Goal: Task Accomplishment & Management: Use online tool/utility

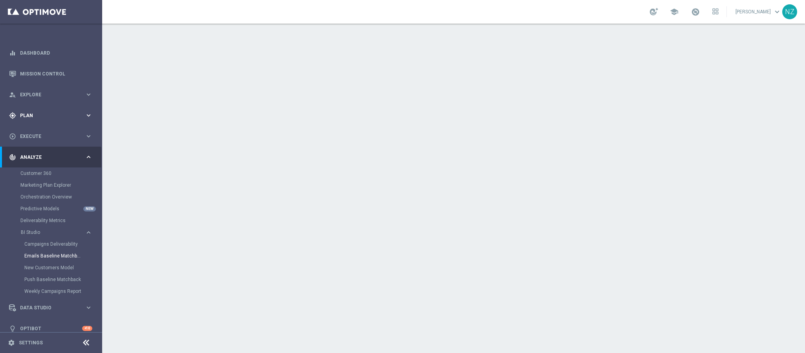
click at [36, 114] on span "Plan" at bounding box center [52, 115] width 65 height 5
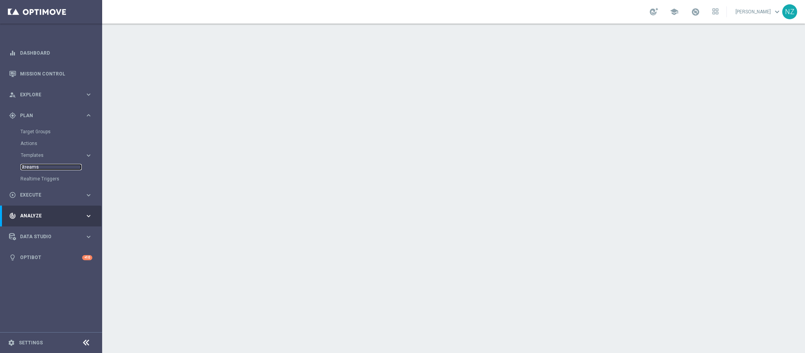
click at [35, 169] on link "Streams" at bounding box center [50, 167] width 61 height 6
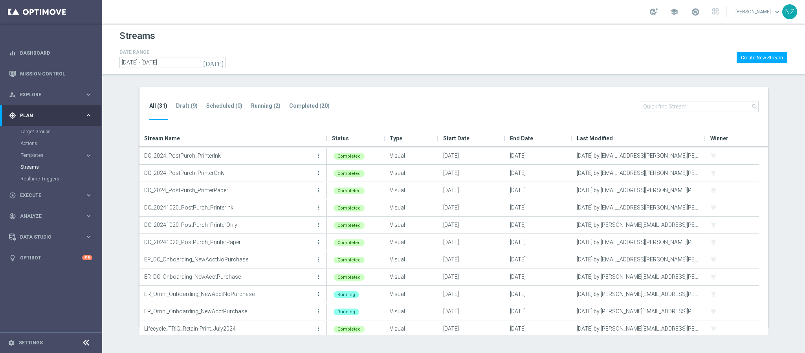
click at [120, 111] on section "All (31) Draft (9) Scheduled (0) Running (2) Completed (20) search Drag here to…" at bounding box center [453, 207] width 703 height 240
click at [452, 39] on div "Streams" at bounding box center [453, 37] width 668 height 19
click at [676, 59] on div "DATE RANGE [DATE] [DATE] - [DATE] Create New Stream" at bounding box center [453, 58] width 668 height 20
click at [766, 58] on button "Create New Stream" at bounding box center [762, 57] width 51 height 11
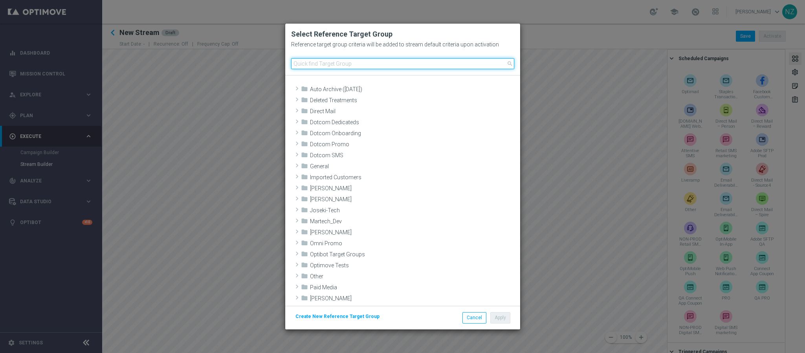
click at [331, 64] on input at bounding box center [402, 63] width 223 height 11
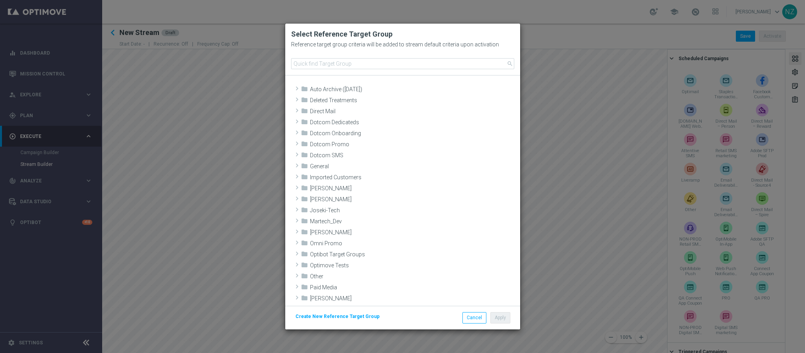
click at [347, 320] on button "Create New Reference Target Group" at bounding box center [338, 316] width 86 height 9
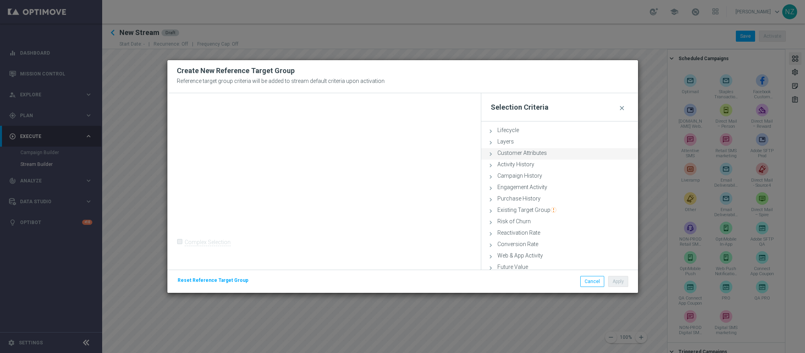
click at [529, 156] on span "Customer Attributes" at bounding box center [521, 153] width 49 height 6
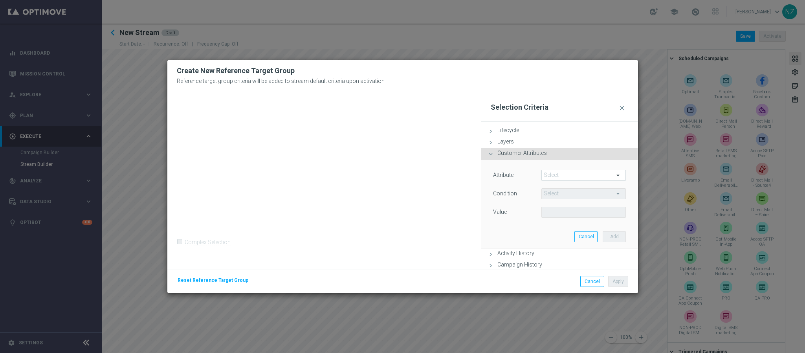
click at [561, 176] on span at bounding box center [584, 175] width 84 height 10
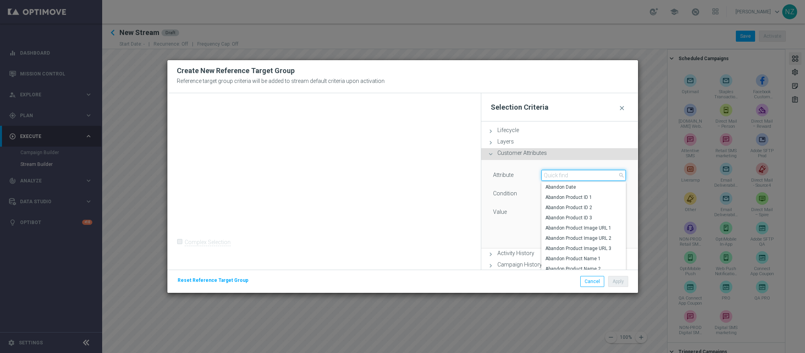
click at [563, 176] on input "search" at bounding box center [583, 175] width 85 height 11
type input "atte"
click at [491, 156] on icon at bounding box center [490, 153] width 7 height 7
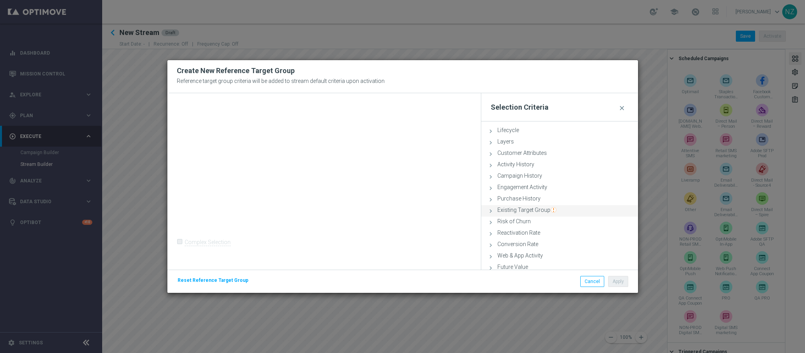
click at [531, 210] on span "Existing Target Group" at bounding box center [526, 210] width 59 height 6
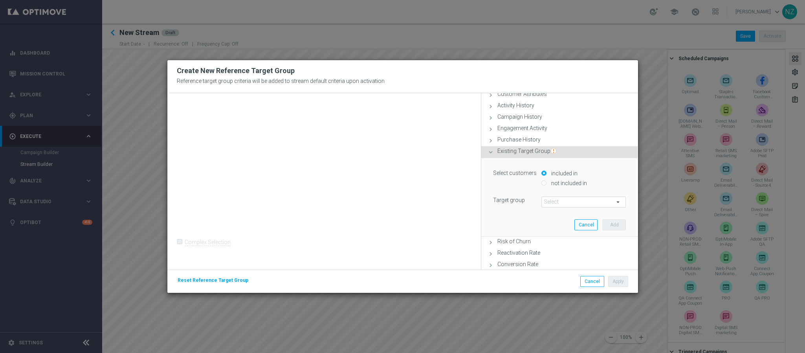
click at [552, 202] on span at bounding box center [584, 202] width 84 height 10
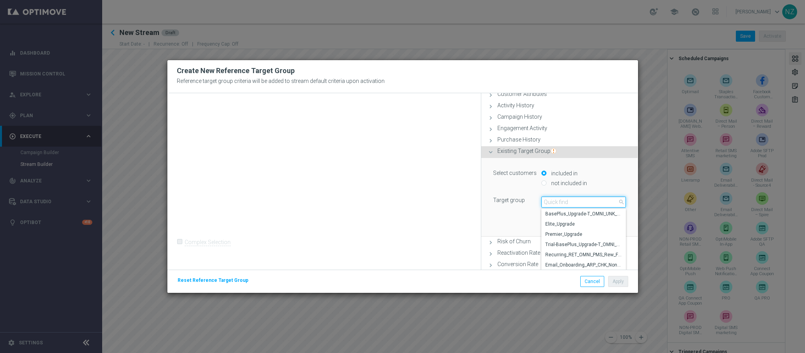
click at [558, 205] on input "search" at bounding box center [583, 201] width 85 height 11
type input "attent"
click at [565, 211] on span "Attentive 220d engaged" at bounding box center [583, 214] width 77 height 6
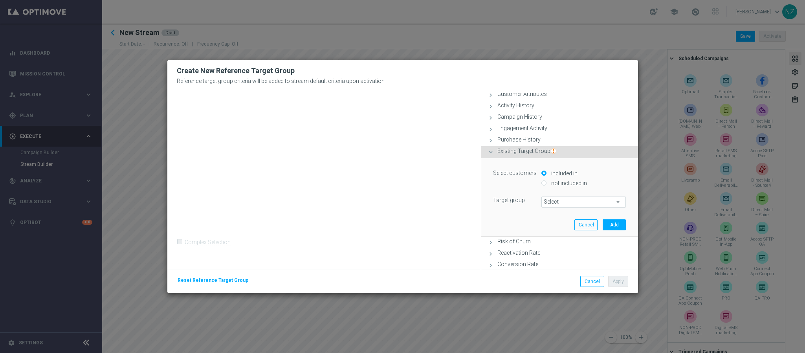
type input "Attentive 220d engaged"
click at [606, 223] on button "Add" at bounding box center [614, 224] width 23 height 11
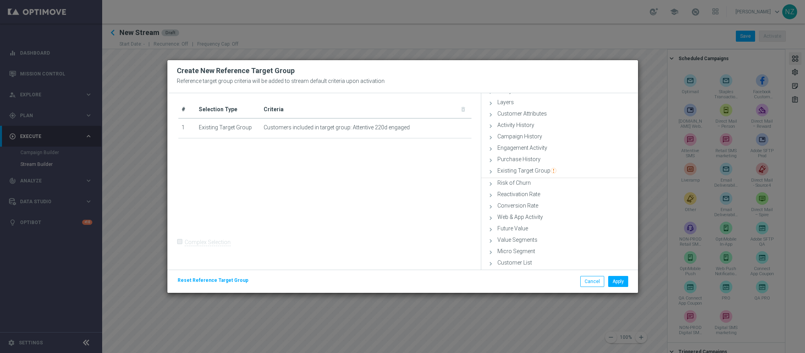
scroll to position [39, 0]
click at [522, 136] on span "Campaign History" at bounding box center [519, 137] width 45 height 6
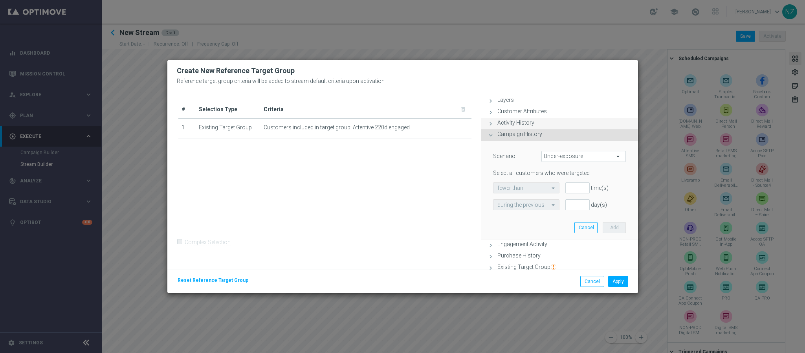
scroll to position [59, 0]
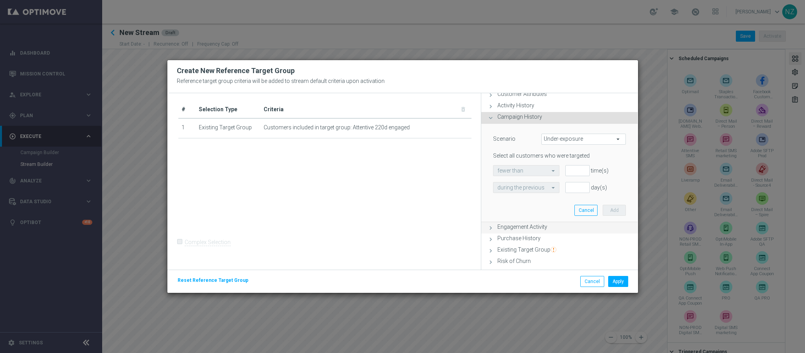
click at [535, 229] on span "Engagement Activity" at bounding box center [522, 227] width 50 height 6
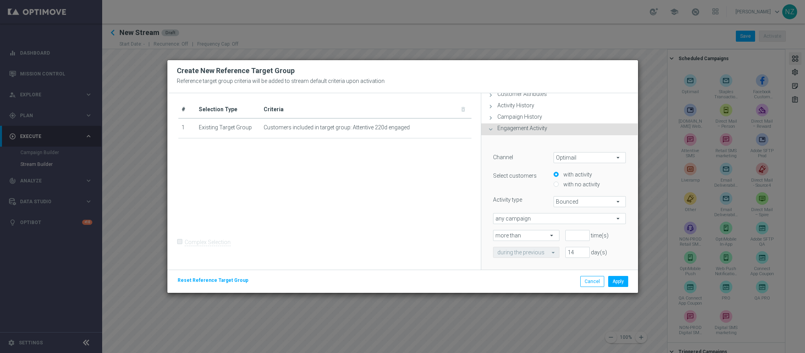
click at [576, 156] on span "Optimail" at bounding box center [590, 157] width 72 height 10
click at [590, 178] on span "OptiMobile Push" at bounding box center [590, 179] width 64 height 6
type input "OptiMobile Push"
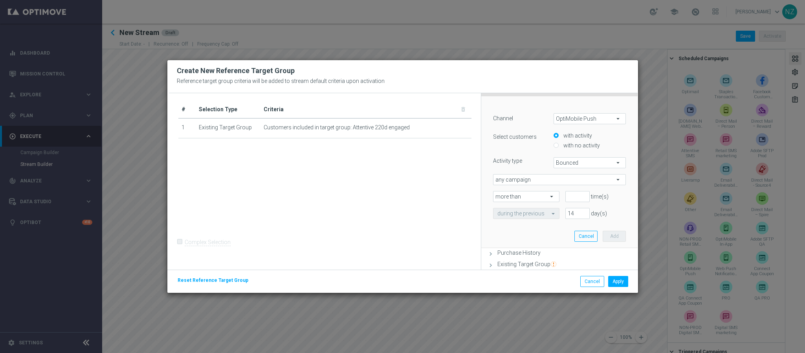
scroll to position [118, 0]
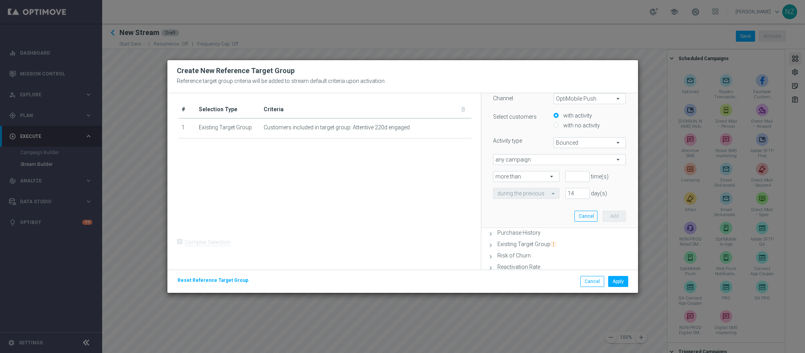
click at [578, 139] on span "Bounced" at bounding box center [590, 142] width 72 height 10
click at [577, 172] on span "Opened" at bounding box center [590, 174] width 64 height 6
type input "Opened"
click at [568, 178] on input "number" at bounding box center [577, 176] width 24 height 11
type input "0"
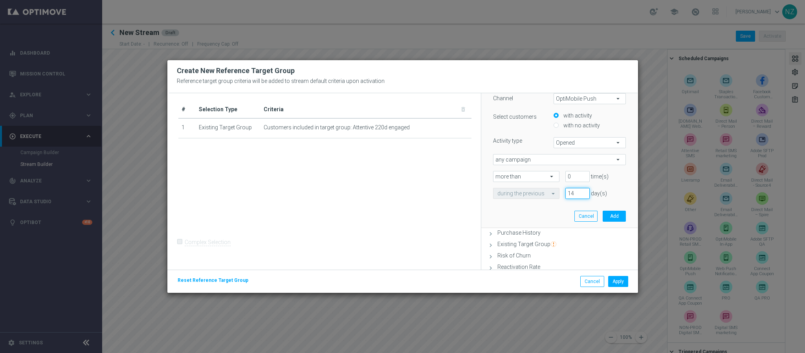
drag, startPoint x: 571, startPoint y: 194, endPoint x: 552, endPoint y: 197, distance: 19.0
click at [552, 197] on div "during the previous 14 day(s)" at bounding box center [559, 193] width 145 height 11
type input "220"
click at [606, 214] on button "Add" at bounding box center [614, 216] width 23 height 11
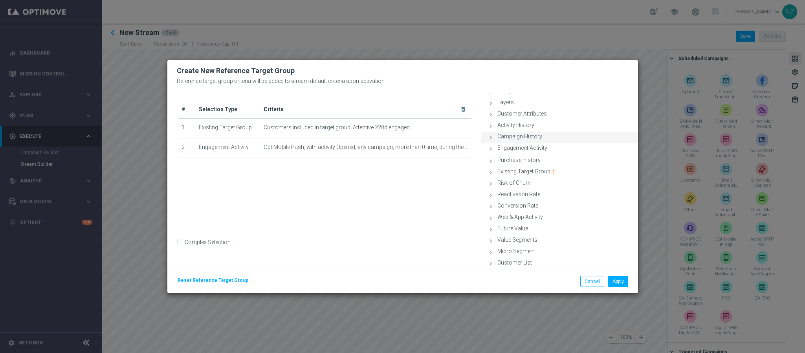
scroll to position [39, 0]
click at [524, 149] on span "Engagement Activity" at bounding box center [522, 148] width 50 height 6
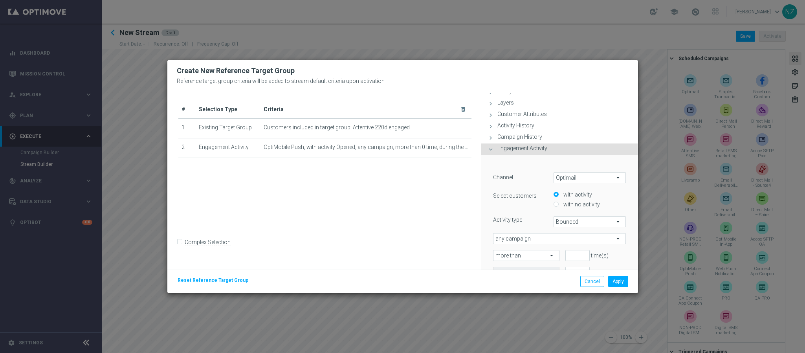
scroll to position [91, 0]
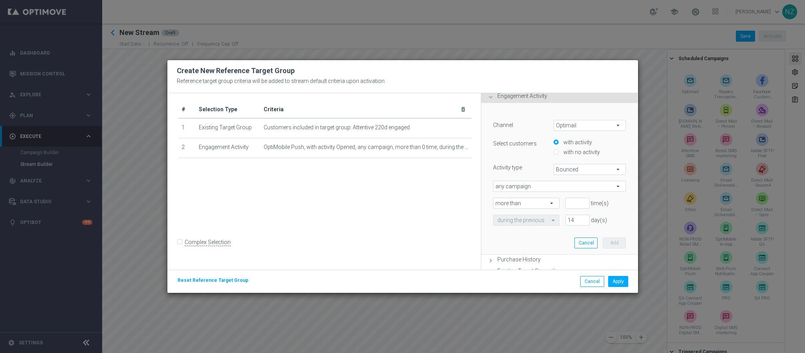
click at [569, 123] on span "Optimail" at bounding box center [590, 125] width 72 height 10
click at [581, 155] on span "Web Push Notifications" at bounding box center [590, 157] width 64 height 6
type input "Web Push Notifications"
click at [566, 170] on span "Bounced" at bounding box center [590, 169] width 72 height 10
click at [570, 198] on span "Opened" at bounding box center [590, 201] width 64 height 6
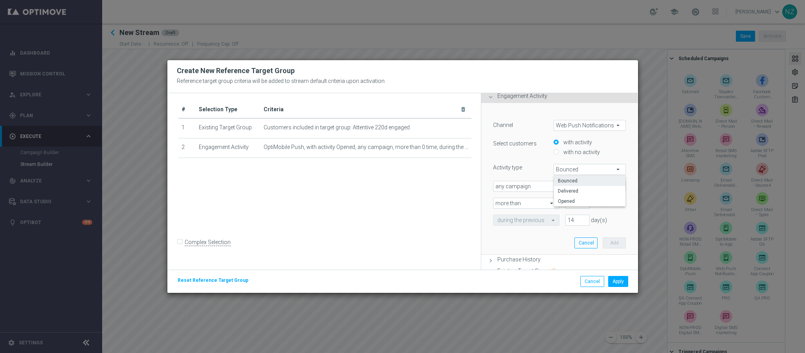
type input "Opened"
click at [568, 204] on input "number" at bounding box center [577, 203] width 24 height 11
type input "0"
drag, startPoint x: 570, startPoint y: 222, endPoint x: 554, endPoint y: 223, distance: 16.5
click at [554, 223] on div "during the previous 14 day(s)" at bounding box center [559, 219] width 145 height 11
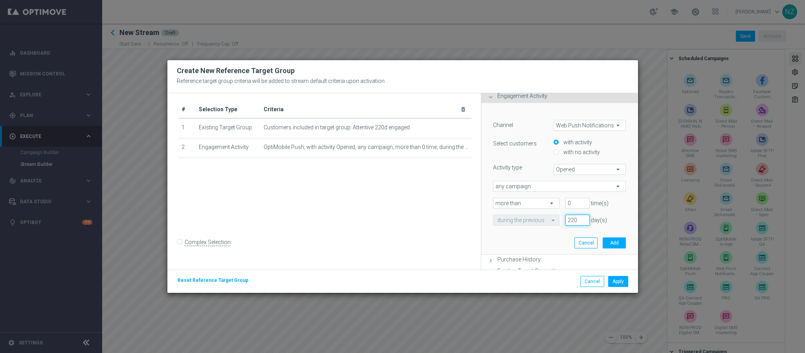
type input "220"
click at [607, 240] on button "Add" at bounding box center [614, 242] width 23 height 11
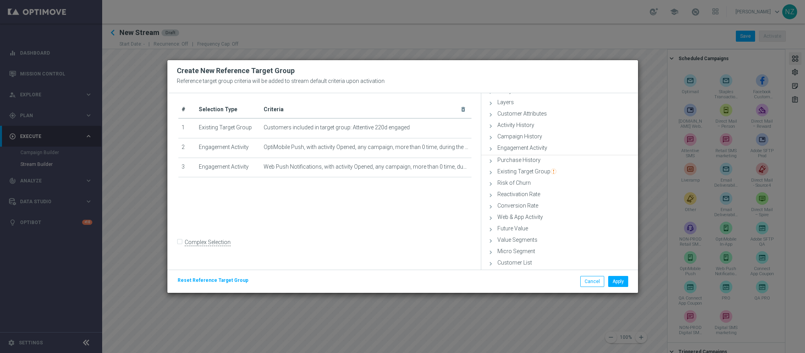
scroll to position [39, 0]
click at [178, 246] on input "Complex Selection" at bounding box center [180, 242] width 5 height 11
checkbox input "true"
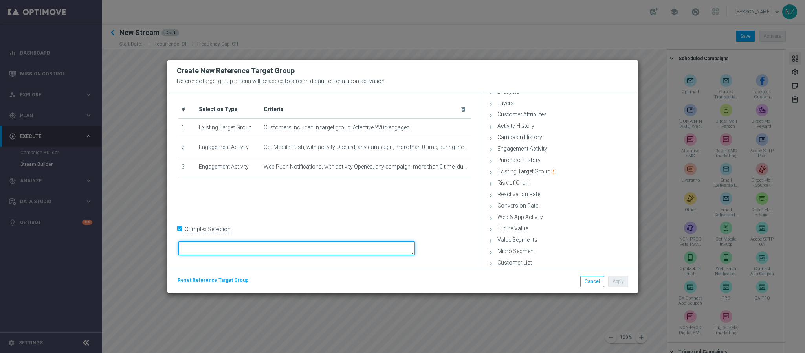
click at [249, 249] on textarea at bounding box center [296, 248] width 237 height 14
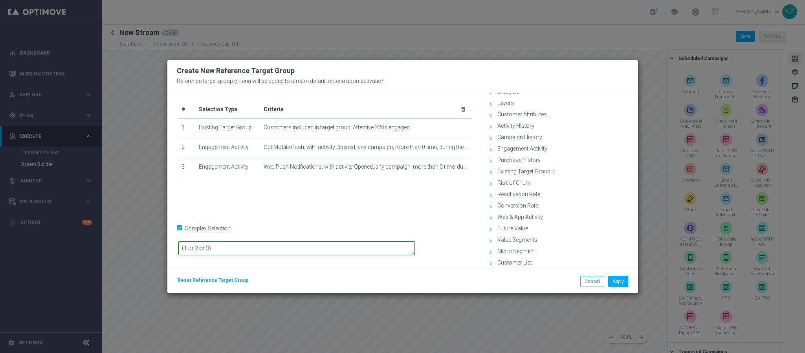
type textarea "(1 or 2 or 3)"
click at [526, 218] on span "Web & App Activity" at bounding box center [520, 217] width 46 height 6
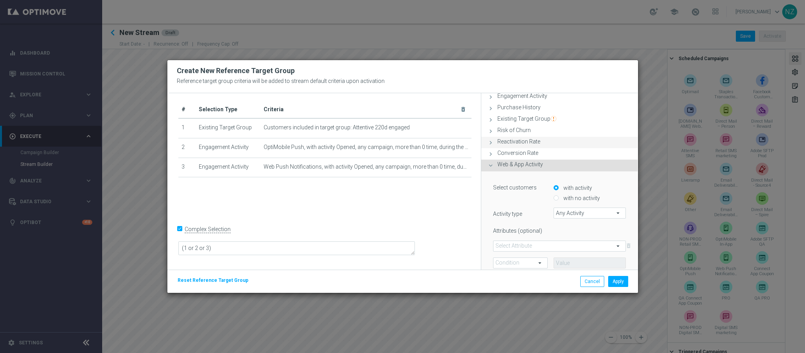
scroll to position [150, 0]
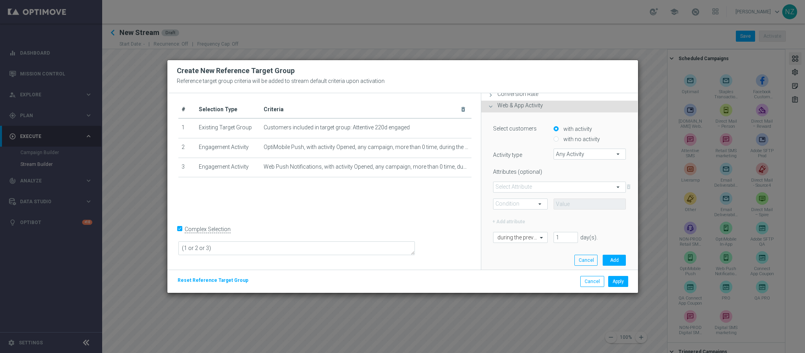
click at [570, 152] on span "Any Activity" at bounding box center [590, 154] width 72 height 10
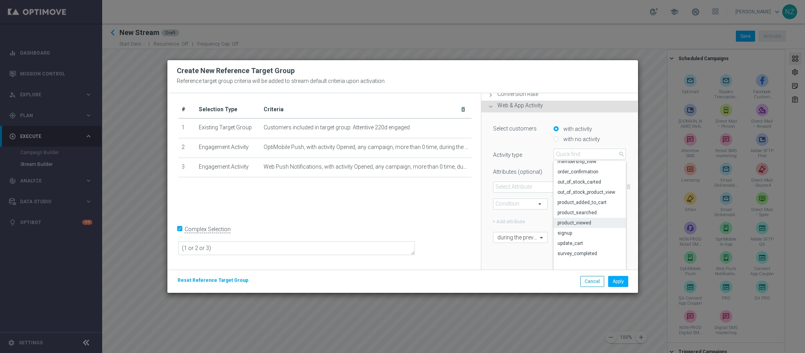
scroll to position [0, 0]
click at [567, 174] on span "Page Visits" at bounding box center [589, 176] width 65 height 6
type input "Page Visits"
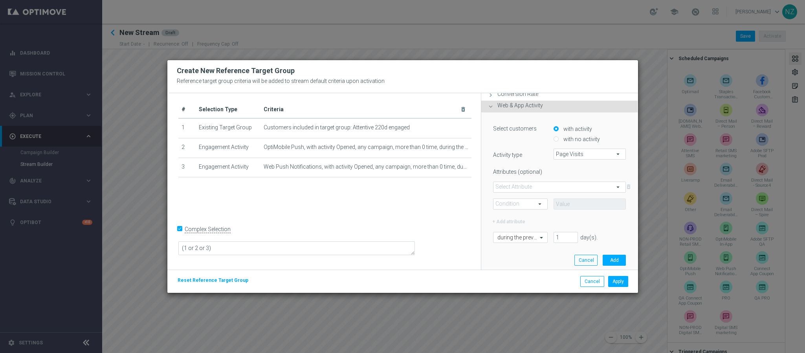
click at [527, 189] on span at bounding box center [559, 187] width 132 height 10
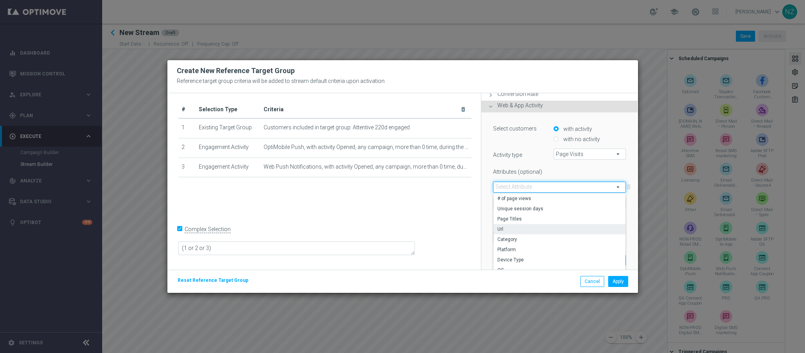
click at [515, 228] on span "Url" at bounding box center [559, 229] width 124 height 6
type input "Url"
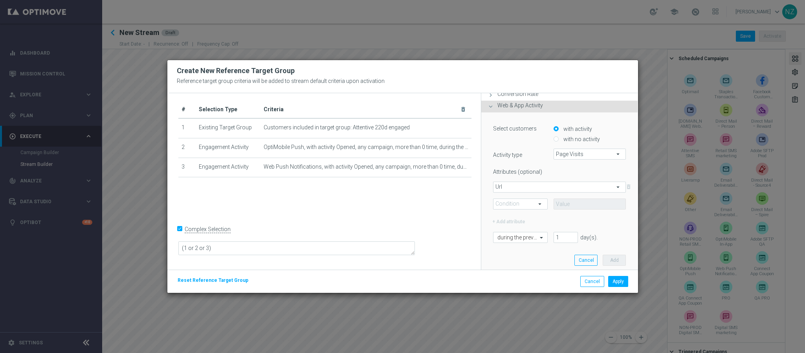
click at [520, 203] on span at bounding box center [519, 204] width 53 height 10
click at [518, 253] on span "Contains" at bounding box center [520, 256] width 46 height 6
type input "Contains"
click at [566, 203] on input "text" at bounding box center [590, 203] width 73 height 11
type input "furniture"
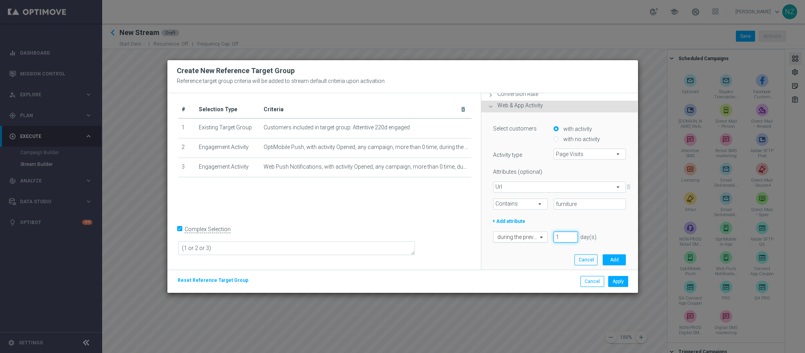
drag, startPoint x: 559, startPoint y: 237, endPoint x: 535, endPoint y: 236, distance: 23.6
click at [535, 236] on div "during the previous 1 day(s). Enter a number between 1 and 730" at bounding box center [559, 236] width 145 height 11
type input "60"
click at [603, 258] on button "Add" at bounding box center [614, 259] width 23 height 11
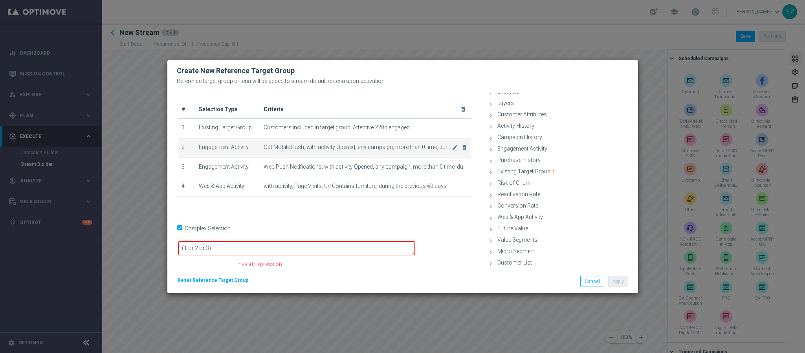
scroll to position [39, 0]
click at [521, 216] on span "Web & App Activity" at bounding box center [520, 217] width 46 height 6
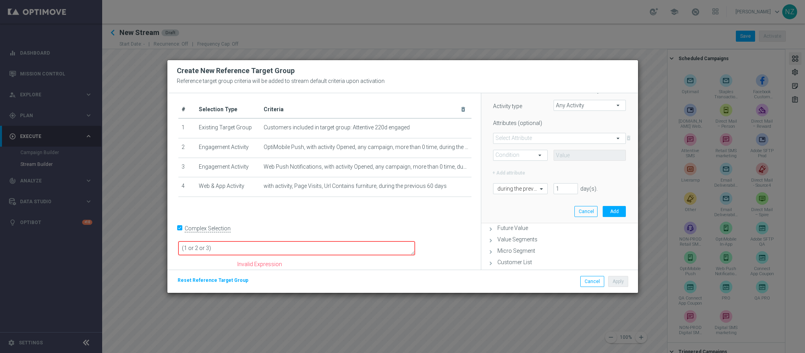
scroll to position [140, 0]
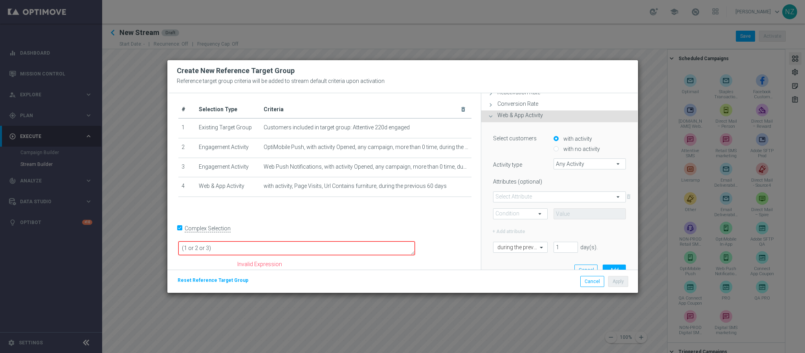
click at [530, 199] on span at bounding box center [559, 197] width 132 height 10
click at [554, 168] on span "Any Activity" at bounding box center [590, 164] width 72 height 10
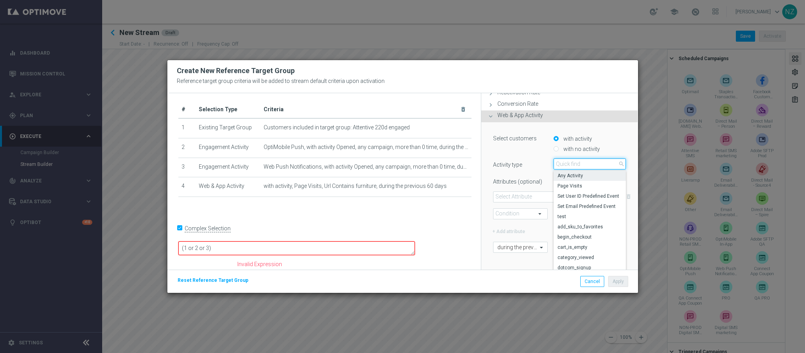
click at [560, 164] on input "search" at bounding box center [590, 163] width 73 height 11
click at [566, 184] on span "Page Visits" at bounding box center [589, 186] width 65 height 6
type input "Page Visits"
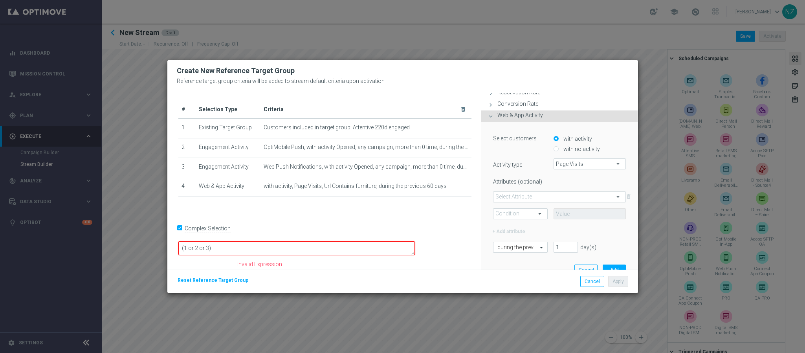
click at [514, 198] on span at bounding box center [559, 197] width 132 height 10
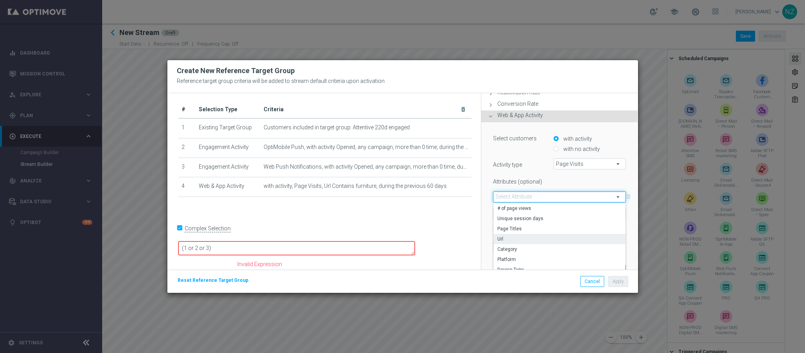
click at [509, 238] on span "Url" at bounding box center [559, 239] width 124 height 6
type input "Url"
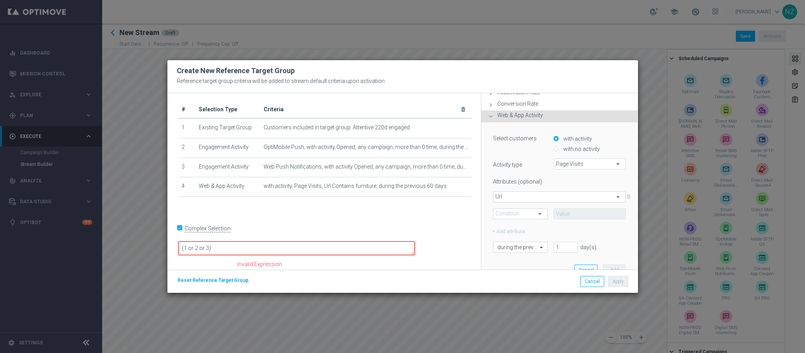
click at [517, 211] on span at bounding box center [519, 214] width 53 height 10
click at [515, 264] on span "Contains" at bounding box center [520, 266] width 46 height 6
type input "Contains"
click at [579, 211] on input "text" at bounding box center [590, 213] width 73 height 11
paste input "folding-table"
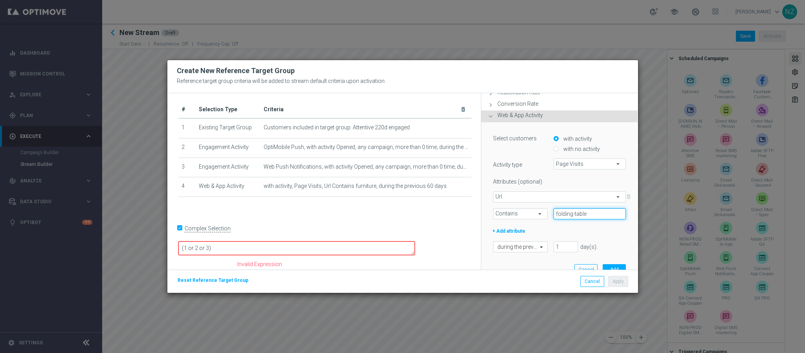
type input "folding-table"
drag, startPoint x: 561, startPoint y: 244, endPoint x: 547, endPoint y: 246, distance: 14.3
click at [552, 246] on li "1" at bounding box center [566, 246] width 28 height 11
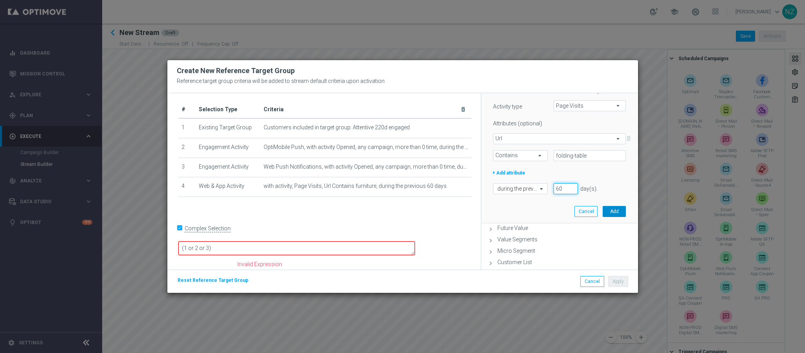
type input "60"
click at [603, 206] on button "Add" at bounding box center [614, 211] width 23 height 11
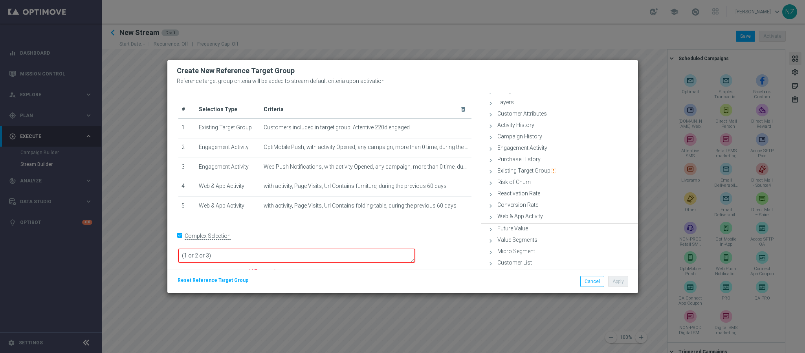
scroll to position [39, 0]
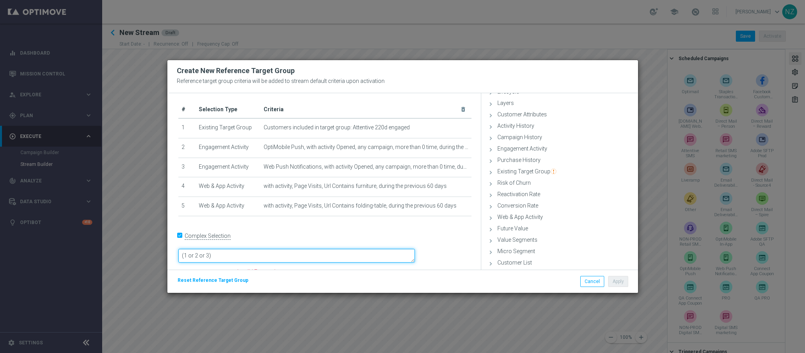
click at [299, 249] on textarea "(1 or 2 or 3)" at bounding box center [296, 256] width 237 height 14
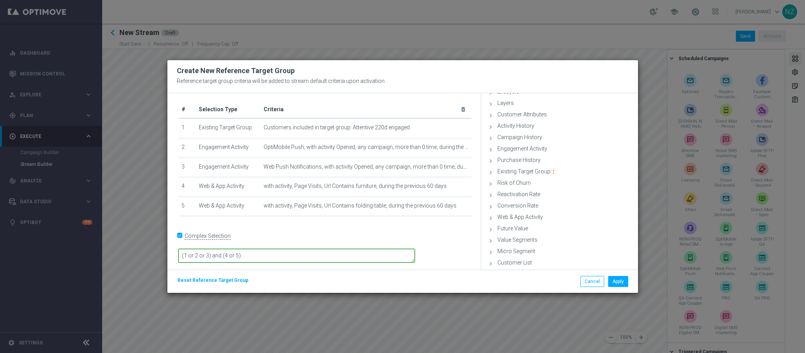
click at [396, 249] on textarea "(1 or 2 or 3) and (4 or 5)" at bounding box center [296, 256] width 237 height 14
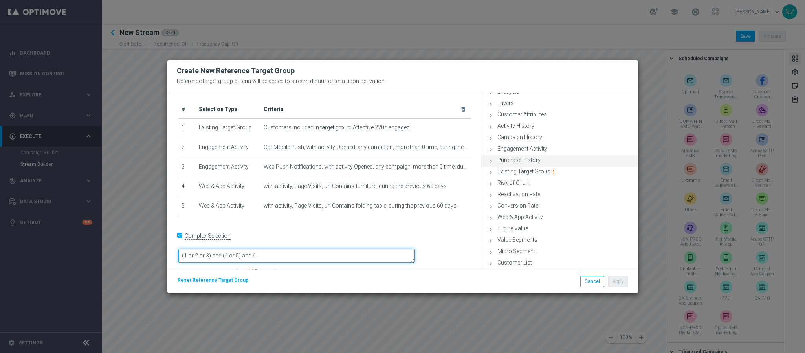
type textarea "(1 or 2 or 3) and (4 or 5) and 6"
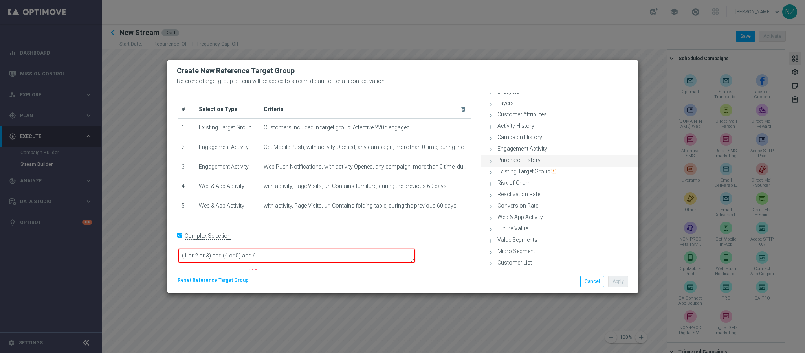
click at [525, 158] on span "Purchase History" at bounding box center [518, 160] width 43 height 6
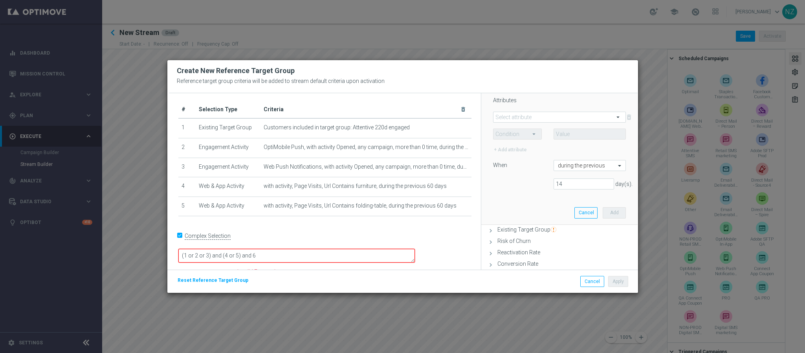
scroll to position [104, 0]
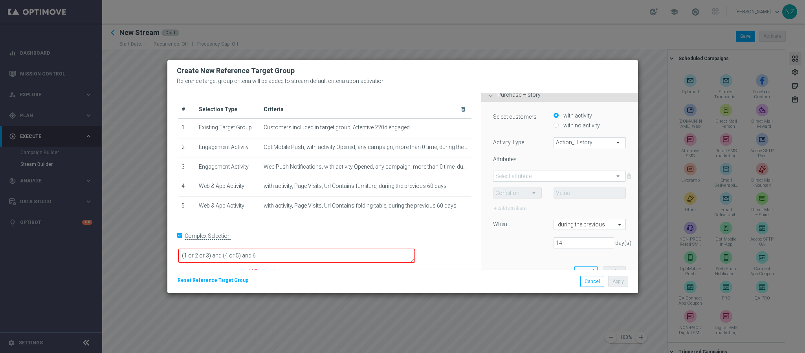
click at [568, 126] on label "with no activity" at bounding box center [580, 125] width 38 height 7
click at [559, 126] on input "with no activity" at bounding box center [556, 125] width 5 height 5
radio input "true"
click at [576, 145] on span "Action_History" at bounding box center [590, 142] width 72 height 10
click at [572, 162] on span "Omni" at bounding box center [590, 164] width 64 height 6
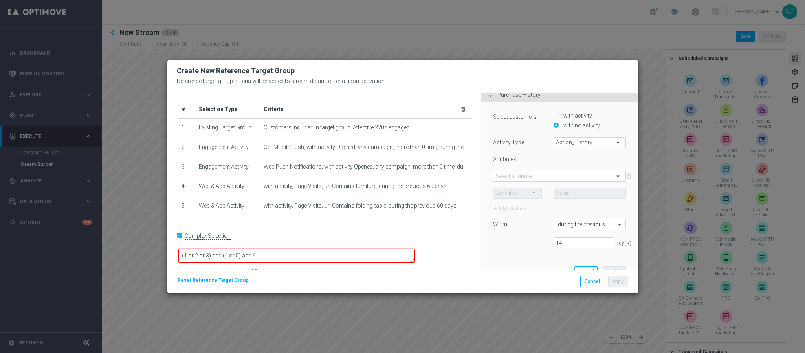
type input "Omni"
click at [533, 173] on span at bounding box center [559, 176] width 132 height 10
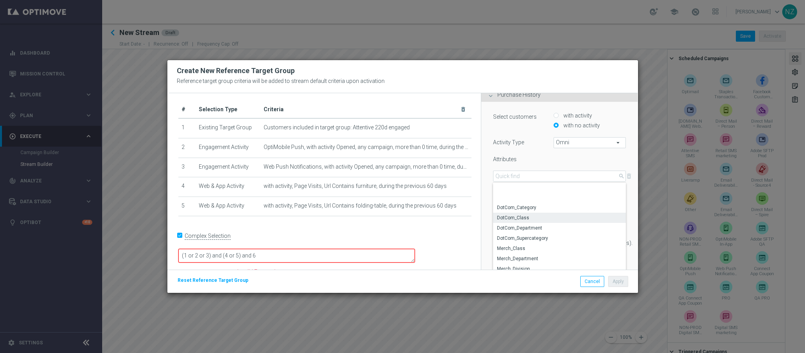
scroll to position [57, 0]
click at [525, 191] on span "Merch_Class" at bounding box center [559, 190] width 125 height 6
type input "Merch_Class"
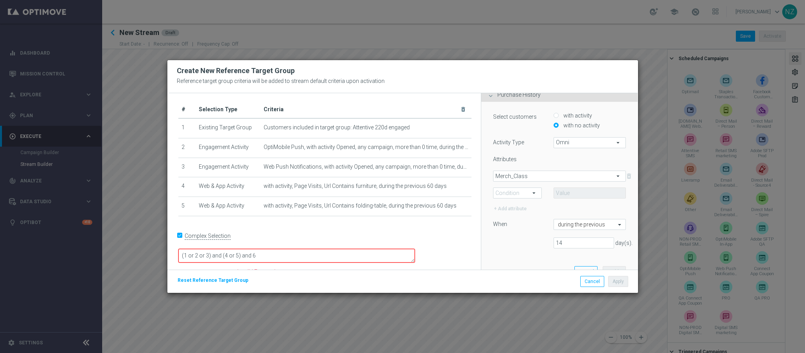
click at [521, 195] on span at bounding box center [517, 193] width 48 height 10
click at [519, 204] on span "Equals" at bounding box center [517, 204] width 40 height 6
type input "Equals"
click at [572, 196] on span at bounding box center [590, 193] width 72 height 10
click at [576, 190] on input "search" at bounding box center [590, 192] width 73 height 11
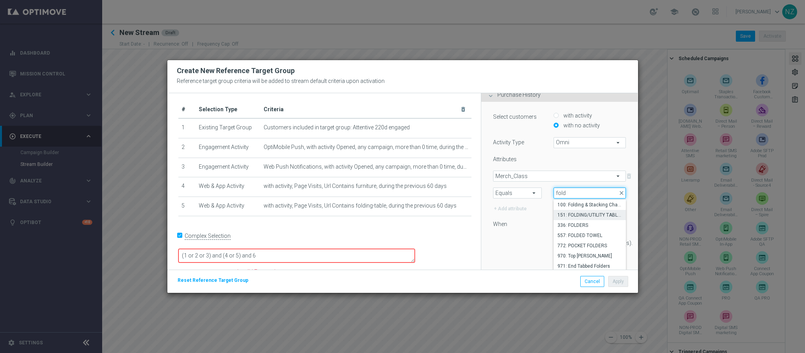
type input "fold"
click at [580, 214] on span "151: FOLDING/UTILITY TABLES" at bounding box center [589, 215] width 65 height 6
type input "151: FOLDING/UTILITY TABLES"
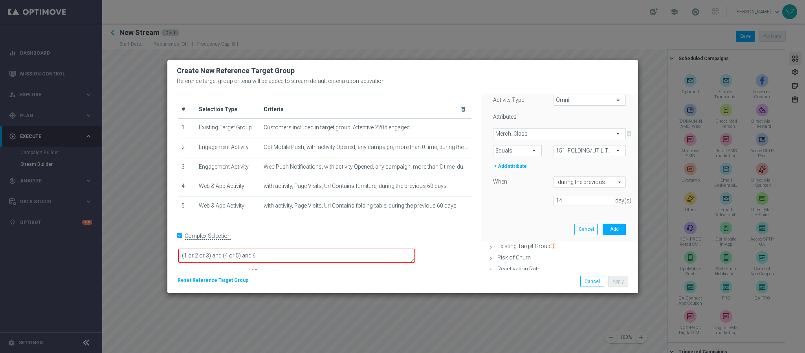
scroll to position [163, 0]
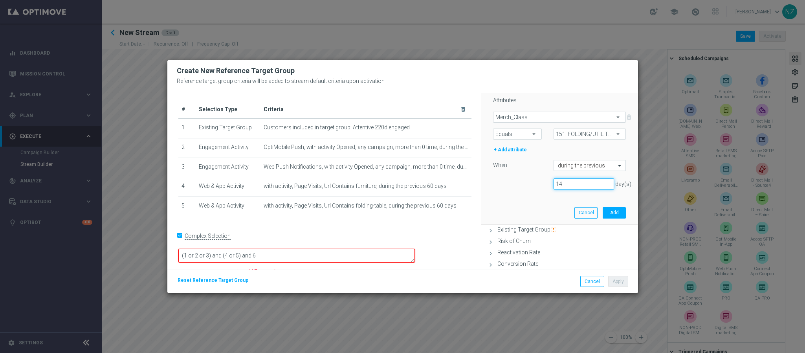
drag, startPoint x: 566, startPoint y: 183, endPoint x: 529, endPoint y: 180, distance: 37.1
click at [529, 180] on div "14 day(s)." at bounding box center [559, 183] width 145 height 11
type input "180"
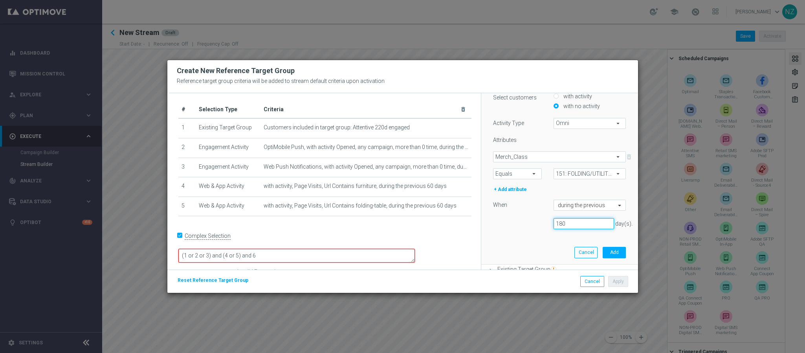
scroll to position [104, 0]
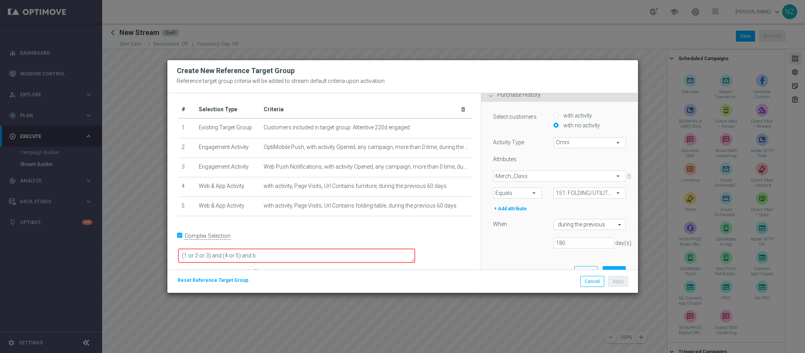
click at [586, 190] on span "151: FOLDING/UTILITY TABLES" at bounding box center [590, 193] width 72 height 10
click at [586, 190] on input "search" at bounding box center [590, 192] width 73 height 11
type input "fold"
click at [577, 216] on span "151: FOLDING/UTILITY TABLES" at bounding box center [589, 215] width 65 height 6
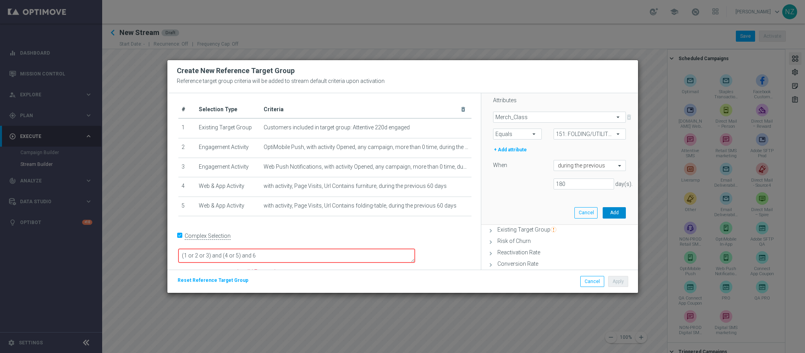
click at [605, 212] on button "Add" at bounding box center [614, 212] width 23 height 11
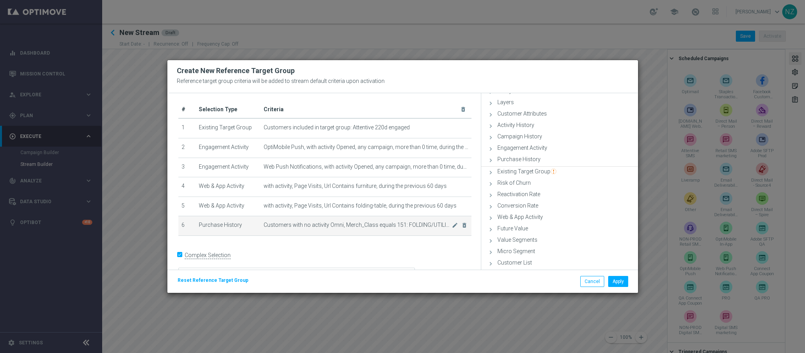
scroll to position [39, 0]
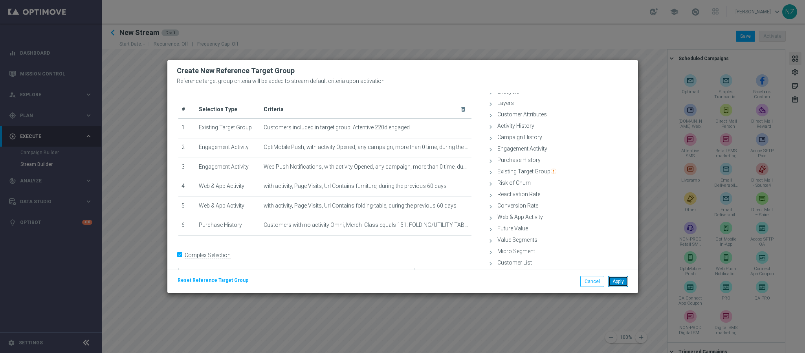
click at [619, 283] on button "Apply" at bounding box center [618, 281] width 20 height 11
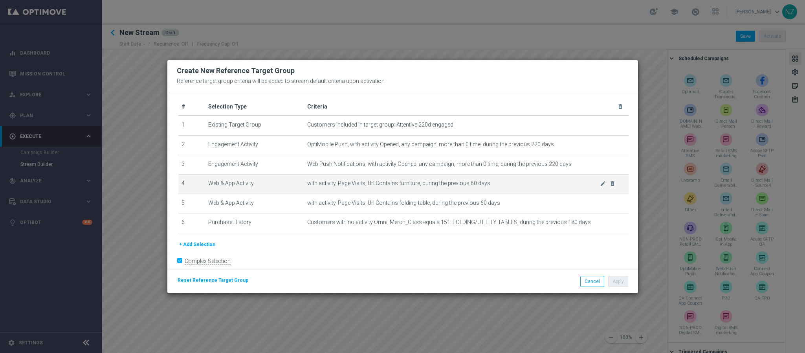
scroll to position [0, 0]
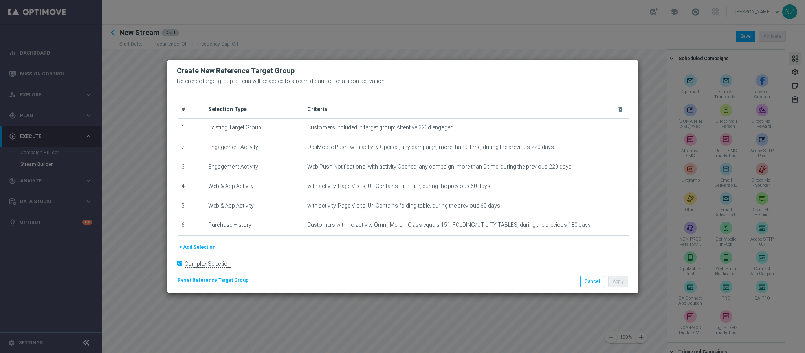
click at [493, 314] on modal-container "Create New Reference Target Group Reference target group criteria will be added…" at bounding box center [402, 176] width 805 height 353
click at [587, 286] on button "Cancel" at bounding box center [592, 281] width 24 height 11
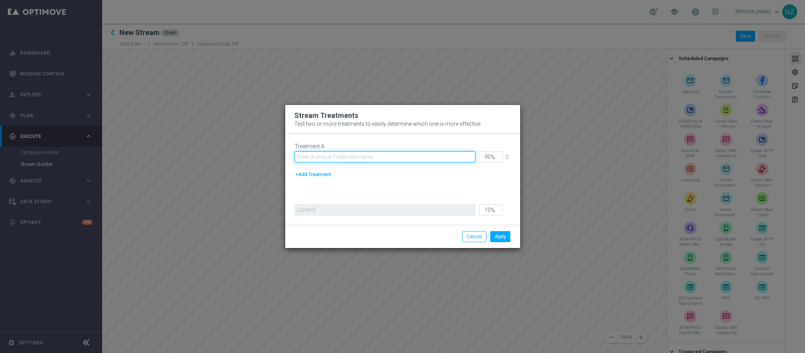
click at [335, 159] on input "text" at bounding box center [385, 156] width 181 height 11
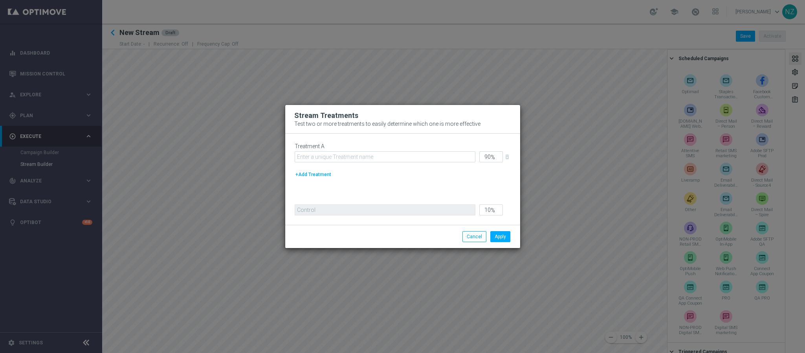
click at [372, 116] on div "Stream Treatments Test two or more treatments to easily determine which one is …" at bounding box center [402, 119] width 235 height 29
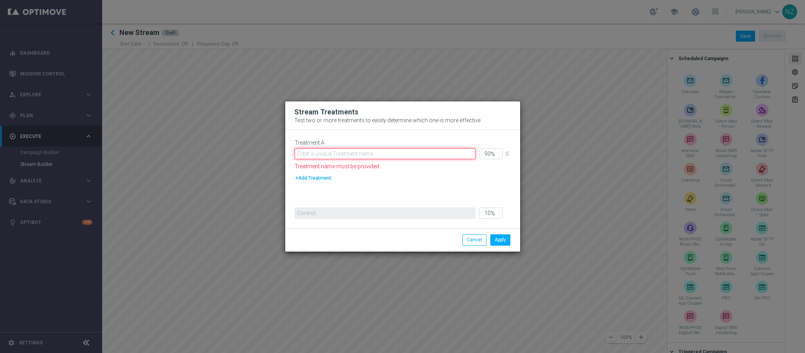
click at [372, 156] on input "text" at bounding box center [385, 153] width 181 height 11
click at [375, 114] on div "Stream Treatments Test two or more treatments to easily determine which one is …" at bounding box center [402, 115] width 235 height 29
click at [334, 151] on input "text" at bounding box center [385, 153] width 181 height 11
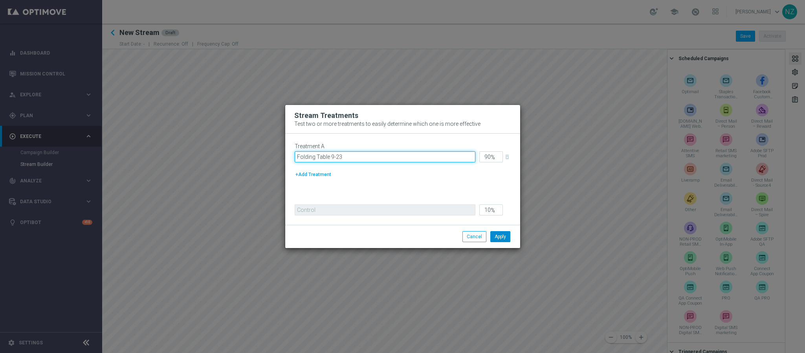
type input "Folding Table 9-23"
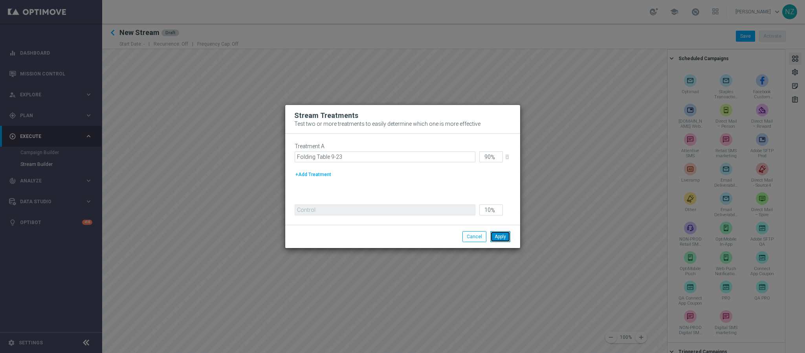
click at [495, 241] on button "Apply" at bounding box center [500, 236] width 20 height 11
click at [470, 236] on button "Cancel" at bounding box center [474, 236] width 24 height 11
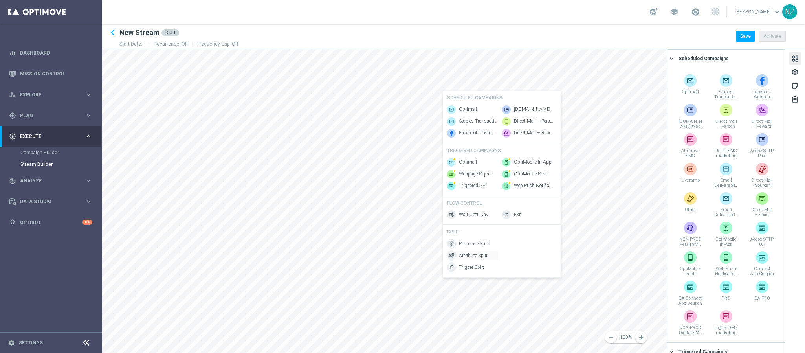
click at [471, 258] on span "Attribute Split" at bounding box center [473, 255] width 29 height 7
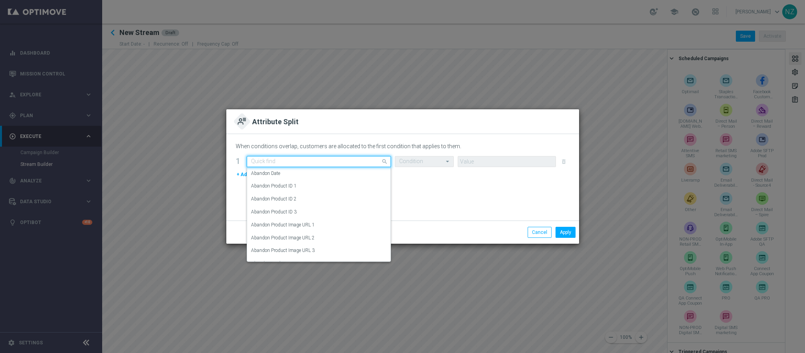
click at [310, 160] on input "text" at bounding box center [311, 161] width 120 height 7
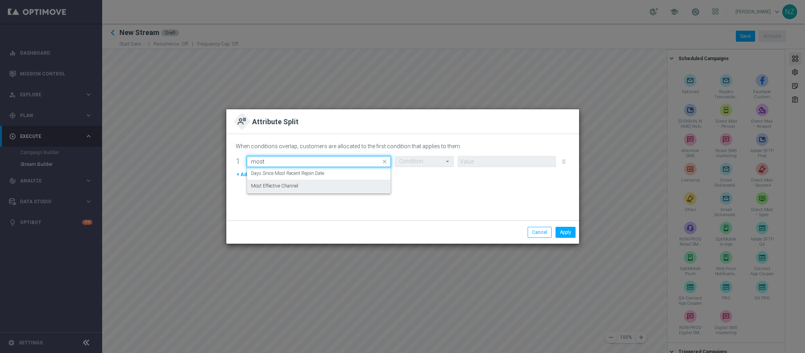
click at [303, 189] on div "Most Effective Channel" at bounding box center [319, 186] width 136 height 13
type input "most"
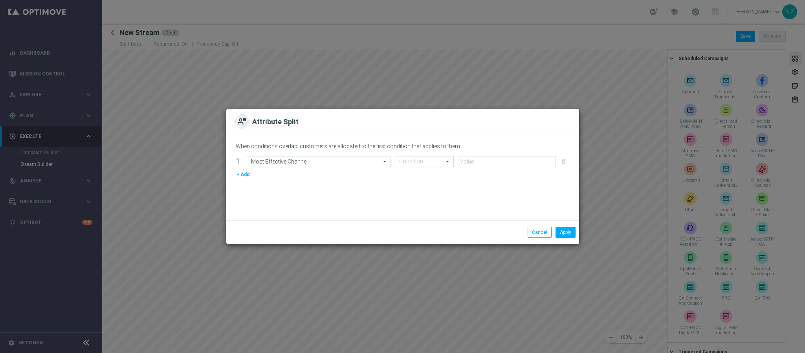
click at [445, 158] on span at bounding box center [449, 161] width 10 height 7
click at [427, 209] on div "Equals" at bounding box center [424, 211] width 50 height 13
click at [475, 159] on input "text" at bounding box center [499, 161] width 74 height 7
click at [464, 172] on label "Attentive SMS" at bounding box center [476, 173] width 29 height 7
type input "att"
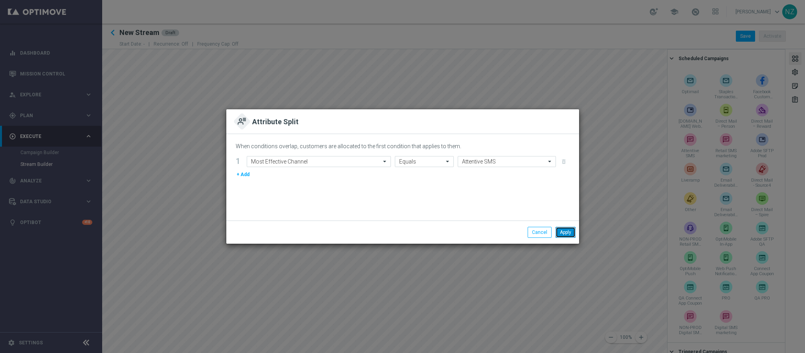
click at [568, 230] on button "Apply" at bounding box center [565, 232] width 20 height 11
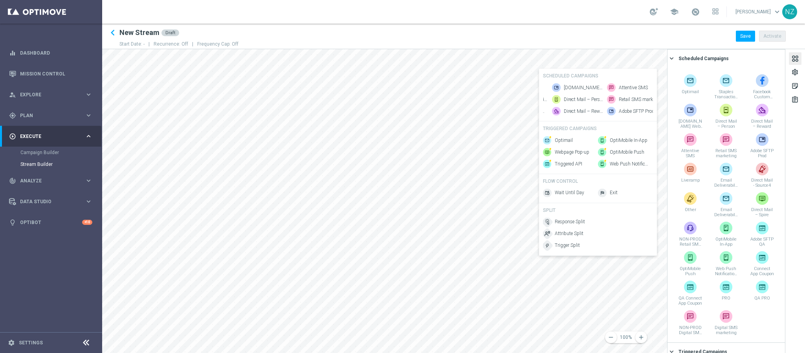
scroll to position [0, 56]
click at [621, 84] on span "Attentive SMS" at bounding box center [623, 87] width 29 height 7
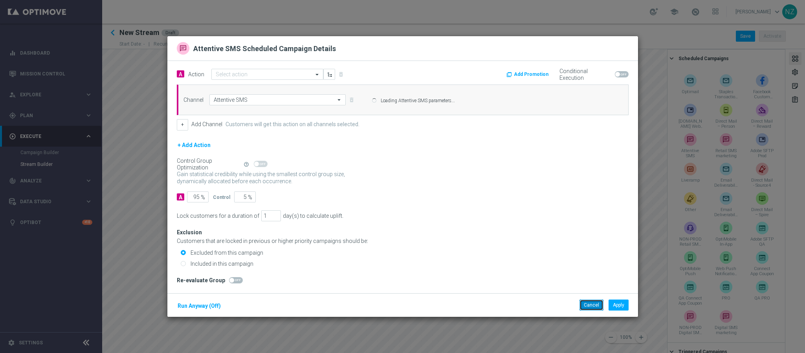
click at [588, 304] on button "Cancel" at bounding box center [591, 304] width 24 height 11
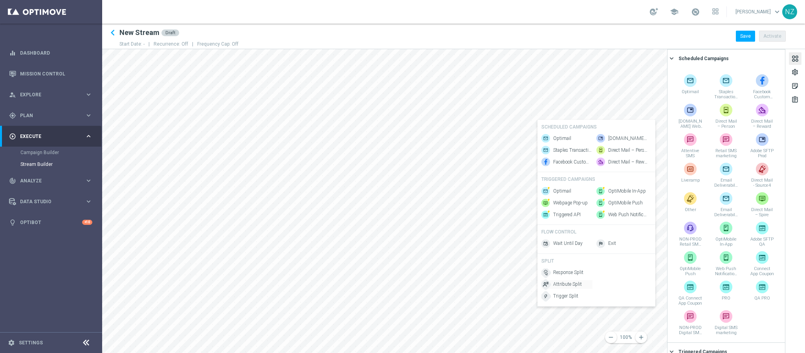
click at [567, 288] on span "Attribute Split" at bounding box center [567, 284] width 29 height 7
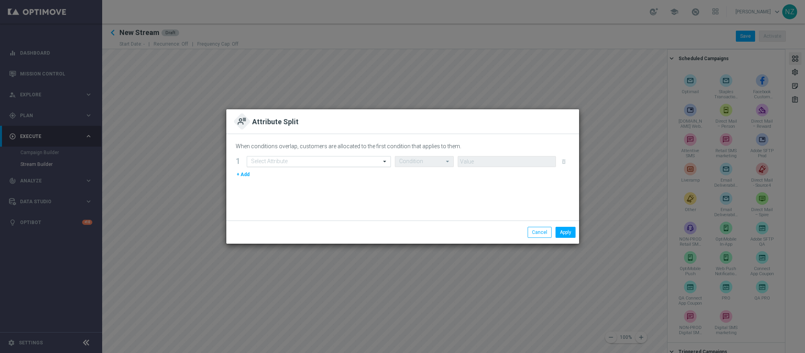
click at [321, 158] on div "Select Attribute" at bounding box center [314, 161] width 134 height 7
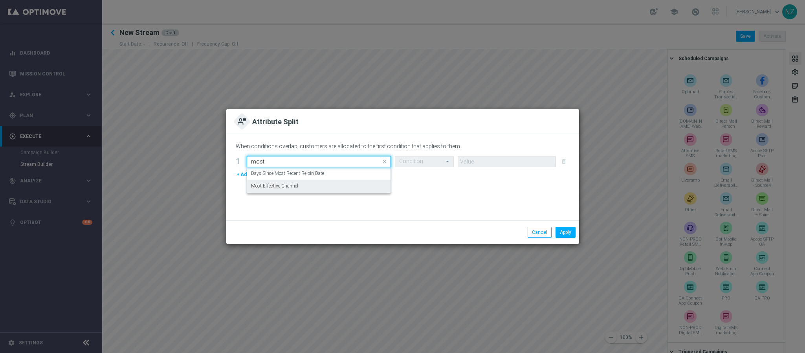
click at [307, 187] on div "Most Effective Channel" at bounding box center [319, 186] width 136 height 13
type input "most"
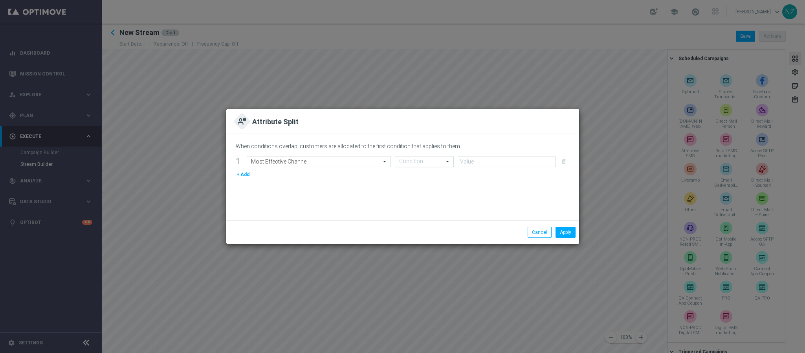
click at [415, 159] on input "text" at bounding box center [416, 161] width 35 height 7
click at [421, 209] on div "Equals" at bounding box center [424, 211] width 50 height 13
click at [486, 162] on input "text" at bounding box center [499, 161] width 74 height 7
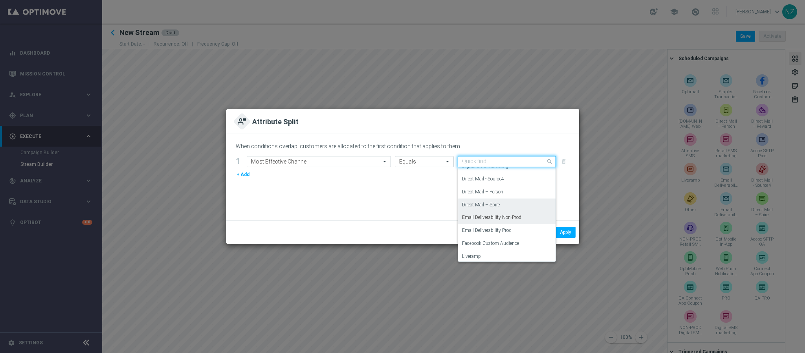
scroll to position [177, 0]
click at [497, 203] on div "OptiMobile Push" at bounding box center [507, 203] width 90 height 13
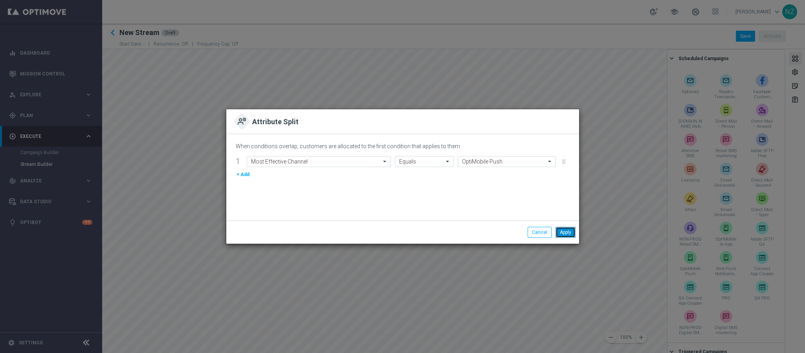
click at [565, 235] on button "Apply" at bounding box center [565, 232] width 20 height 11
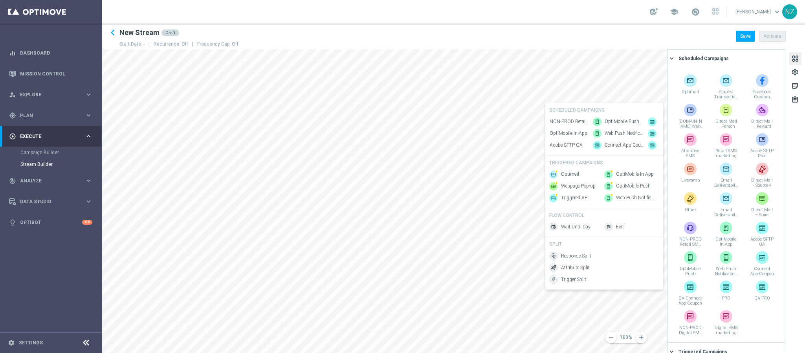
scroll to position [0, 289]
click at [614, 118] on span "OptiMobile Push" at bounding box center [619, 121] width 35 height 7
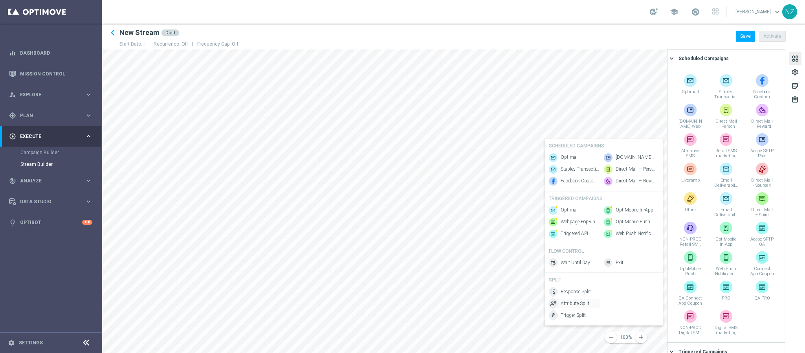
click at [576, 305] on span "Attribute Split" at bounding box center [575, 303] width 29 height 7
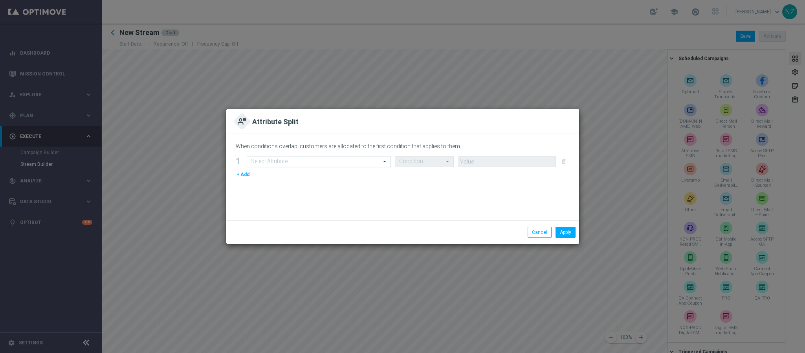
click at [289, 164] on input "text" at bounding box center [311, 161] width 120 height 7
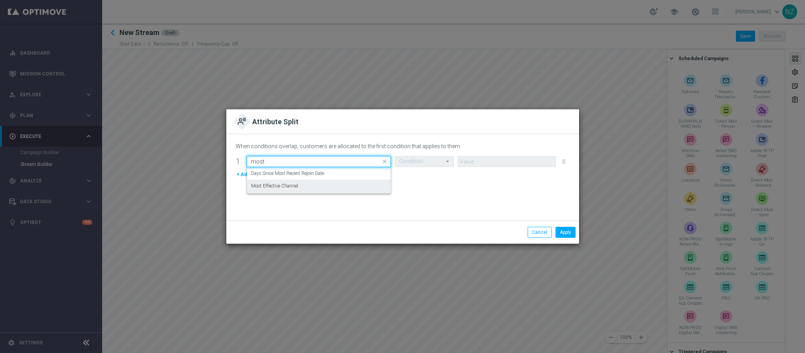
click at [290, 185] on label "Most Effective Channel" at bounding box center [274, 186] width 47 height 7
type input "most"
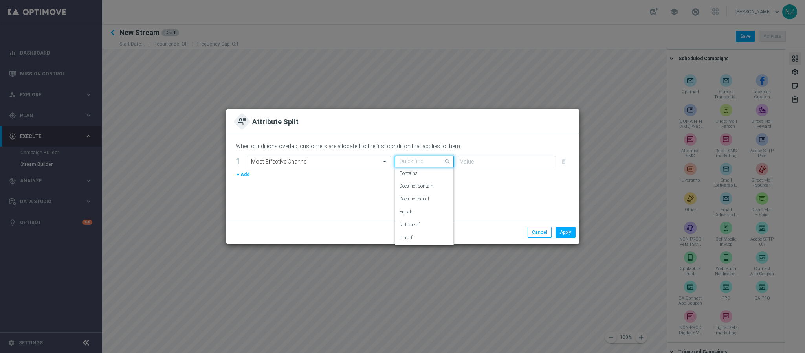
click at [403, 165] on div "Quick find" at bounding box center [424, 161] width 59 height 11
click at [416, 213] on div "Equals" at bounding box center [424, 211] width 50 height 13
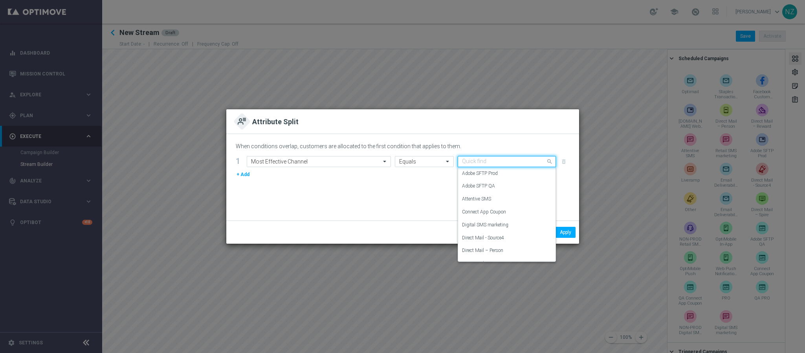
click at [477, 164] on input "text" at bounding box center [499, 161] width 74 height 7
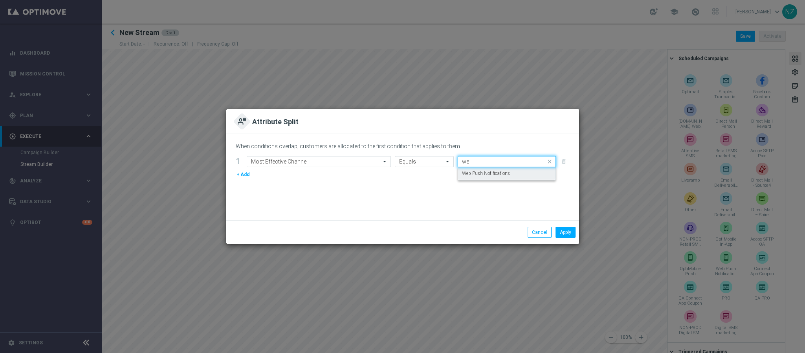
click at [490, 176] on label "Web Push Notifications" at bounding box center [486, 173] width 48 height 7
type input "we"
click at [562, 233] on button "Apply" at bounding box center [565, 232] width 20 height 11
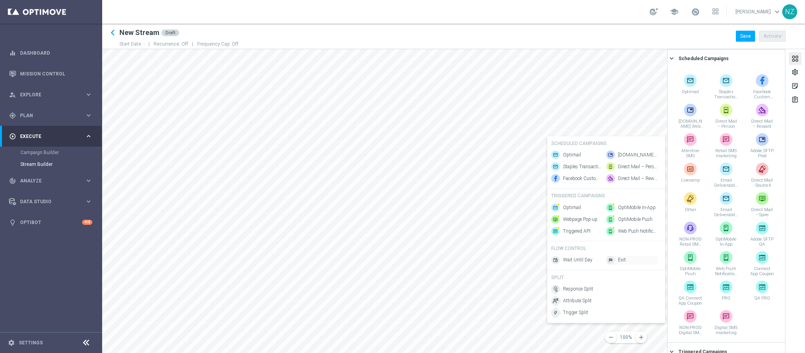
click at [619, 262] on span "Exit" at bounding box center [622, 260] width 8 height 7
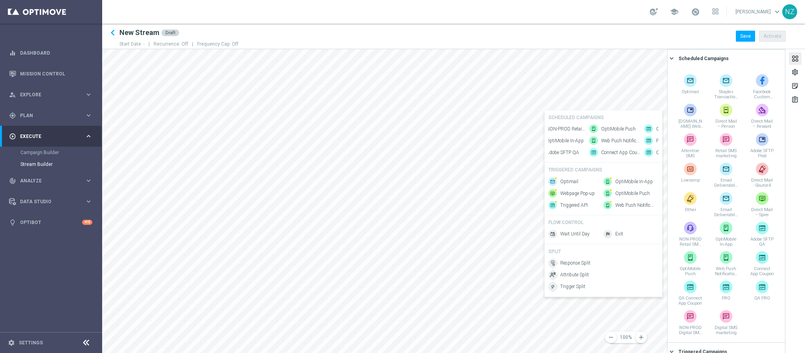
scroll to position [0, 302]
click at [607, 137] on span "Web Push Notifications" at bounding box center [607, 140] width 39 height 7
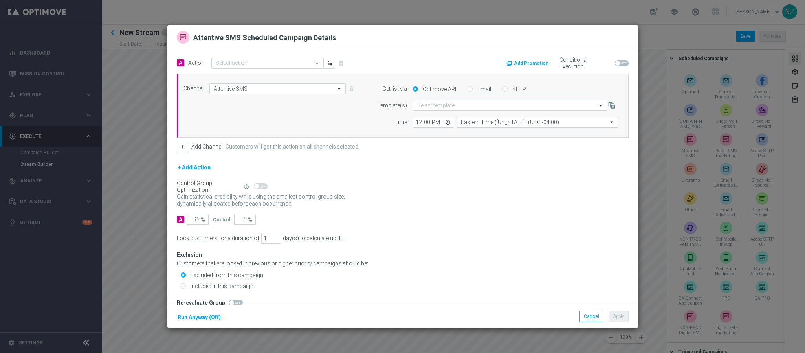
click at [240, 60] on input "text" at bounding box center [260, 63] width 88 height 7
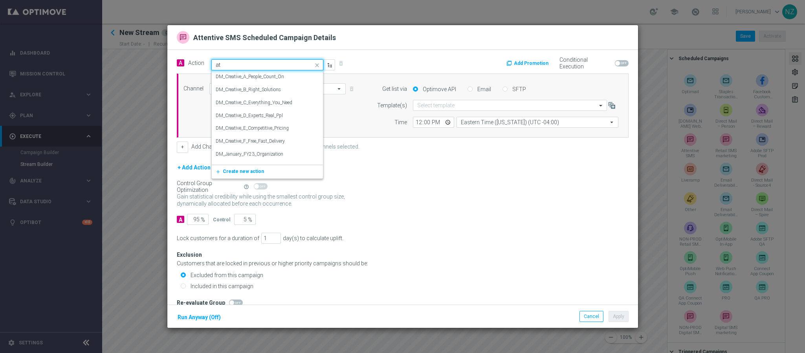
type input "a"
type input "sms"
click at [238, 92] on label "SMS_Awareness" at bounding box center [233, 93] width 34 height 7
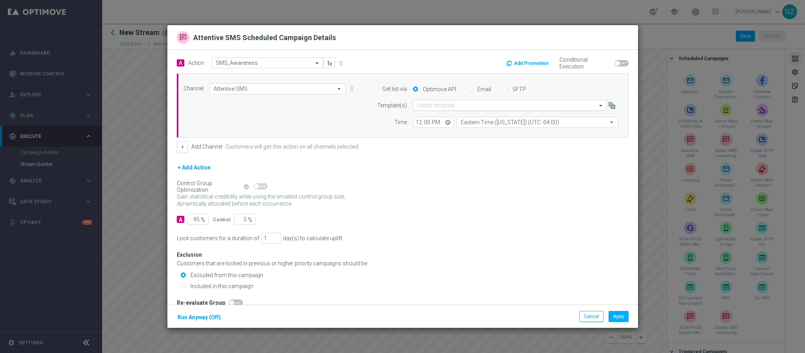
click at [423, 105] on input "text" at bounding box center [502, 105] width 170 height 7
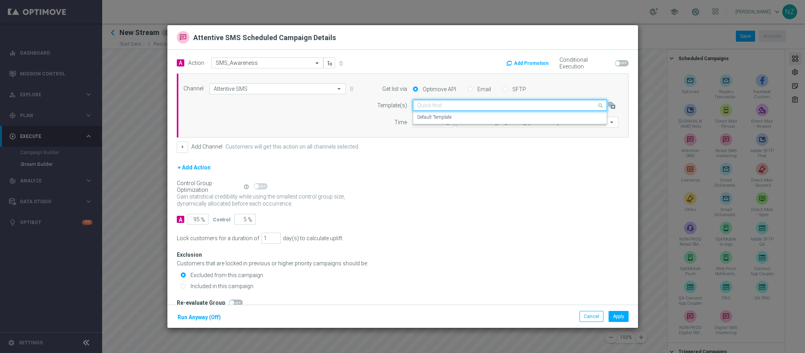
click at [423, 105] on input "text" at bounding box center [502, 105] width 170 height 7
click at [424, 115] on label "Default Template" at bounding box center [434, 117] width 34 height 7
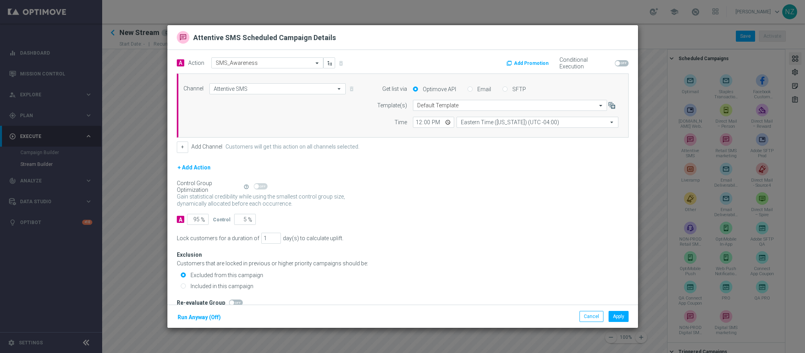
click at [411, 150] on div "+ Add Channel Customers will get this action on all channels selected." at bounding box center [403, 146] width 452 height 11
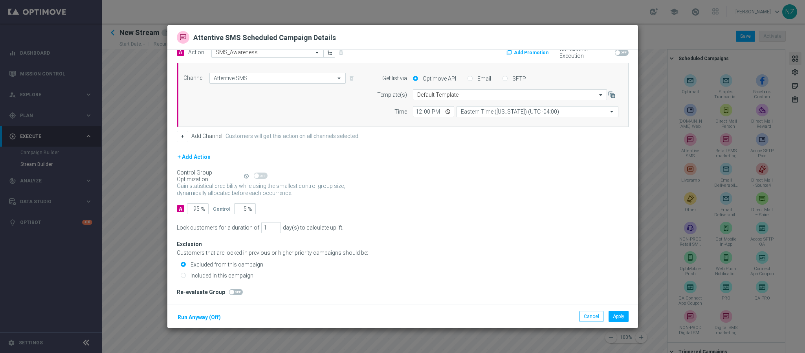
scroll to position [13, 0]
click at [413, 107] on input "12:00" at bounding box center [433, 111] width 41 height 11
type input "14:00"
click at [181, 276] on input "Included in this campaign" at bounding box center [183, 275] width 5 height 5
radio input "true"
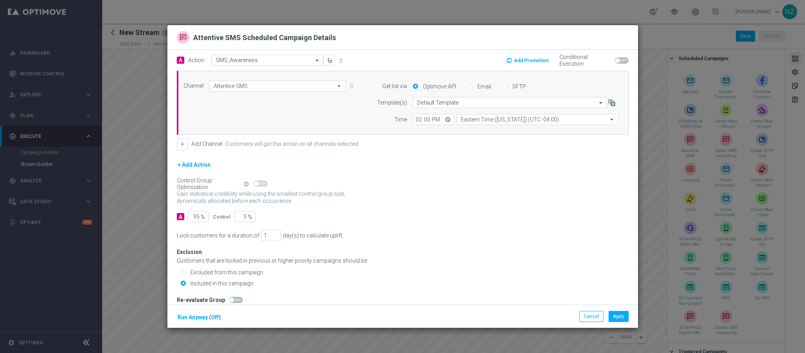
scroll to position [0, 0]
click at [620, 319] on button "Apply" at bounding box center [619, 316] width 20 height 11
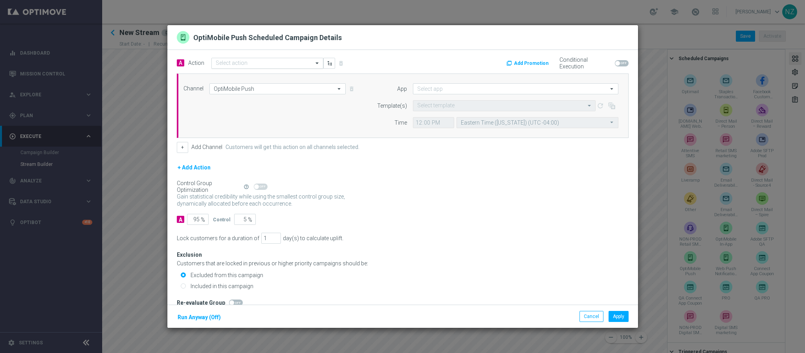
click at [253, 60] on input "text" at bounding box center [260, 63] width 88 height 7
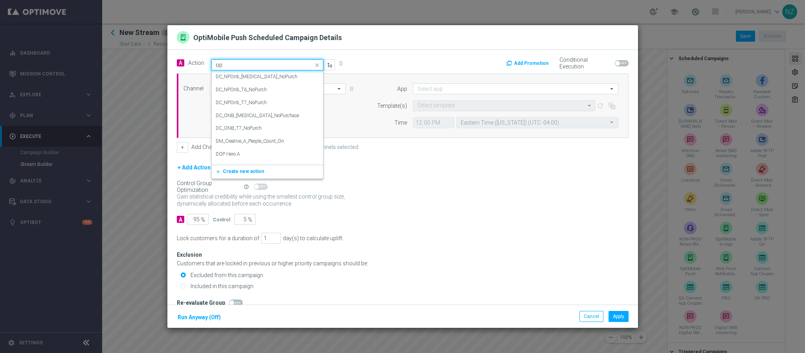
type input "o"
type input "push"
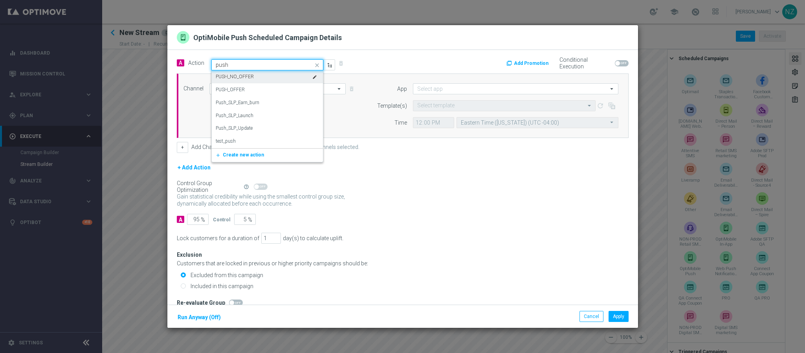
click at [246, 74] on label "PUSH_NO_OFFER" at bounding box center [235, 76] width 38 height 7
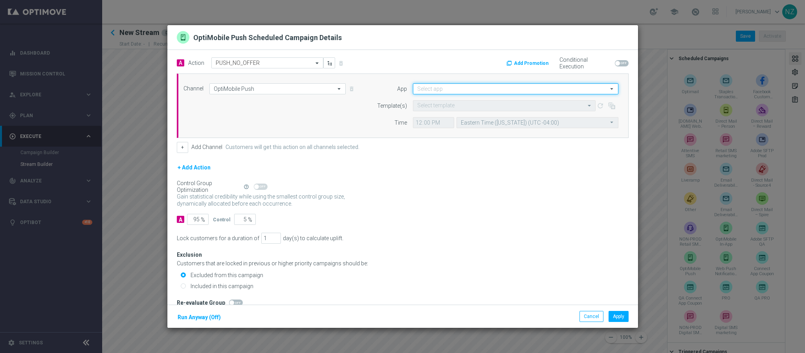
click at [439, 88] on input at bounding box center [515, 88] width 205 height 11
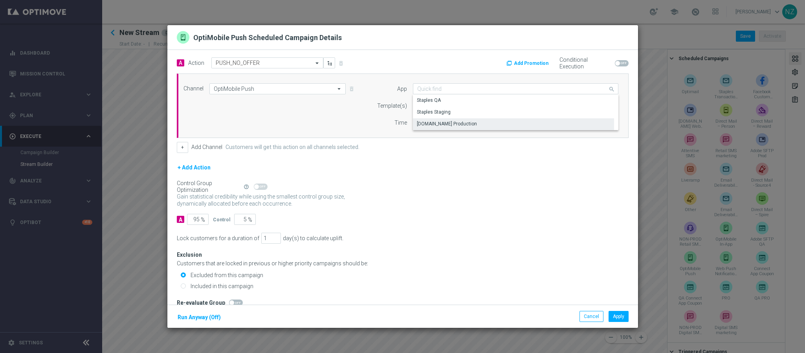
click at [444, 125] on div "staples.com Production" at bounding box center [447, 123] width 60 height 7
type input "staples.com Production"
click at [433, 105] on input "text" at bounding box center [496, 106] width 158 height 7
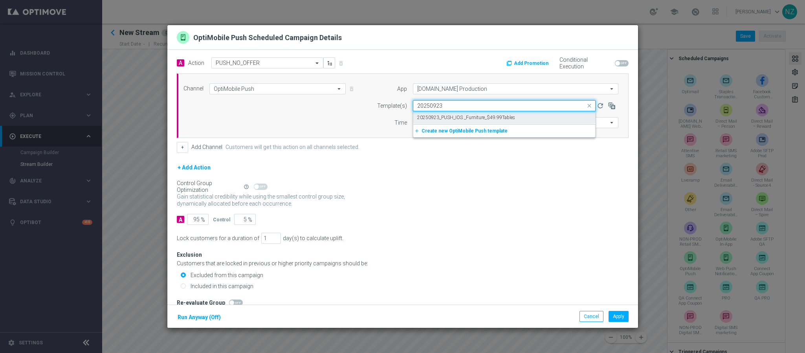
click at [501, 116] on label "20250923_PUSH_IOS _Furniture_$49.99Tables" at bounding box center [466, 117] width 98 height 7
type input "20250923"
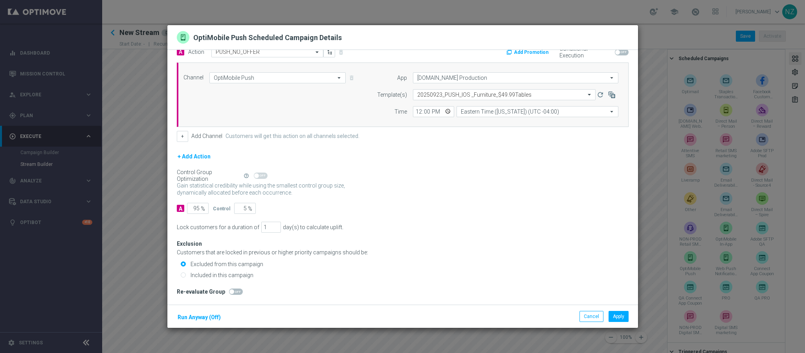
scroll to position [13, 0]
click at [184, 276] on input "Included in this campaign" at bounding box center [183, 275] width 5 height 5
radio input "true"
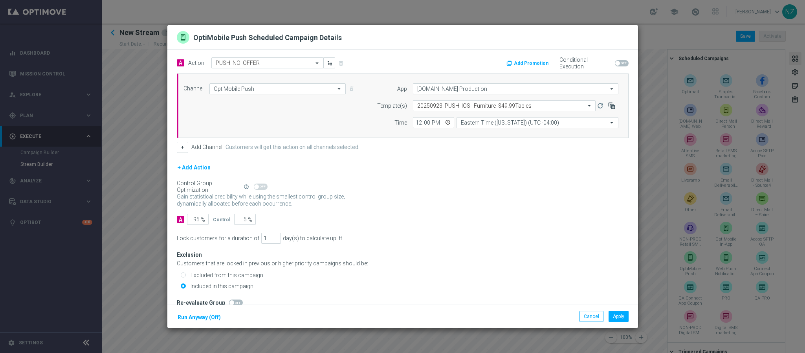
click at [608, 102] on icon "button" at bounding box center [612, 106] width 8 height 8
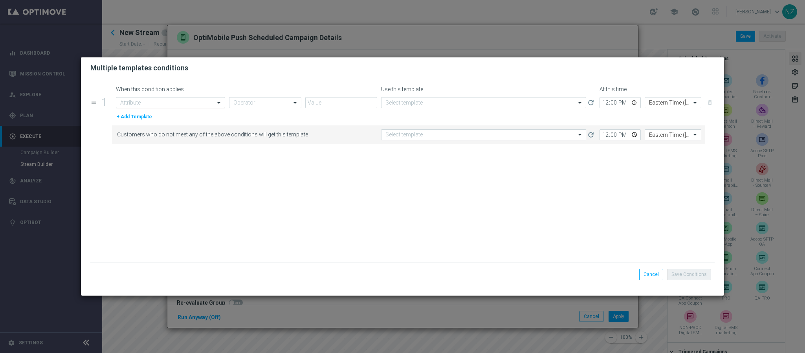
click at [136, 104] on input "text" at bounding box center [162, 102] width 85 height 7
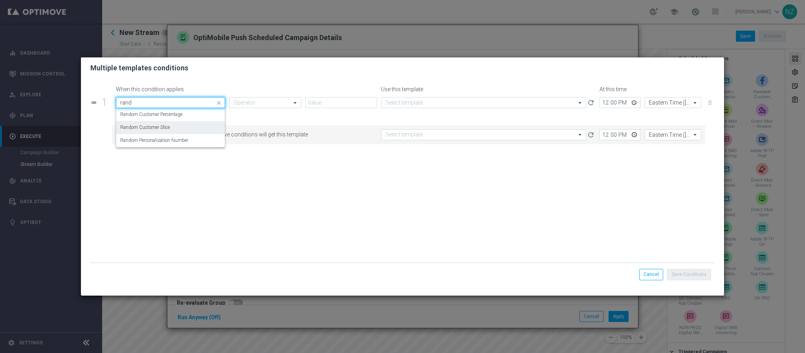
click at [171, 131] on div "Random Customer Slice" at bounding box center [170, 127] width 101 height 13
type input "rand"
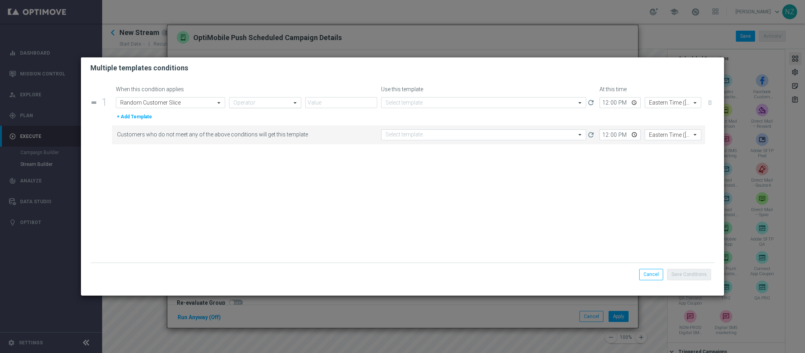
click at [255, 100] on input "text" at bounding box center [257, 102] width 48 height 7
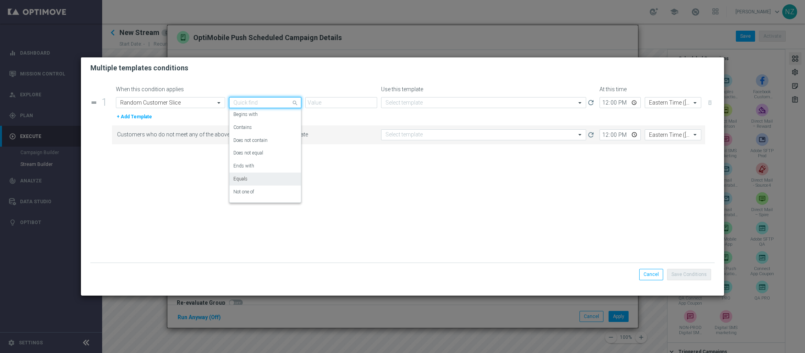
click at [251, 177] on div "Equals" at bounding box center [265, 178] width 64 height 13
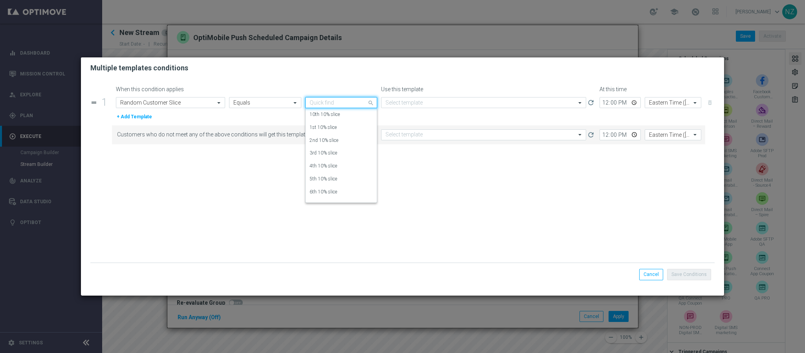
click at [322, 104] on input "text" at bounding box center [334, 102] width 48 height 7
click at [345, 127] on div "1st 10% slice" at bounding box center [342, 127] width 64 height 13
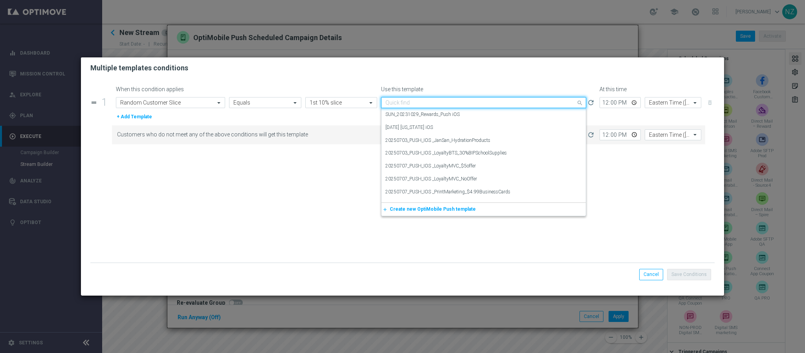
click at [423, 104] on input "text" at bounding box center [475, 102] width 181 height 7
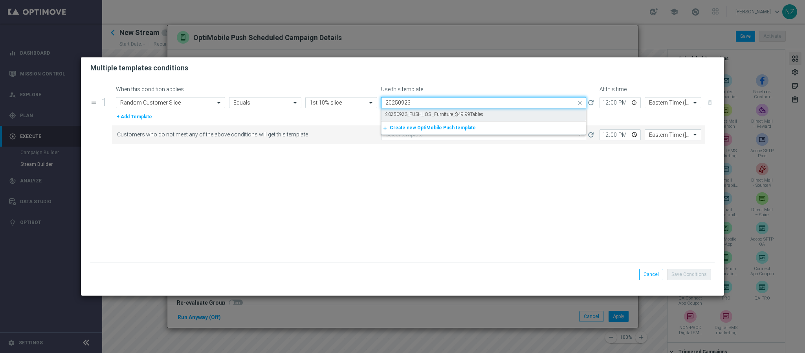
click at [436, 117] on label "20250923_PUSH_IOS _Furniture_$49.99Tables" at bounding box center [434, 114] width 98 height 7
type input "20250923"
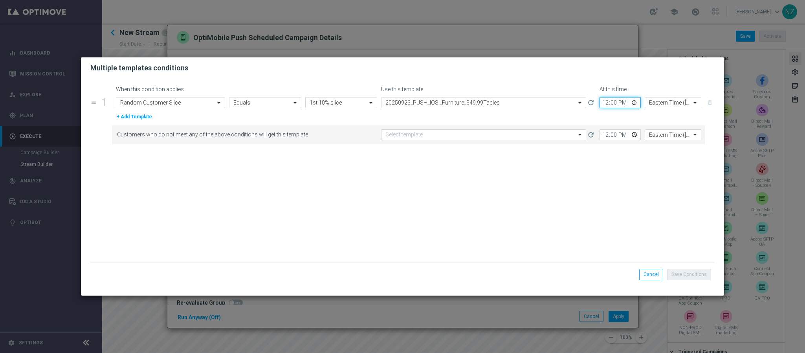
click at [603, 103] on input "12:00" at bounding box center [619, 102] width 41 height 11
click at [141, 119] on button "+ Add Template" at bounding box center [134, 116] width 37 height 9
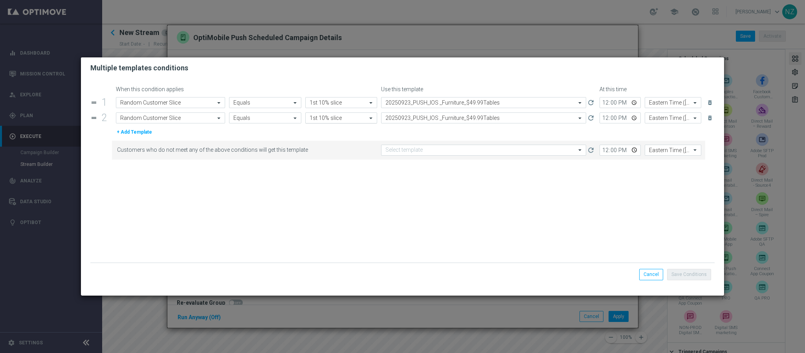
click at [330, 118] on input "text" at bounding box center [334, 118] width 48 height 7
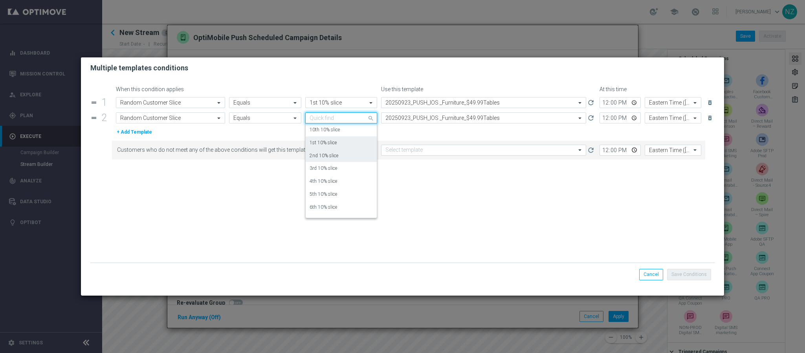
click at [323, 156] on label "2nd 10% slice" at bounding box center [324, 155] width 29 height 7
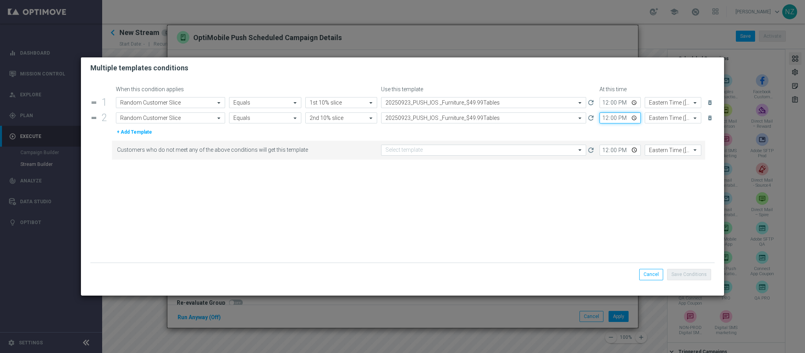
click at [612, 118] on input "12:00" at bounding box center [619, 117] width 41 height 11
click at [615, 118] on input "12:15" at bounding box center [619, 117] width 41 height 11
type input "12:30"
click at [128, 136] on button "+ Add Template" at bounding box center [134, 132] width 37 height 9
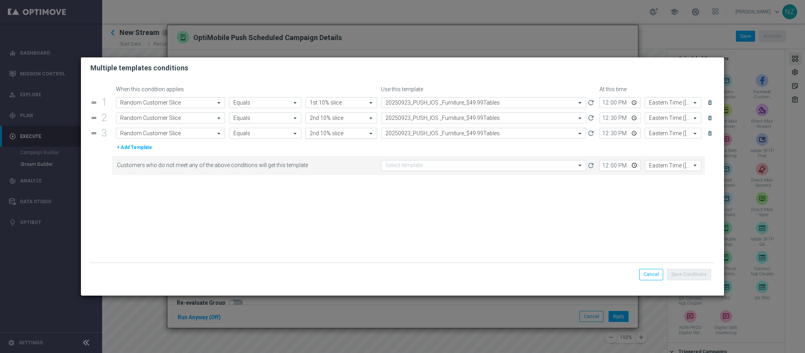
click at [343, 131] on input "text" at bounding box center [334, 133] width 48 height 7
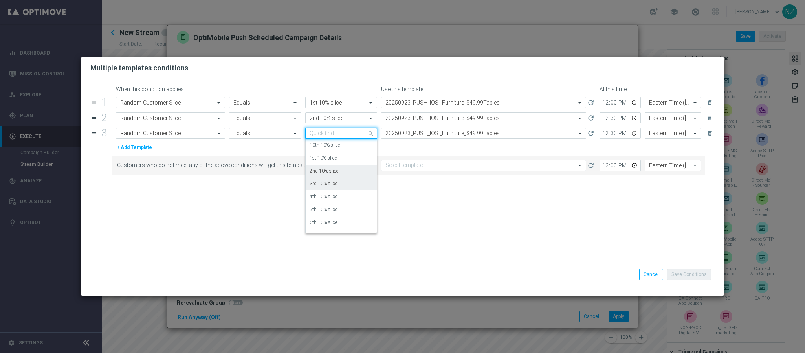
click at [325, 186] on label "3rd 10% slice" at bounding box center [323, 183] width 27 height 7
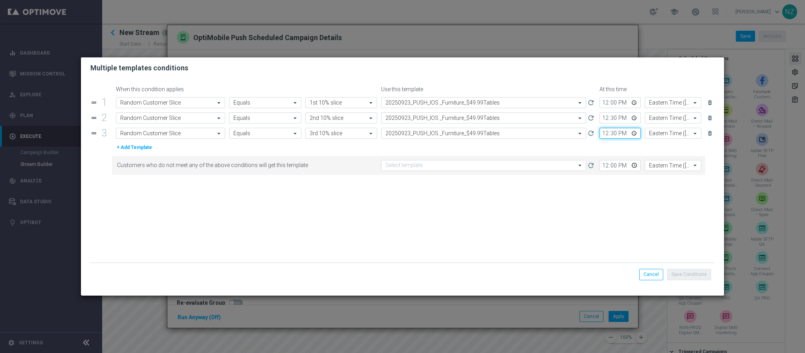
click at [605, 135] on input "12:30" at bounding box center [619, 133] width 41 height 11
type input "13:00"
click at [125, 147] on button "+ Add Template" at bounding box center [134, 147] width 37 height 9
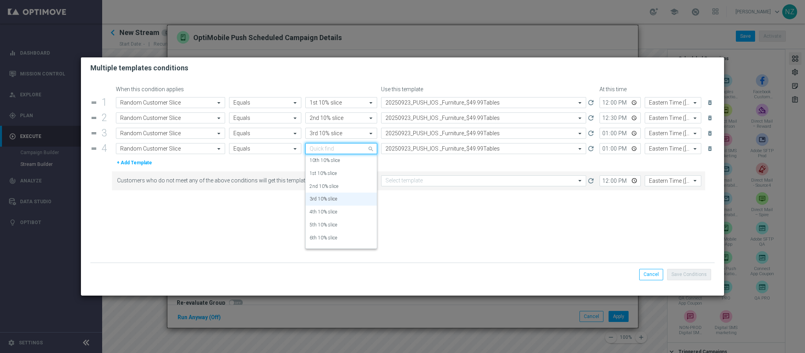
click at [326, 151] on input "text" at bounding box center [334, 148] width 48 height 7
click at [327, 214] on label "4th 10% slice" at bounding box center [323, 212] width 27 height 7
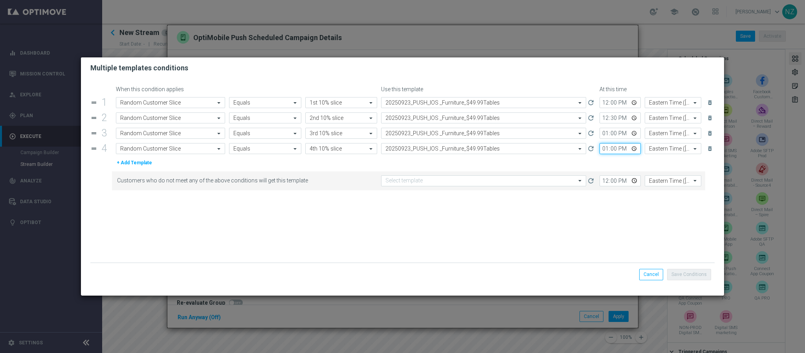
click at [615, 150] on input "13:00" at bounding box center [619, 148] width 41 height 11
type input "13:30"
click at [130, 163] on button "+ Add Template" at bounding box center [134, 162] width 37 height 9
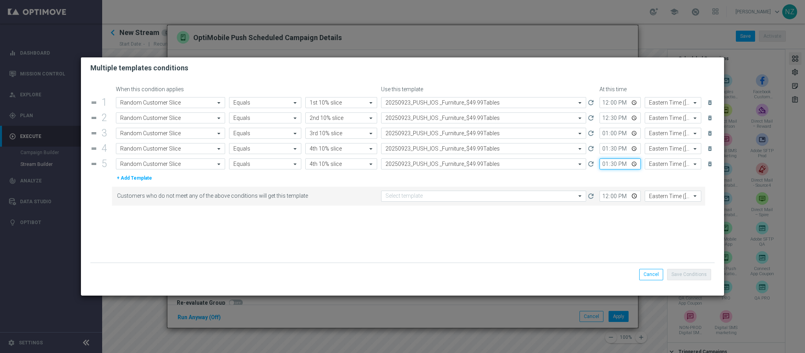
click at [601, 164] on input "13:30" at bounding box center [619, 163] width 41 height 11
type input "14:00"
click at [324, 165] on input "text" at bounding box center [334, 164] width 48 height 7
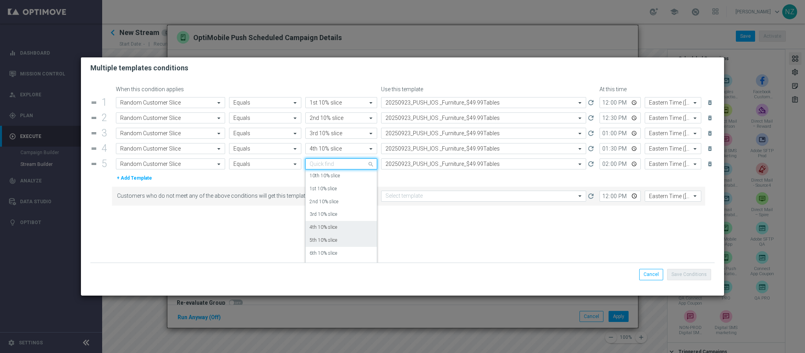
click at [323, 238] on label "5th 10% slice" at bounding box center [323, 240] width 27 height 7
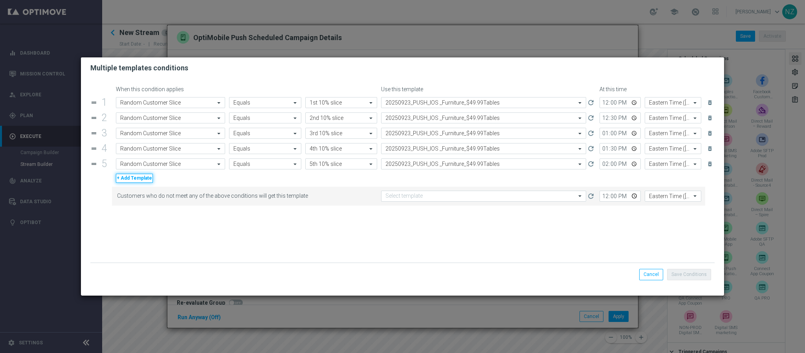
click at [132, 176] on button "+ Add Template" at bounding box center [134, 178] width 37 height 9
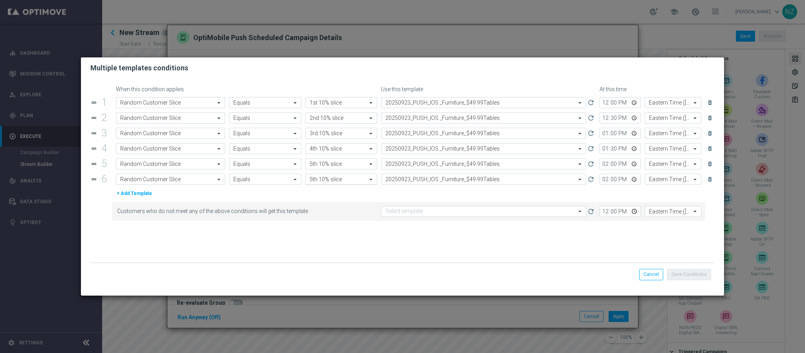
click at [324, 178] on input "text" at bounding box center [334, 179] width 48 height 7
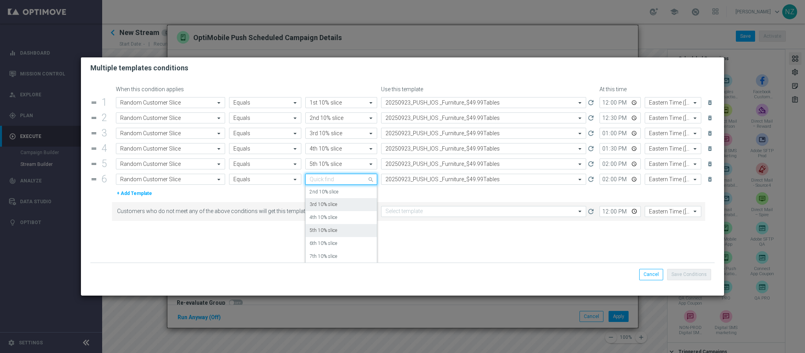
scroll to position [35, 0]
click at [323, 236] on label "6th 10% slice" at bounding box center [323, 233] width 27 height 7
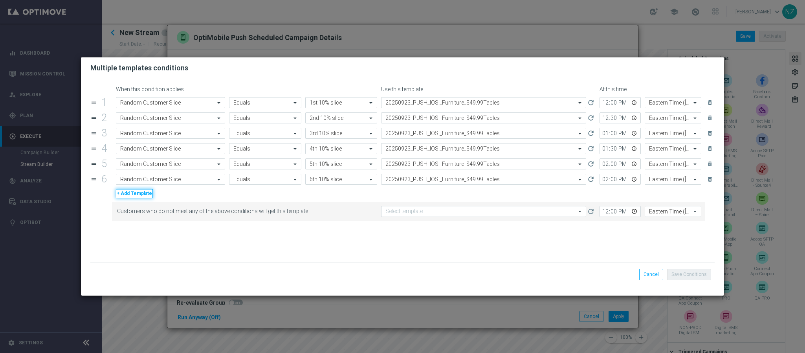
click at [134, 194] on button "+ Add Template" at bounding box center [134, 193] width 37 height 9
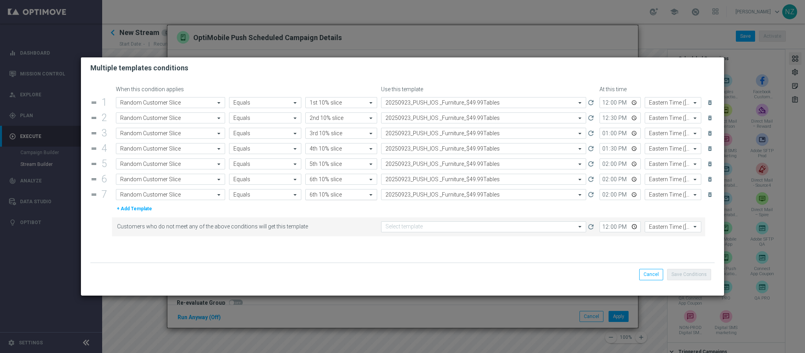
click at [326, 196] on input "text" at bounding box center [334, 194] width 48 height 7
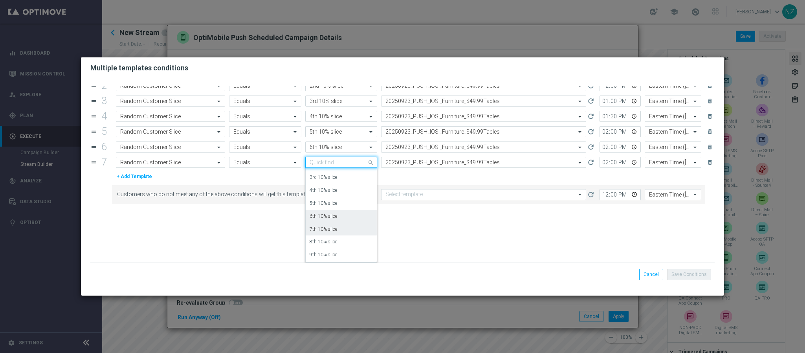
click at [322, 229] on label "7th 10% slice" at bounding box center [323, 229] width 27 height 7
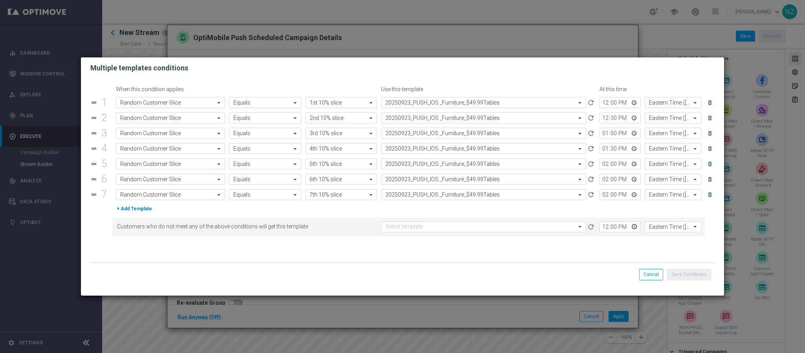
scroll to position [0, 0]
click at [137, 209] on button "+ Add Template" at bounding box center [134, 208] width 37 height 9
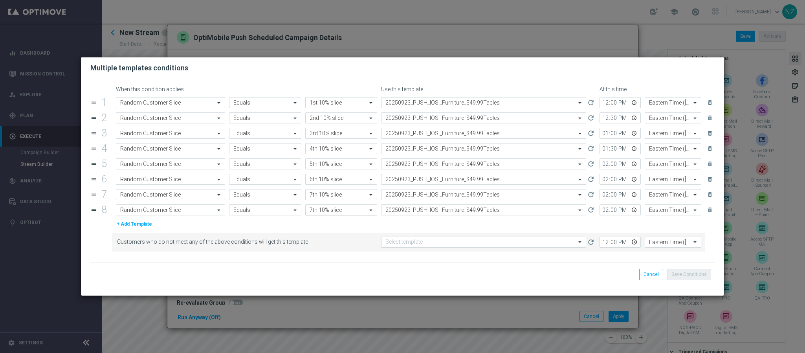
click at [341, 211] on input "text" at bounding box center [334, 210] width 48 height 7
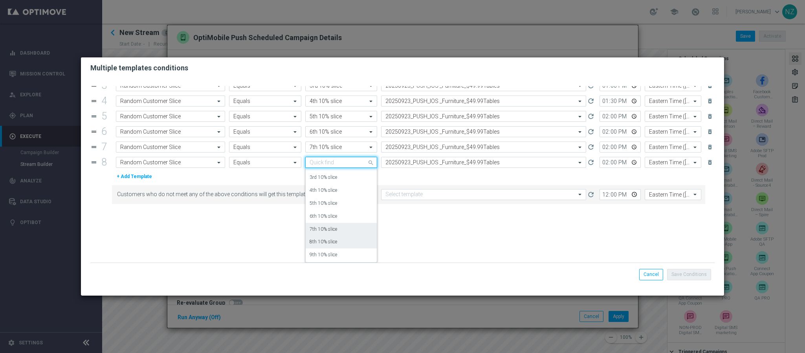
click at [324, 241] on label "8th 10% slice" at bounding box center [323, 241] width 27 height 7
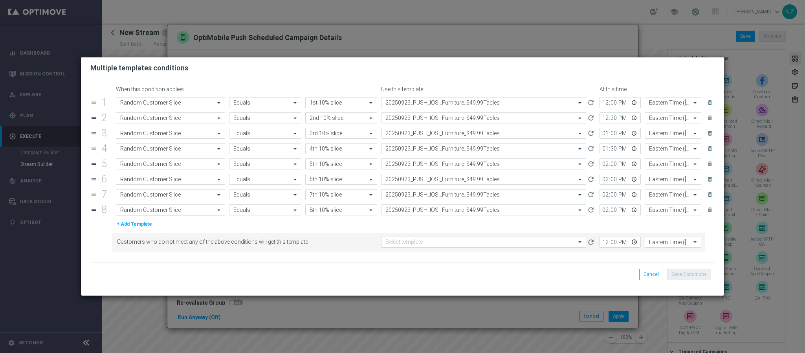
scroll to position [0, 0]
click at [144, 226] on button "+ Add Template" at bounding box center [134, 224] width 37 height 9
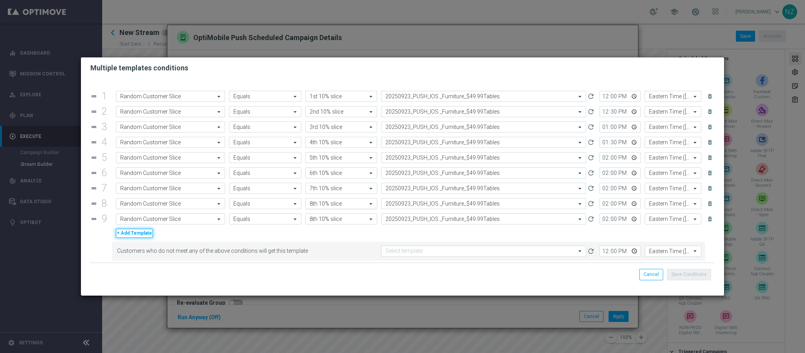
scroll to position [11, 0]
click at [328, 220] on input "text" at bounding box center [334, 217] width 48 height 7
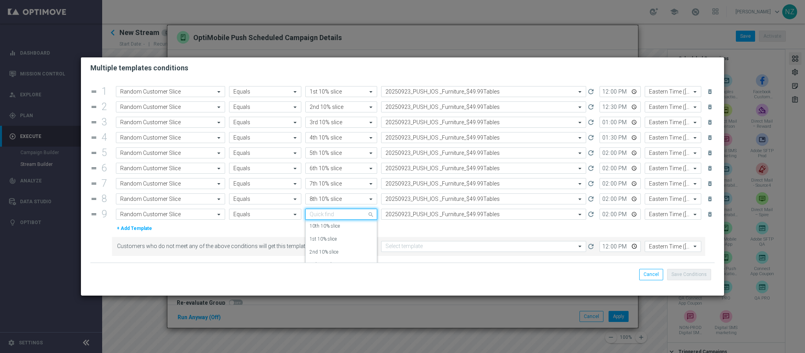
scroll to position [35, 0]
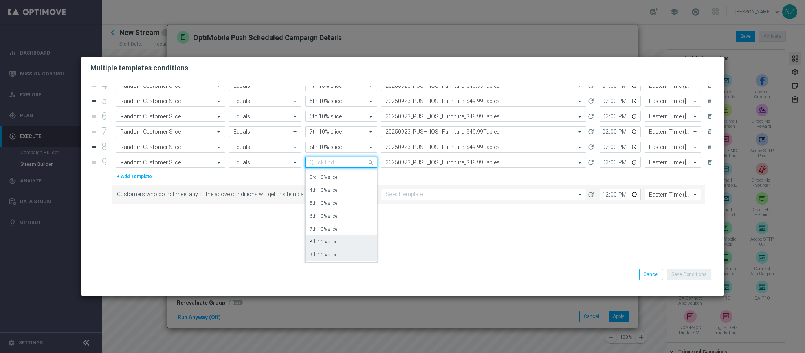
click at [331, 252] on label "9th 10% slice" at bounding box center [323, 254] width 27 height 7
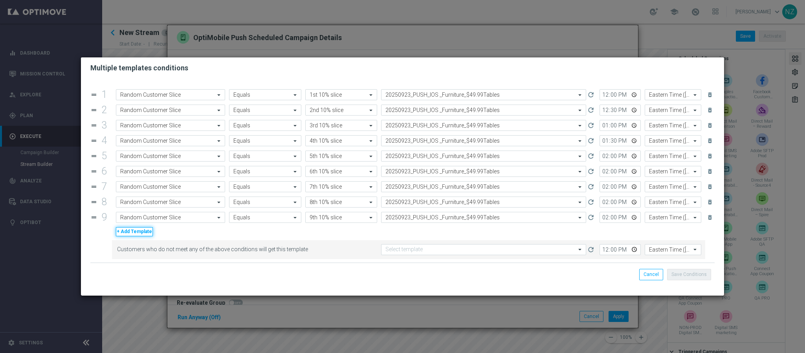
click at [135, 231] on button "+ Add Template" at bounding box center [134, 231] width 37 height 9
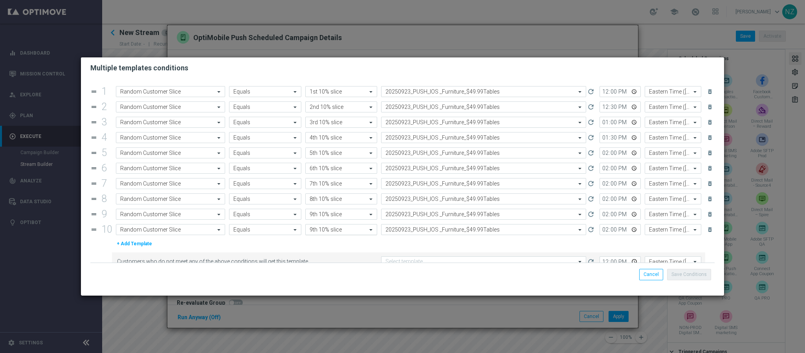
click at [321, 232] on input "text" at bounding box center [334, 229] width 48 height 7
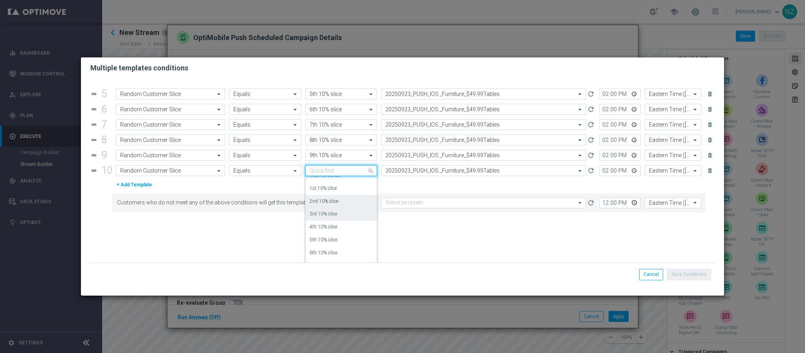
scroll to position [0, 0]
click at [326, 186] on label "10th 10% slice" at bounding box center [325, 182] width 30 height 7
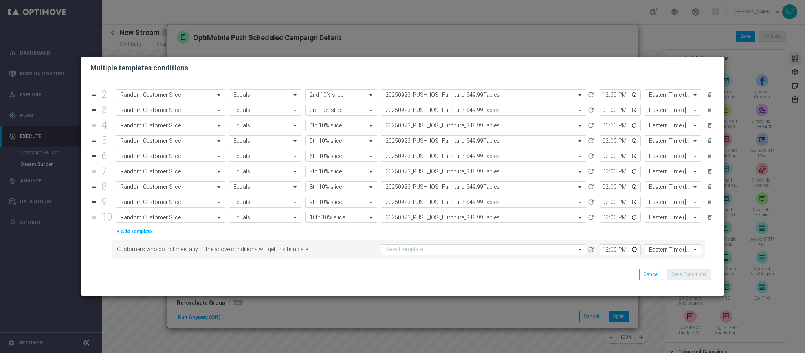
scroll to position [27, 0]
click at [603, 154] on input "14:00" at bounding box center [619, 155] width 41 height 11
type input "14:30"
click at [599, 167] on input "14:00" at bounding box center [619, 171] width 41 height 11
type input "15:00"
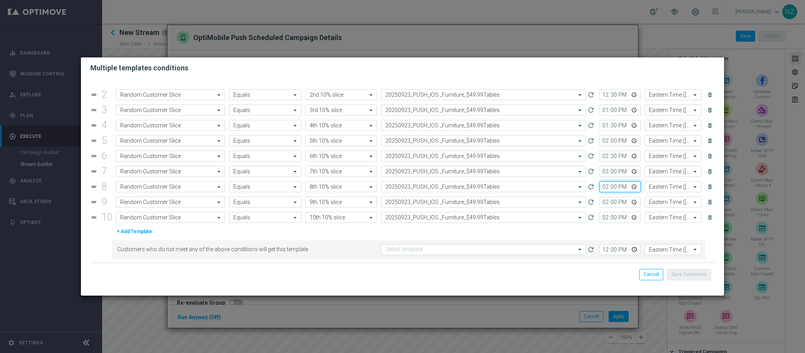
click at [599, 184] on input "14:00" at bounding box center [619, 186] width 41 height 11
type input "15:30"
click at [599, 200] on input "14:00" at bounding box center [619, 201] width 41 height 11
type input "16:00"
click at [599, 217] on input "14:00" at bounding box center [619, 217] width 41 height 11
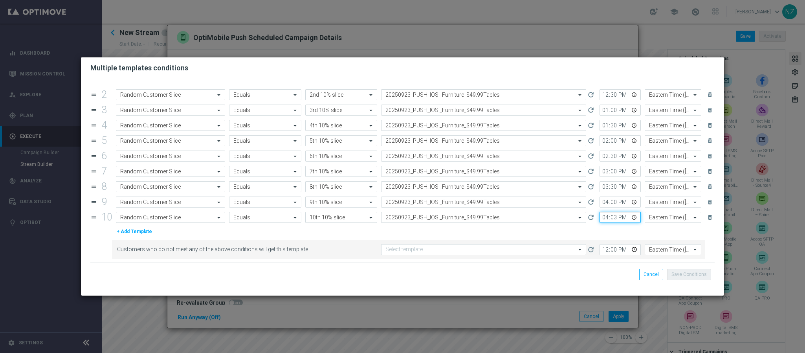
type input "16:30"
click at [436, 244] on div "Select template" at bounding box center [483, 249] width 205 height 11
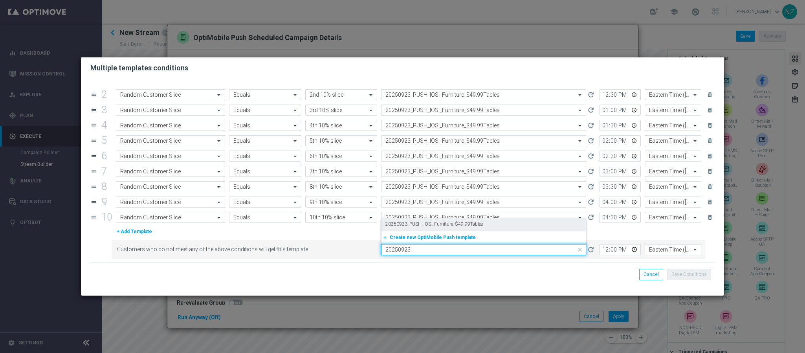
click at [439, 222] on label "20250923_PUSH_IOS _Furniture_$49.99Tables" at bounding box center [434, 224] width 98 height 7
type input "20250923"
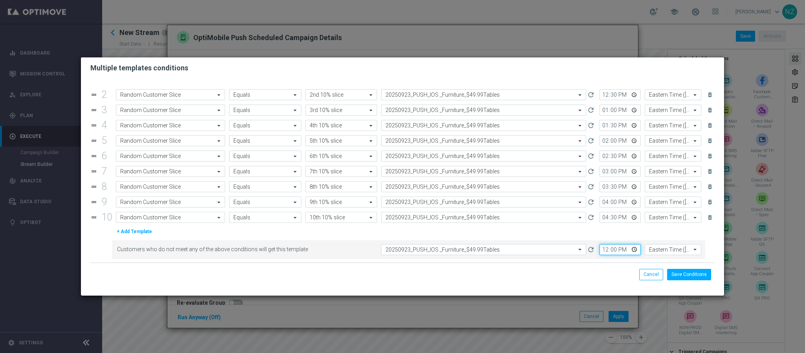
click at [599, 249] on input "12:00" at bounding box center [619, 249] width 41 height 11
type input "16:30"
click at [676, 274] on button "Save Conditions" at bounding box center [689, 274] width 44 height 11
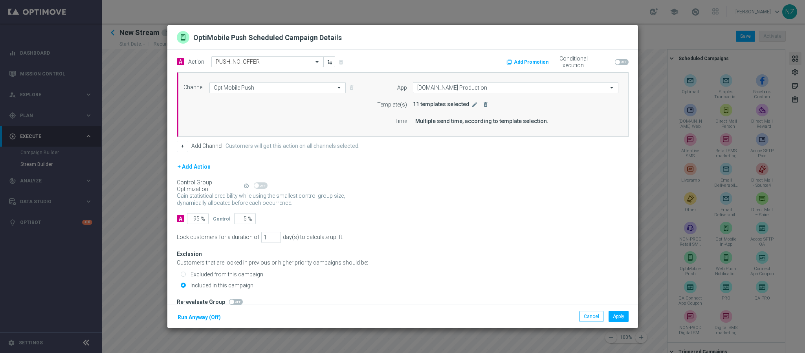
scroll to position [0, 0]
click at [616, 317] on button "Apply" at bounding box center [619, 316] width 20 height 11
click at [414, 122] on input "14:00" at bounding box center [433, 122] width 41 height 11
type input "09:00"
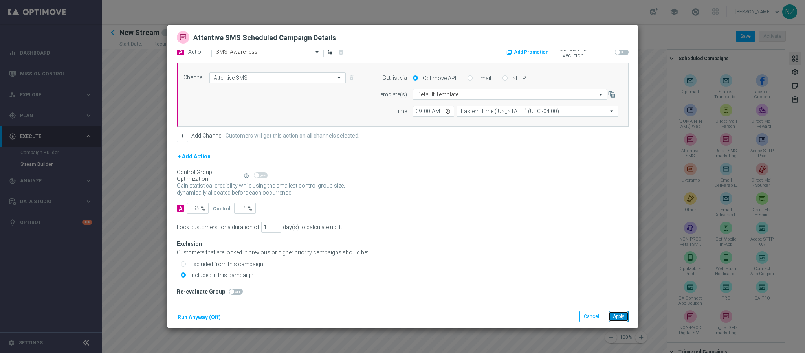
click at [621, 317] on button "Apply" at bounding box center [619, 316] width 20 height 11
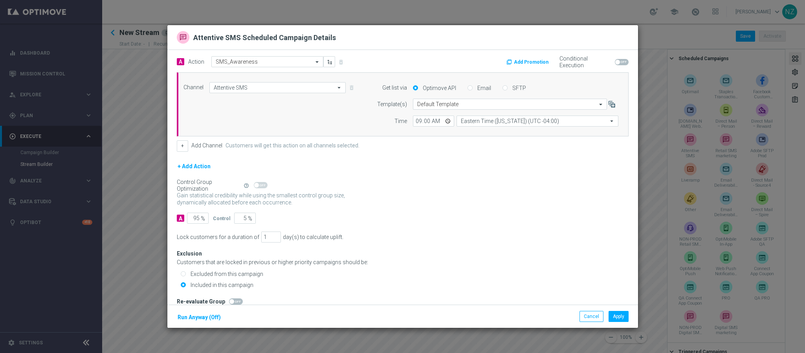
scroll to position [0, 0]
click at [620, 316] on button "Apply" at bounding box center [619, 316] width 20 height 11
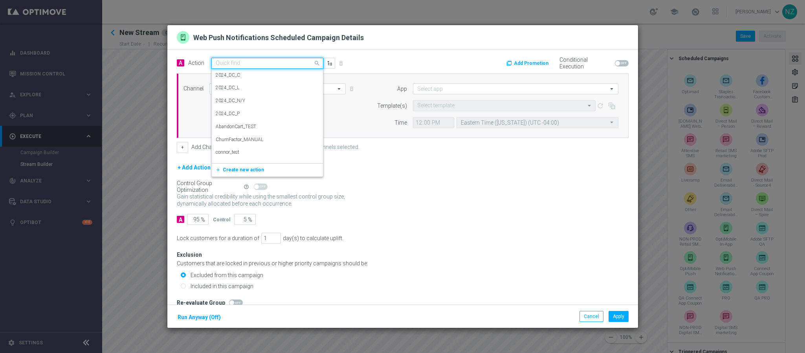
click at [258, 62] on input "text" at bounding box center [260, 63] width 88 height 7
type input "push"
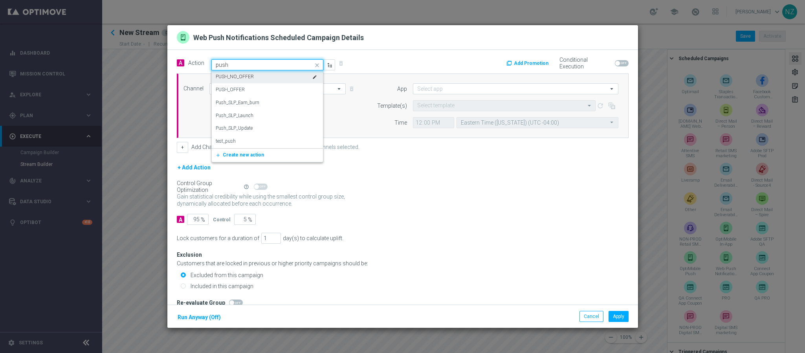
click at [257, 73] on div "PUSH_NO_OFFER edit" at bounding box center [267, 76] width 103 height 13
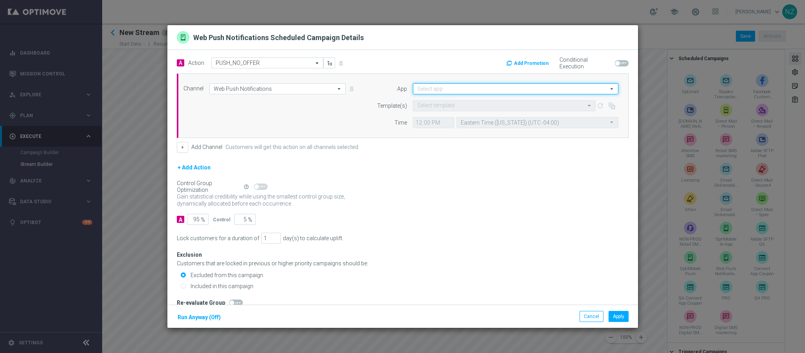
click at [438, 91] on input at bounding box center [515, 88] width 205 height 11
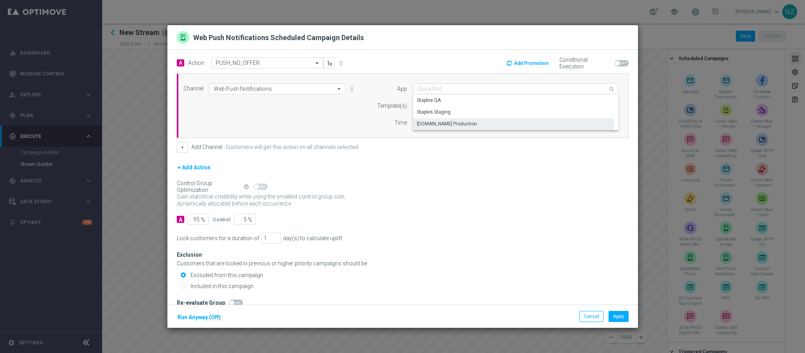
click at [440, 127] on div "staples.com Production" at bounding box center [513, 123] width 201 height 11
type input "staples.com Production"
click at [608, 105] on icon "button" at bounding box center [612, 106] width 8 height 8
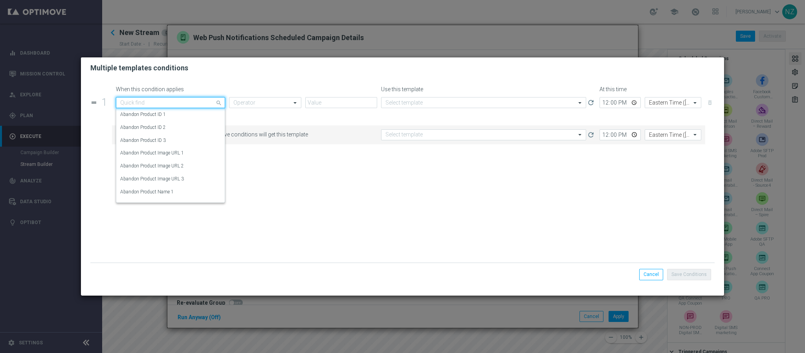
click at [148, 99] on input "text" at bounding box center [162, 102] width 85 height 7
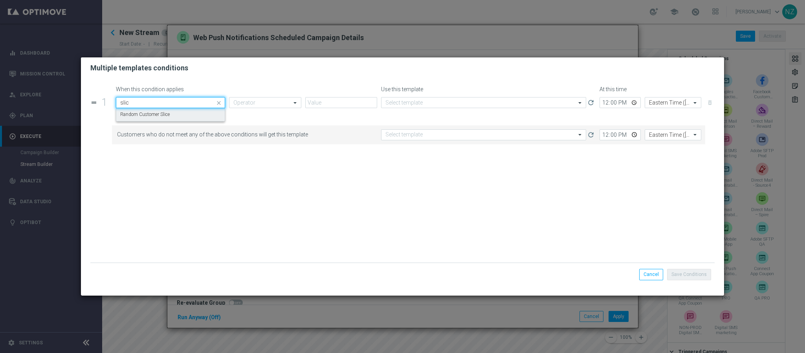
click at [152, 118] on div "Random Customer Slice" at bounding box center [170, 114] width 101 height 13
type input "slic"
click at [250, 100] on input "text" at bounding box center [257, 102] width 48 height 7
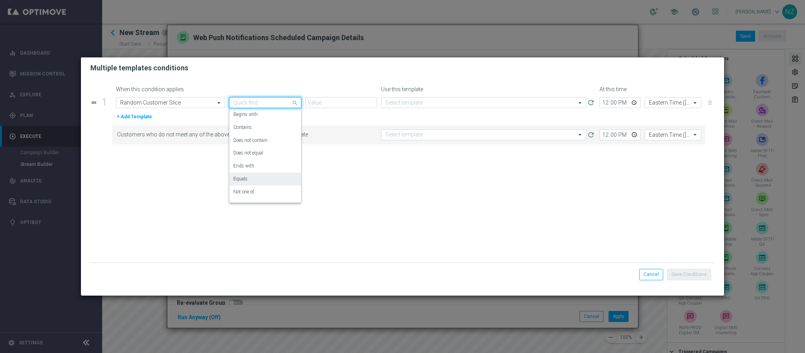
click at [257, 175] on div "Equals" at bounding box center [265, 178] width 64 height 13
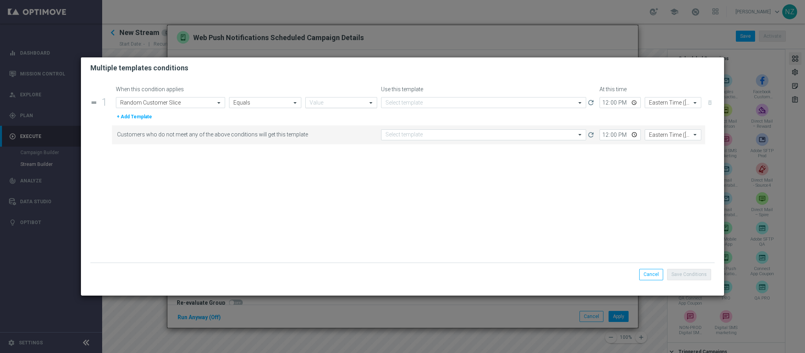
click at [329, 98] on div "Value" at bounding box center [341, 102] width 72 height 11
click at [328, 125] on label "1st 10% slice" at bounding box center [323, 127] width 27 height 7
click at [403, 101] on input "text" at bounding box center [475, 102] width 181 height 7
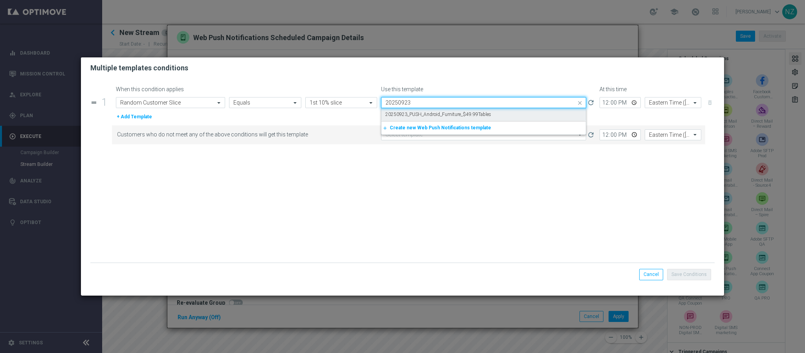
click at [414, 112] on label "20250923_PUSH_Android_Furniture_$49.99Tables" at bounding box center [438, 114] width 106 height 7
type input "20250923"
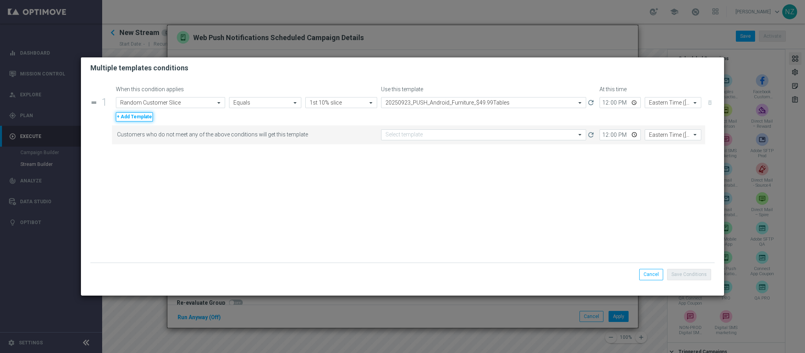
click at [127, 118] on button "+ Add Template" at bounding box center [134, 116] width 37 height 9
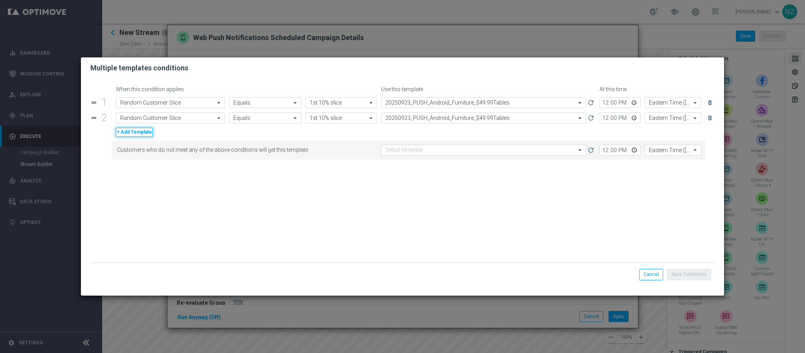
click at [125, 136] on button "+ Add Template" at bounding box center [134, 132] width 37 height 9
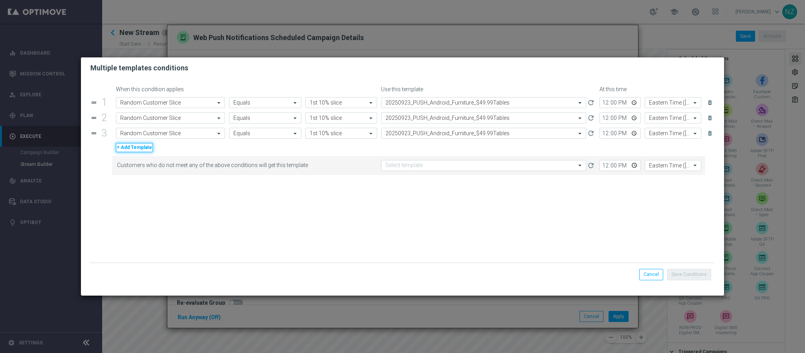
click at [127, 151] on button "+ Add Template" at bounding box center [134, 147] width 37 height 9
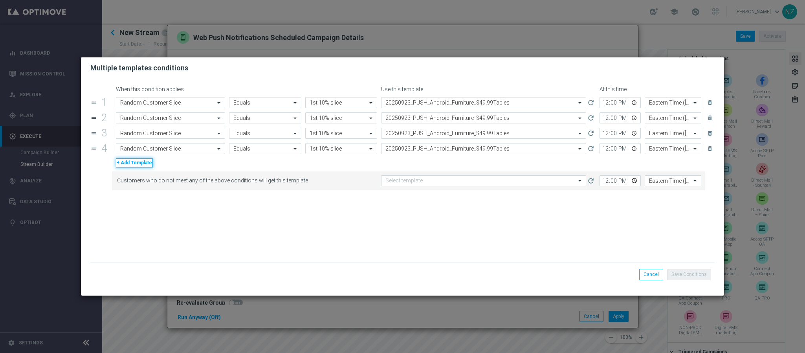
click at [127, 165] on button "+ Add Template" at bounding box center [134, 162] width 37 height 9
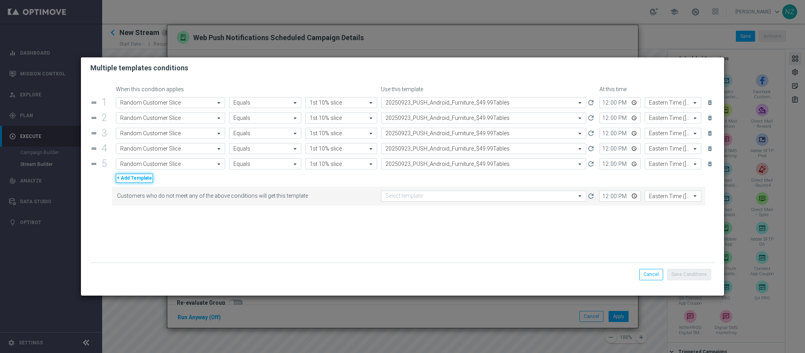
click at [128, 181] on button "+ Add Template" at bounding box center [134, 178] width 37 height 9
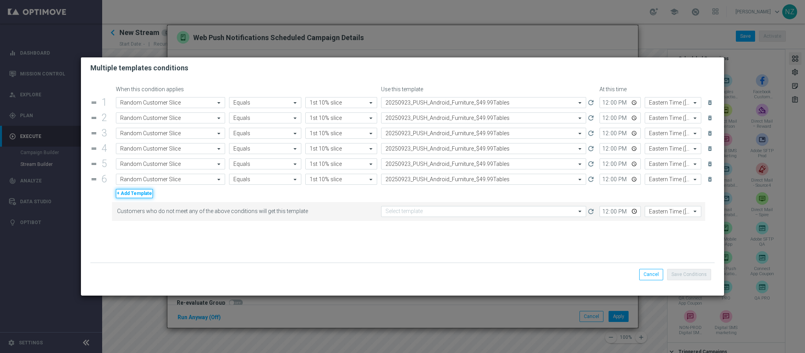
click at [128, 196] on button "+ Add Template" at bounding box center [134, 193] width 37 height 9
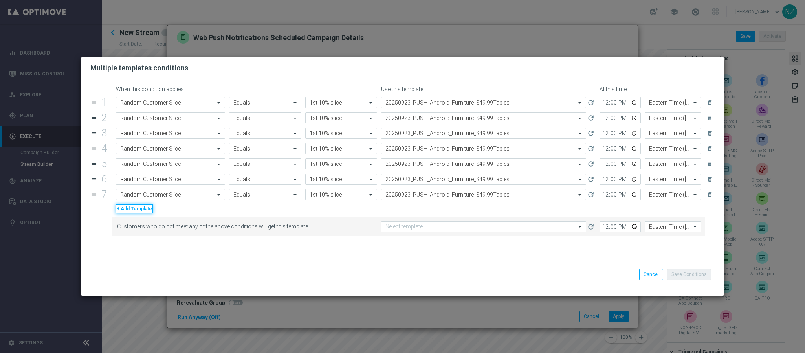
click at [128, 213] on button "+ Add Template" at bounding box center [134, 208] width 37 height 9
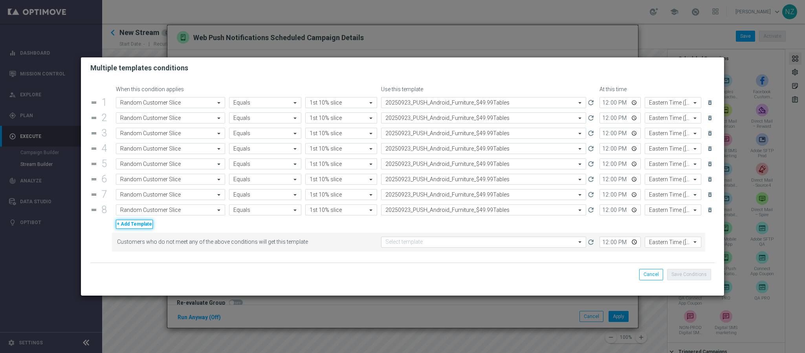
click at [128, 228] on button "+ Add Template" at bounding box center [134, 224] width 37 height 9
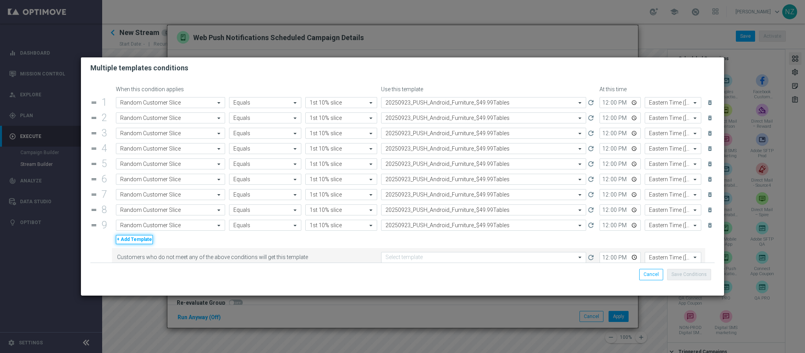
click at [131, 242] on button "+ Add Template" at bounding box center [134, 239] width 37 height 9
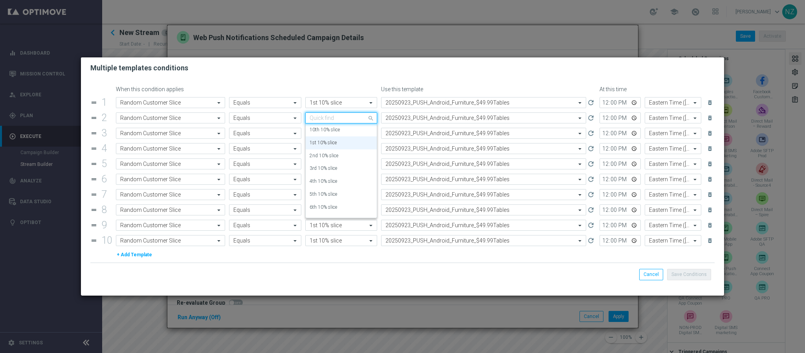
click at [311, 121] on input "text" at bounding box center [334, 118] width 48 height 7
click at [321, 154] on label "2nd 10% slice" at bounding box center [324, 155] width 29 height 7
click at [325, 141] on div "drag_handle 1 Attribute Random Customer Slice Operator Equals Value 1st 10% sli…" at bounding box center [402, 171] width 624 height 149
click at [323, 134] on input "text" at bounding box center [334, 133] width 48 height 7
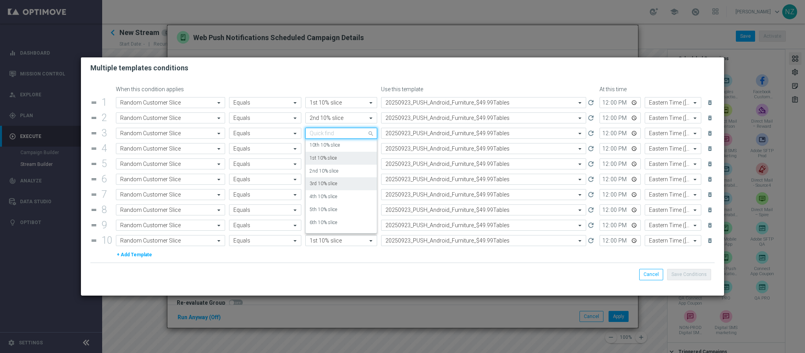
click at [319, 183] on label "3rd 10% slice" at bounding box center [323, 183] width 27 height 7
click at [319, 152] on input "text" at bounding box center [334, 148] width 48 height 7
click at [319, 152] on input "4" at bounding box center [334, 148] width 48 height 7
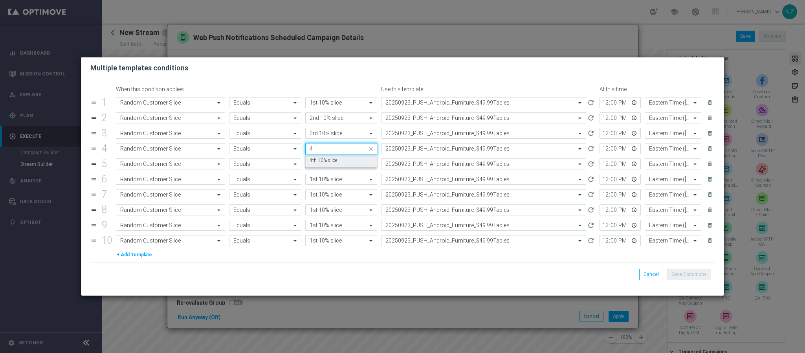
click at [319, 159] on label "4th 10% slice" at bounding box center [323, 160] width 27 height 7
type input "4"
click at [323, 164] on input "text" at bounding box center [334, 164] width 48 height 7
click at [321, 176] on label "5th 10% slice" at bounding box center [323, 175] width 27 height 7
type input "5"
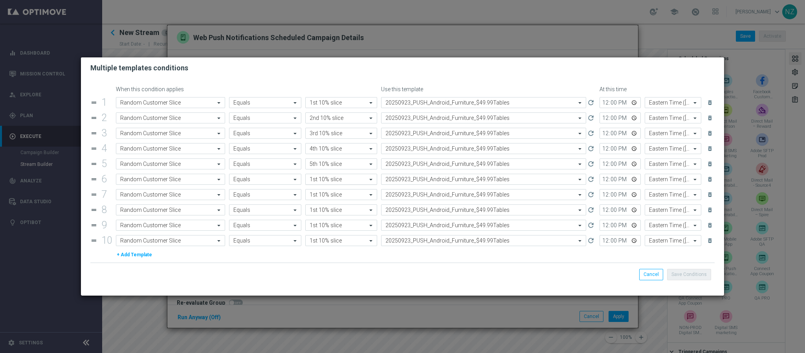
click at [319, 183] on input "text" at bounding box center [334, 179] width 48 height 7
click at [319, 194] on label "6th 10% slice" at bounding box center [323, 191] width 27 height 7
type input "6"
click at [326, 195] on input "text" at bounding box center [334, 194] width 48 height 7
click at [317, 209] on label "7th 10% slice" at bounding box center [323, 206] width 27 height 7
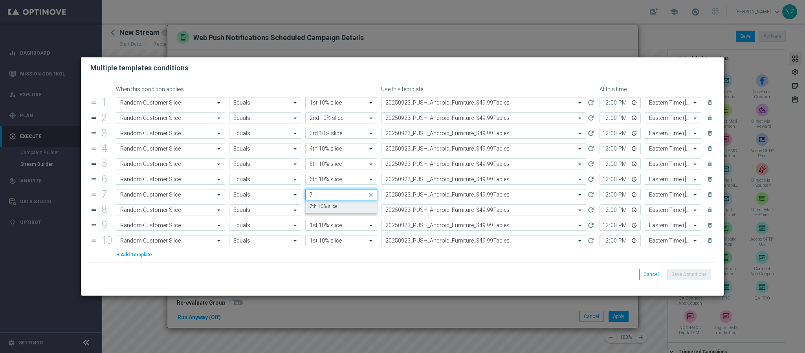
type input "7"
click at [333, 211] on input "text" at bounding box center [334, 210] width 48 height 7
click at [322, 223] on label "8th 10% slice" at bounding box center [323, 221] width 27 height 7
type input "8"
click at [332, 226] on input "text" at bounding box center [334, 225] width 48 height 7
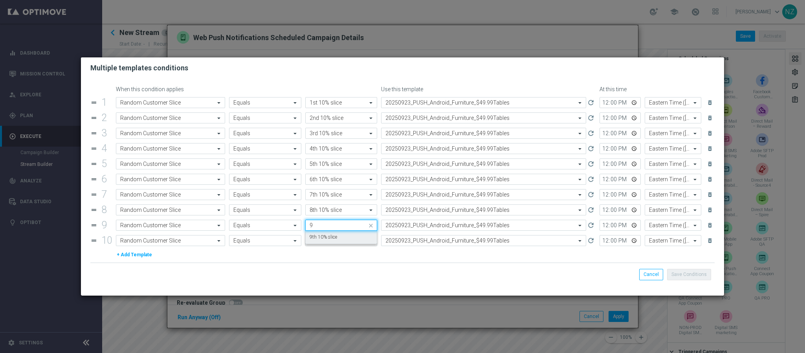
click at [329, 238] on label "9th 10% slice" at bounding box center [323, 237] width 27 height 7
type input "9"
click at [326, 246] on div "Value 1st 10% slice" at bounding box center [341, 240] width 72 height 11
click at [327, 255] on label "10th 10% slice" at bounding box center [325, 252] width 30 height 7
click at [607, 120] on input "12:00" at bounding box center [619, 117] width 41 height 11
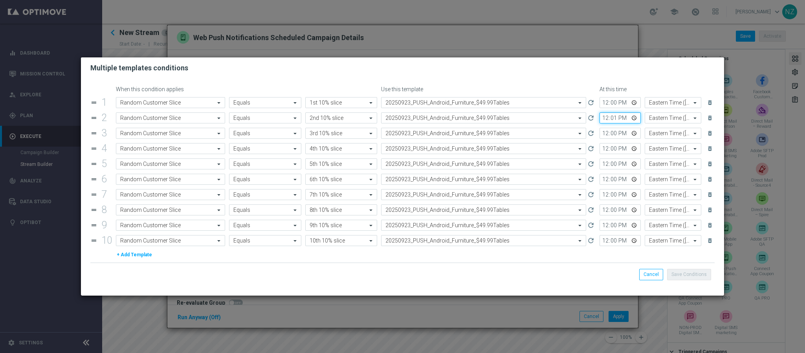
type input "12:15"
click at [602, 134] on input "12:00" at bounding box center [619, 133] width 41 height 11
type input "12:30"
click at [606, 151] on input "12:00" at bounding box center [619, 148] width 41 height 11
type input "12:45"
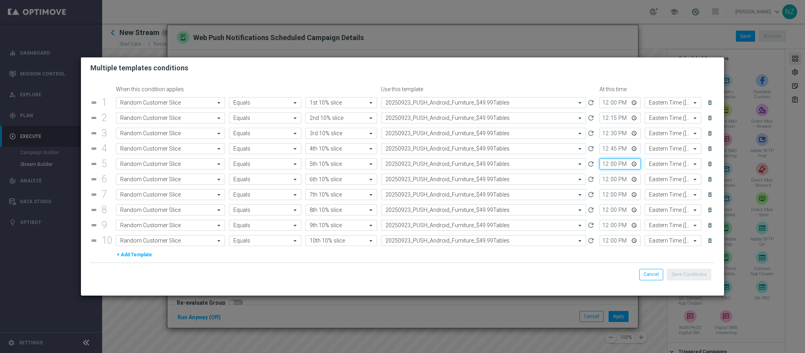
click at [606, 167] on input "12:00" at bounding box center [619, 163] width 41 height 11
click at [599, 167] on input "12:00" at bounding box center [619, 163] width 41 height 11
type input "13:00"
click at [599, 181] on input "12:00" at bounding box center [619, 179] width 41 height 11
click at [605, 181] on input "13:00" at bounding box center [619, 179] width 41 height 11
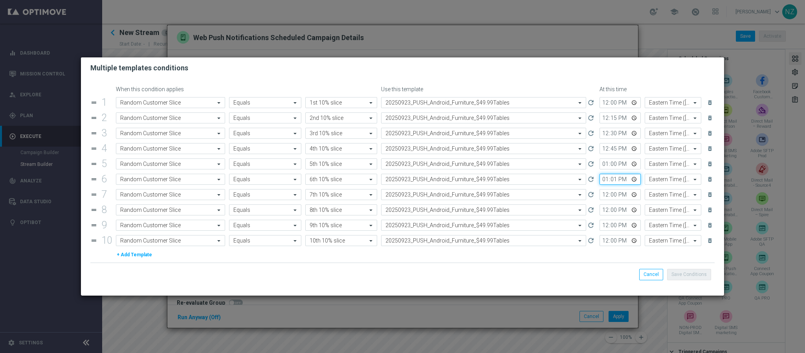
type input "13:15"
click at [599, 197] on input "12:00" at bounding box center [619, 194] width 41 height 11
type input "13:30"
click at [599, 211] on input "12:00" at bounding box center [619, 209] width 41 height 11
type input "13:45"
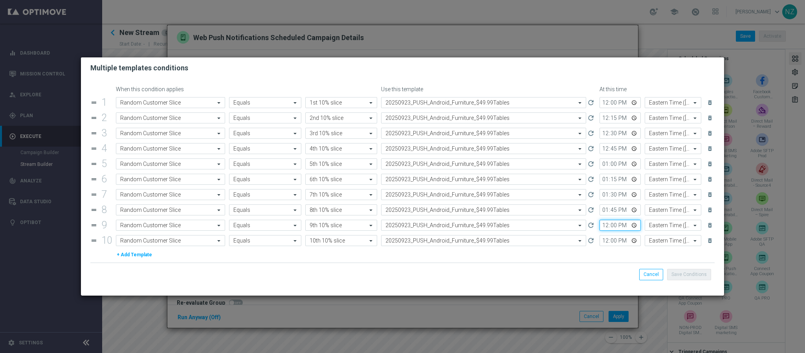
click at [599, 225] on input "12:00" at bounding box center [619, 225] width 41 height 11
type input "14:00"
click at [599, 243] on input "12:00" at bounding box center [619, 240] width 41 height 11
type input "14:15"
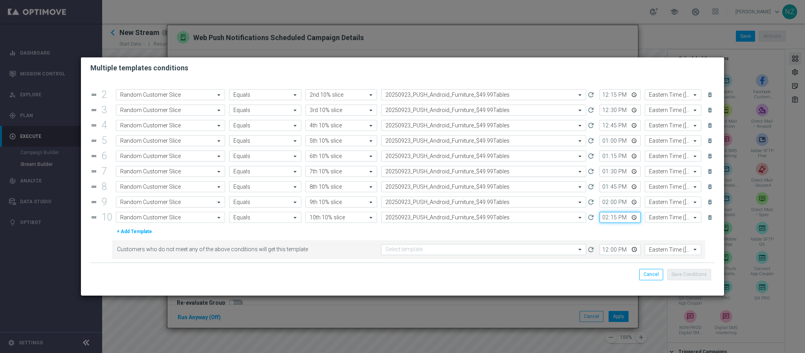
scroll to position [27, 0]
click at [599, 249] on input "12:00" at bounding box center [619, 249] width 41 height 11
type input "14:15"
click at [491, 244] on div "Select template" at bounding box center [483, 249] width 205 height 11
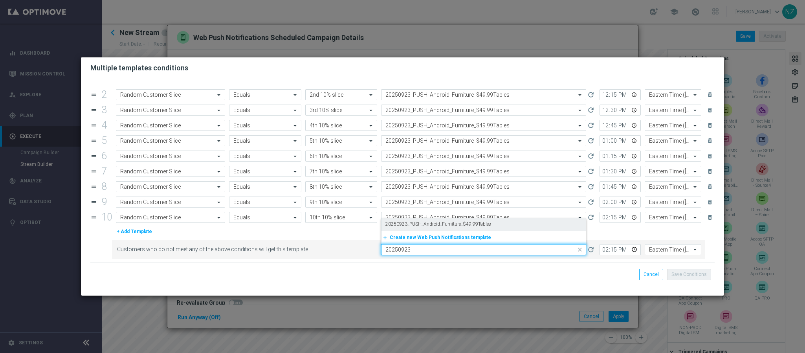
click at [482, 222] on label "20250923_PUSH_Android_Furniture_$49.99Tables" at bounding box center [438, 224] width 106 height 7
type input "20250923"
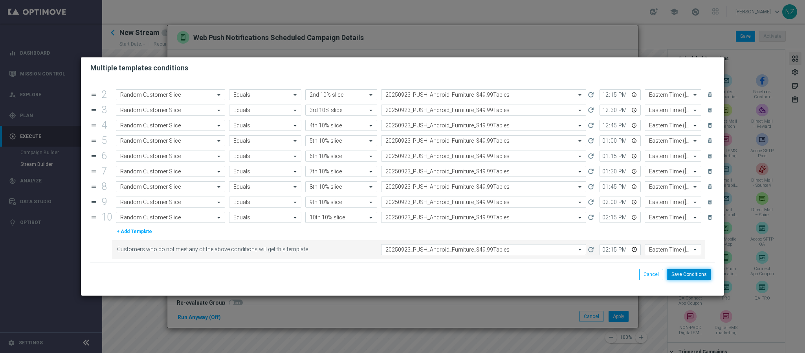
click at [685, 276] on button "Save Conditions" at bounding box center [689, 274] width 44 height 11
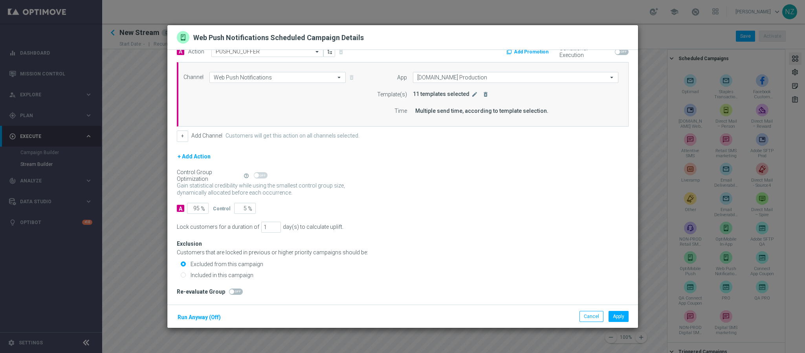
scroll to position [13, 0]
click at [184, 274] on input "Included in this campaign" at bounding box center [183, 275] width 5 height 5
radio input "true"
click at [619, 316] on button "Apply" at bounding box center [619, 316] width 20 height 11
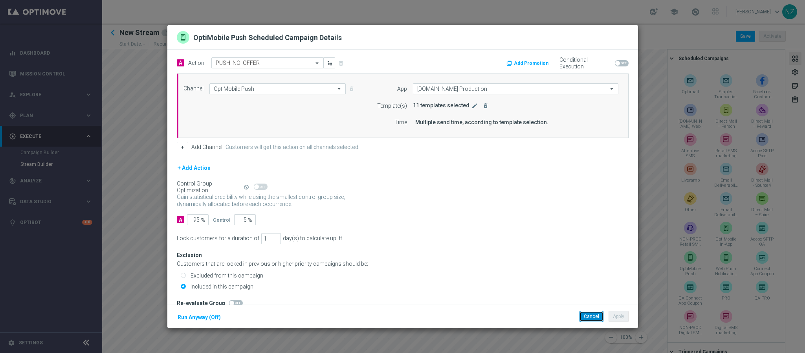
click at [592, 316] on button "Cancel" at bounding box center [591, 316] width 24 height 11
click at [588, 316] on button "Cancel" at bounding box center [591, 316] width 24 height 11
click at [586, 316] on button "Cancel" at bounding box center [591, 316] width 24 height 11
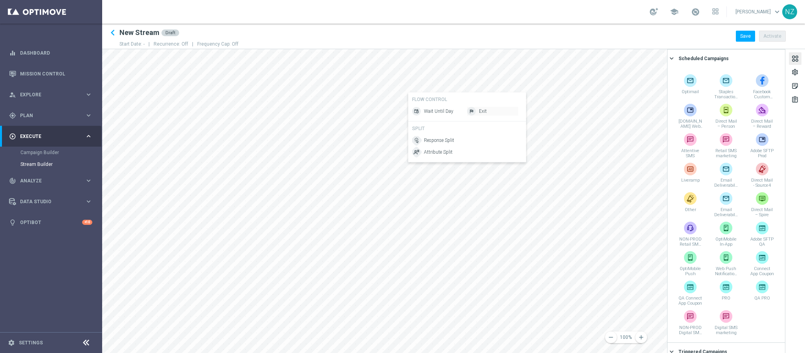
click at [489, 110] on div "Exit" at bounding box center [492, 111] width 51 height 9
click at [588, 155] on div "Exit" at bounding box center [595, 159] width 51 height 9
click at [626, 186] on span "Exit" at bounding box center [624, 186] width 8 height 7
click at [796, 72] on div "settings" at bounding box center [794, 73] width 7 height 10
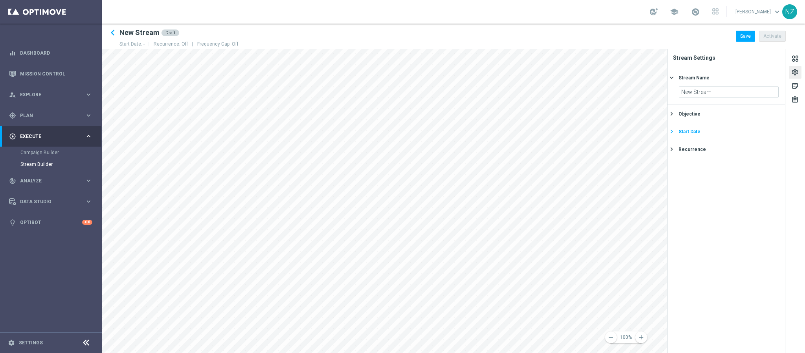
click at [700, 129] on div "Start Date" at bounding box center [729, 131] width 102 height 7
click at [700, 123] on input at bounding box center [729, 127] width 100 height 11
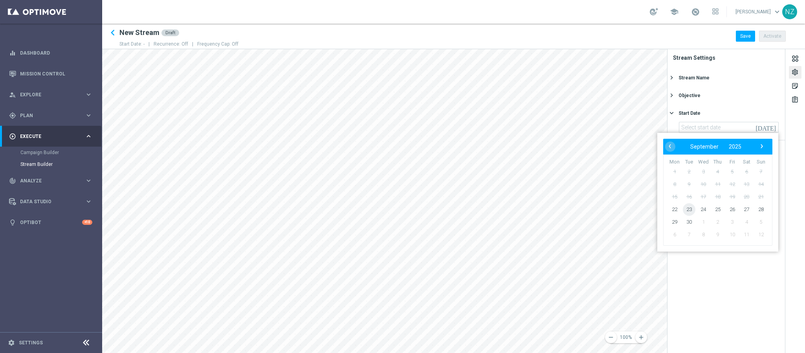
click at [685, 210] on span "23" at bounding box center [689, 209] width 13 height 13
type input "23 Sep 2025"
click at [692, 151] on div "Recurrence" at bounding box center [691, 149] width 27 height 7
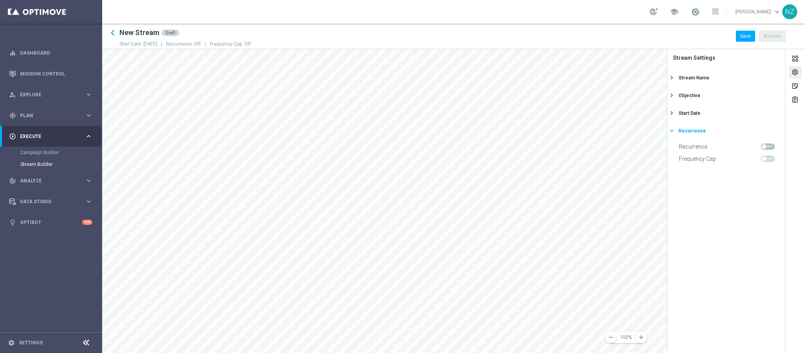
click at [695, 131] on div "Recurrence" at bounding box center [691, 130] width 27 height 7
click at [695, 93] on div "Objective" at bounding box center [689, 95] width 22 height 7
click at [706, 138] on input "text" at bounding box center [712, 137] width 59 height 7
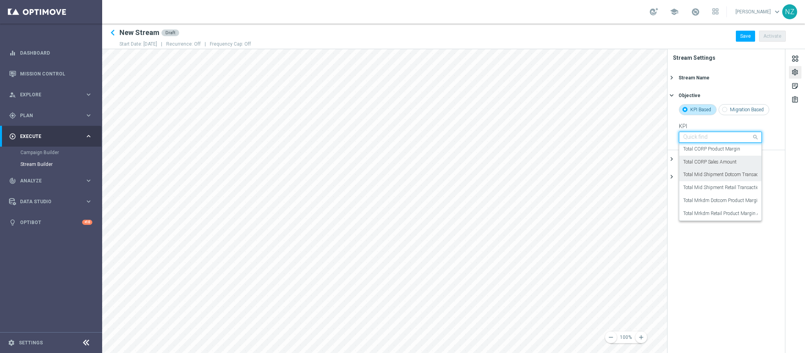
click at [715, 159] on label "Total CORP Sales Amount" at bounding box center [709, 162] width 53 height 7
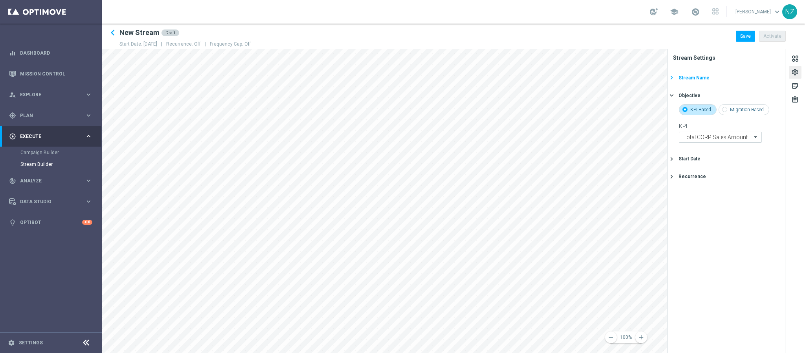
click at [698, 81] on div "Stream Name" at bounding box center [693, 77] width 31 height 7
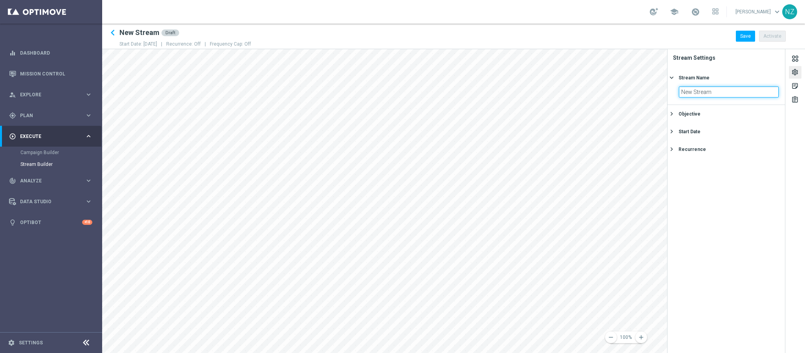
click at [715, 93] on input "New Stream" at bounding box center [729, 91] width 100 height 11
click at [649, 89] on div "remove 100% add settings sticky_note_2 assignment Stream Settings Stream Name k…" at bounding box center [453, 201] width 703 height 304
type input "20250923 Folding Table Channel"
click at [673, 77] on icon "keyboard_arrow_right" at bounding box center [671, 77] width 7 height 7
click at [792, 84] on div "sticky_note_2" at bounding box center [794, 87] width 7 height 10
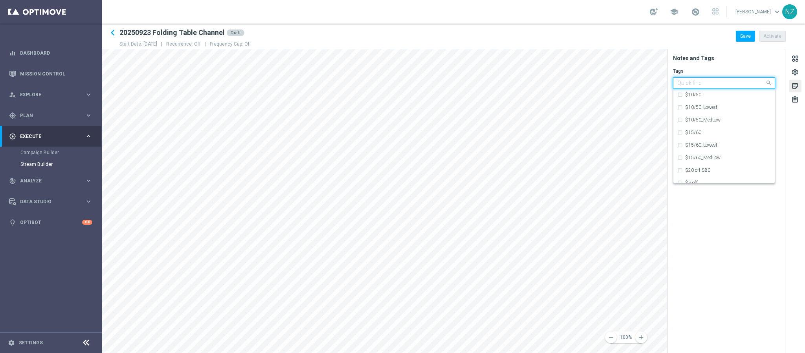
click at [704, 79] on div "Quick find" at bounding box center [719, 83] width 92 height 10
type input "d"
click at [731, 144] on div "owner-dotcom-promo" at bounding box center [728, 145] width 86 height 5
click at [697, 85] on input "own" at bounding box center [721, 83] width 88 height 7
type input "o"
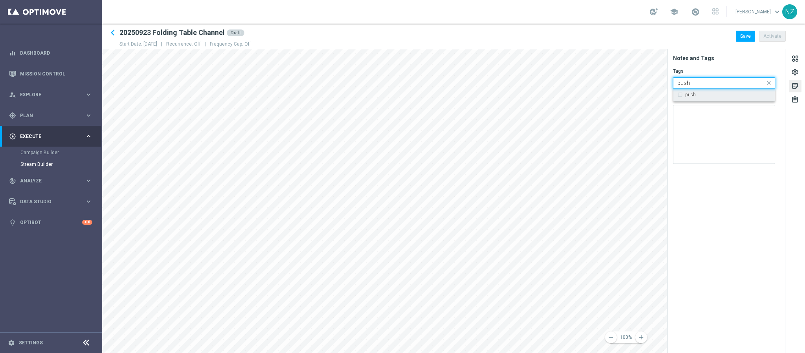
click at [679, 93] on div "push" at bounding box center [723, 94] width 93 height 13
click at [702, 83] on input "push" at bounding box center [721, 83] width 88 height 7
click at [649, 75] on div "remove 100% add settings sticky_note_2 assignment Notes and Tags Tags Quick fin…" at bounding box center [453, 201] width 703 height 304
click at [681, 95] on div "owner-dotcom-sms" at bounding box center [723, 94] width 93 height 13
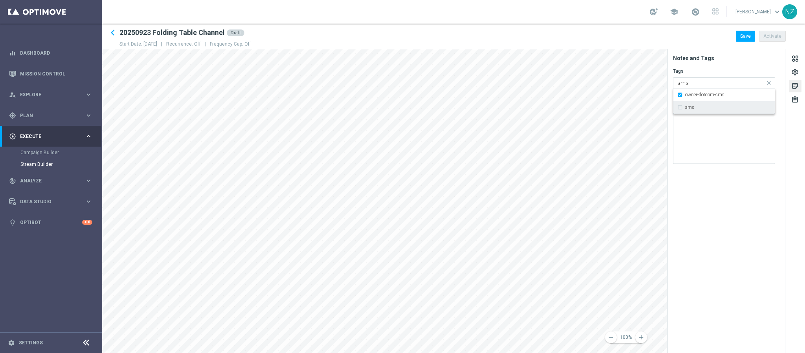
click at [679, 106] on div "sms" at bounding box center [723, 107] width 93 height 13
click at [654, 75] on div "remove 100% add settings sticky_note_2 assignment Notes and Tags Tags Quick fin…" at bounding box center [453, 201] width 703 height 304
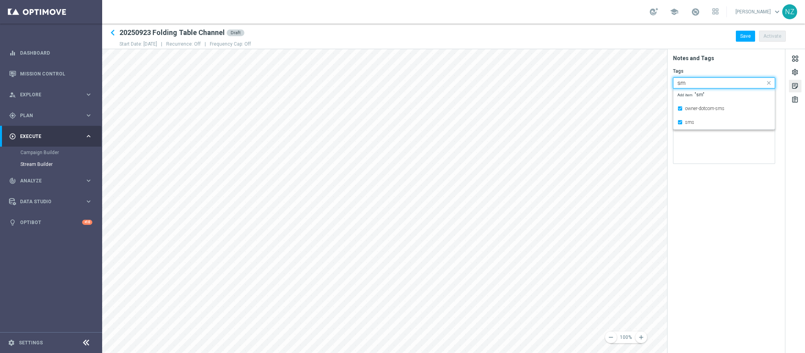
type input "s"
click at [689, 91] on div "live" at bounding box center [723, 94] width 93 height 13
type input "live"
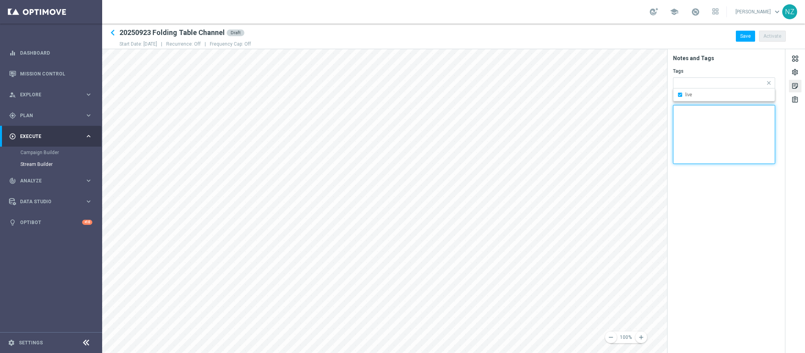
click at [704, 140] on textarea at bounding box center [724, 134] width 102 height 59
click at [754, 98] on h2 "Notes" at bounding box center [729, 99] width 112 height 6
click at [793, 103] on div "assignment" at bounding box center [794, 101] width 7 height 10
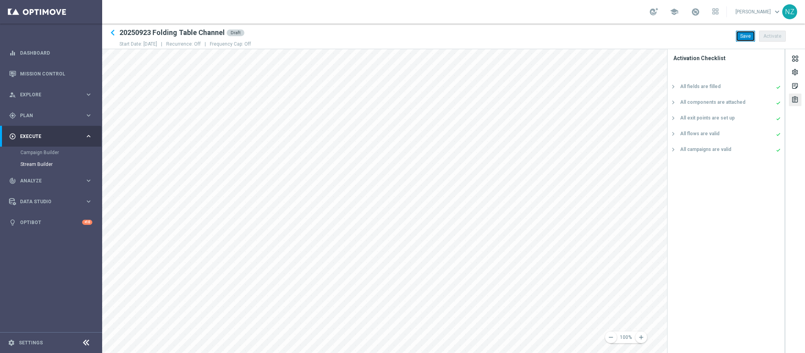
click at [748, 37] on button "Save" at bounding box center [745, 36] width 19 height 11
click at [796, 71] on div "settings" at bounding box center [794, 73] width 7 height 10
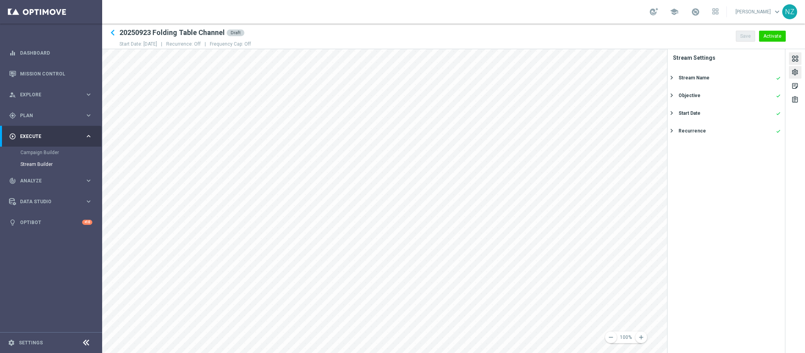
click at [794, 57] on div at bounding box center [795, 59] width 9 height 11
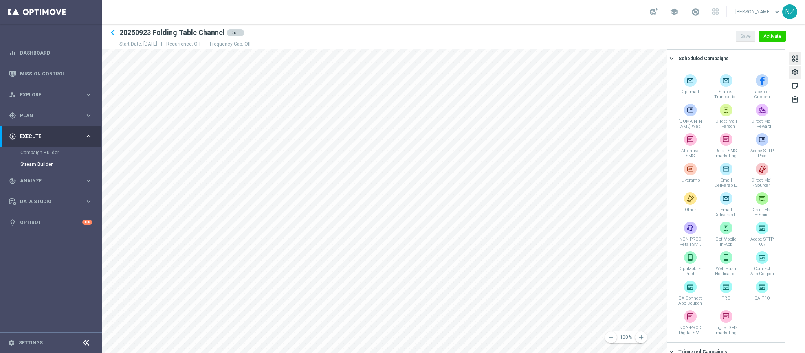
click at [794, 72] on div "settings" at bounding box center [794, 73] width 7 height 10
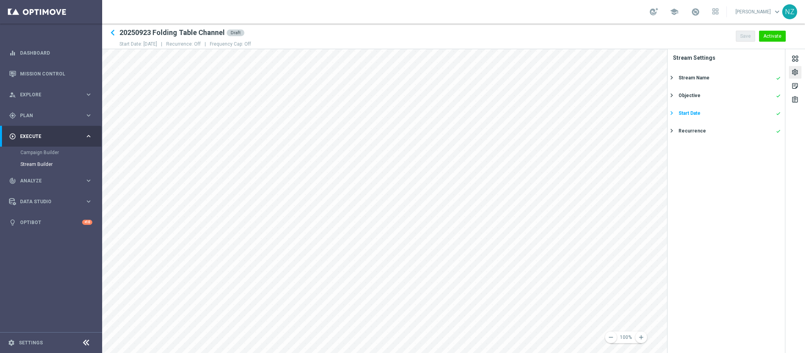
click at [674, 108] on button "Start Date done keyboard_arrow_right" at bounding box center [725, 113] width 112 height 10
click at [674, 108] on button "Start Date keyboard_arrow_right" at bounding box center [725, 113] width 112 height 10
click at [772, 32] on button "Activate" at bounding box center [772, 36] width 27 height 11
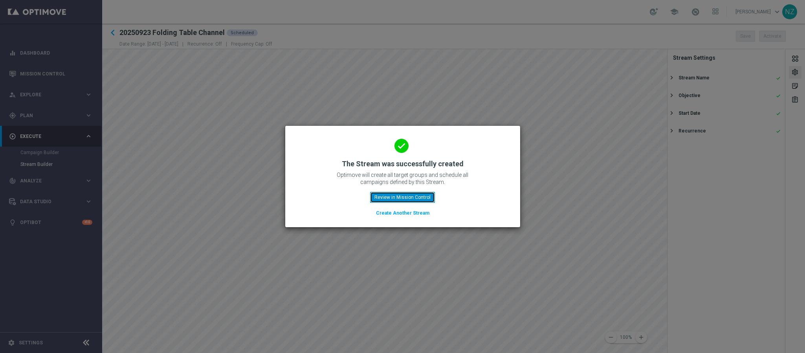
click at [400, 196] on button "Review in Mission Control" at bounding box center [402, 197] width 65 height 11
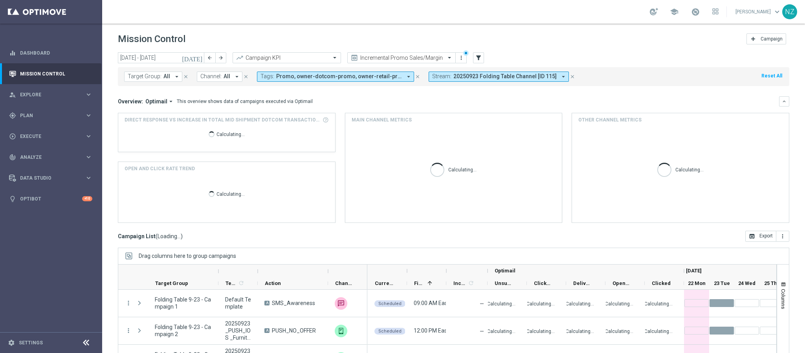
scroll to position [40, 0]
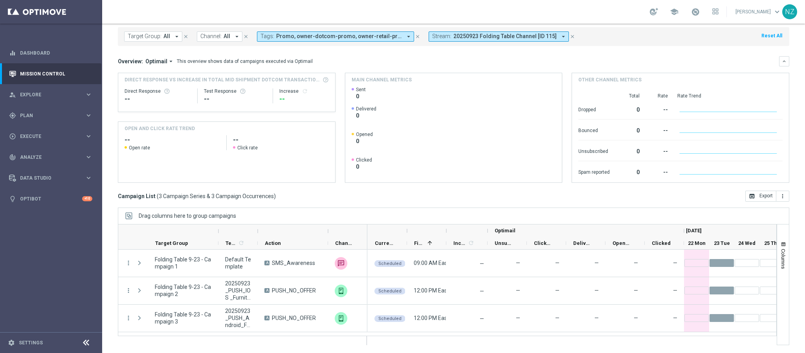
click at [111, 192] on div "today 22 Sep 2025 - 28 Sep 2025 arrow_back arrow_forward Campaign KPI trending_…" at bounding box center [453, 158] width 703 height 293
click at [38, 118] on div "gps_fixed Plan" at bounding box center [47, 115] width 76 height 7
click at [42, 167] on link "Streams" at bounding box center [50, 167] width 61 height 6
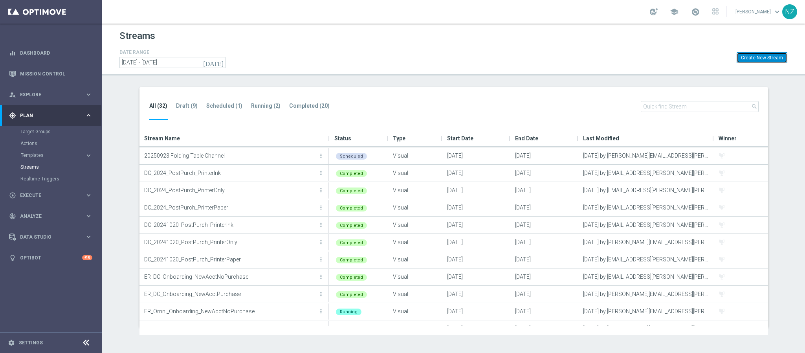
click at [767, 60] on button "Create New Stream" at bounding box center [762, 57] width 51 height 11
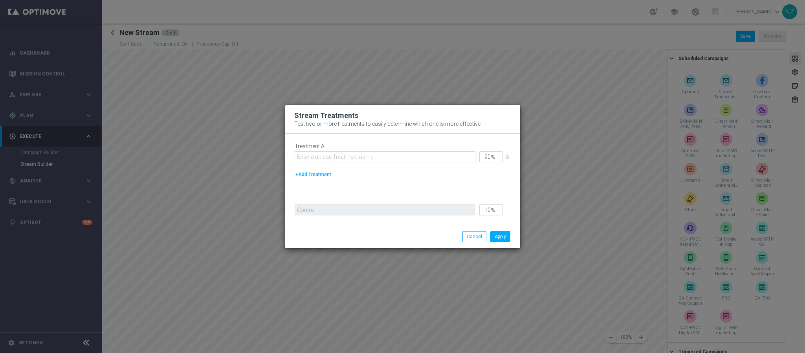
click at [322, 174] on button "+Add Treatment" at bounding box center [313, 174] width 37 height 9
type input "45"
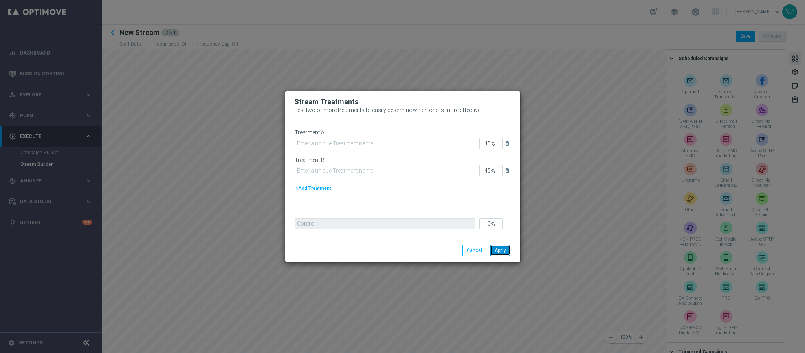
click at [502, 251] on button "Apply" at bounding box center [500, 250] width 20 height 11
click at [475, 254] on button "Cancel" at bounding box center [474, 250] width 24 height 11
click at [507, 167] on icon "delete_forever" at bounding box center [507, 170] width 6 height 6
type input "90"
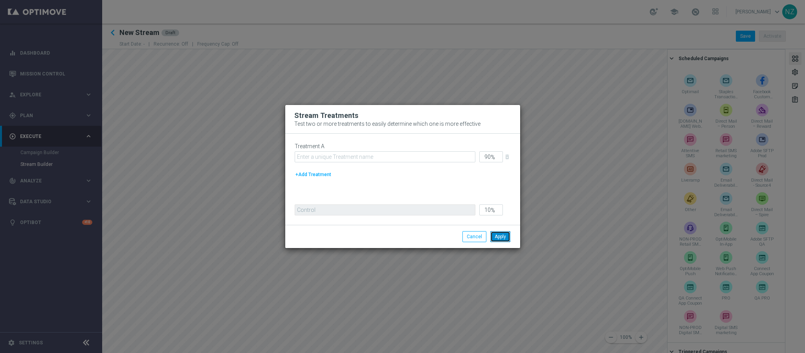
click at [502, 236] on button "Apply" at bounding box center [500, 236] width 20 height 11
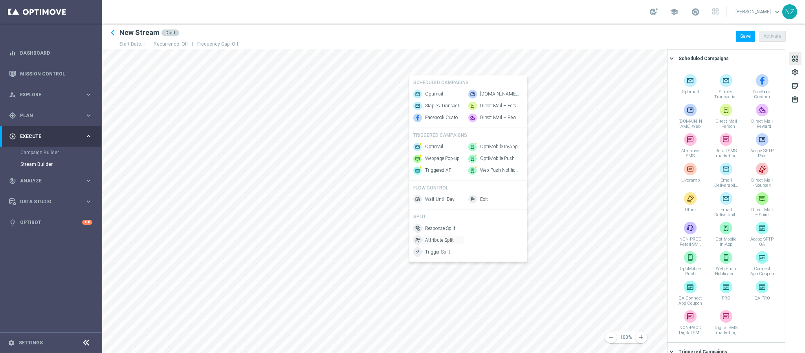
click at [444, 243] on span "Attribute Split" at bounding box center [439, 239] width 29 height 7
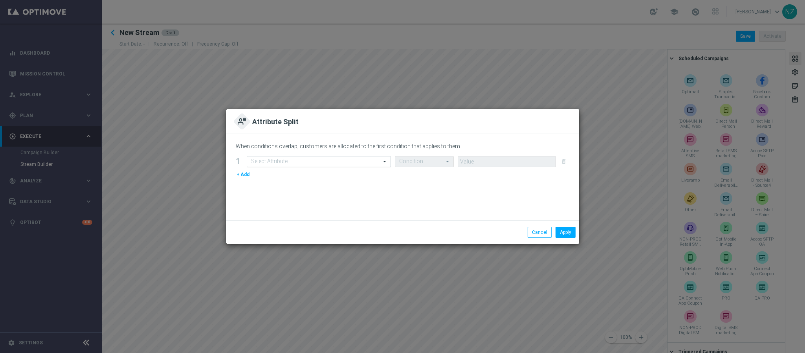
click at [282, 163] on input "text" at bounding box center [311, 161] width 120 height 7
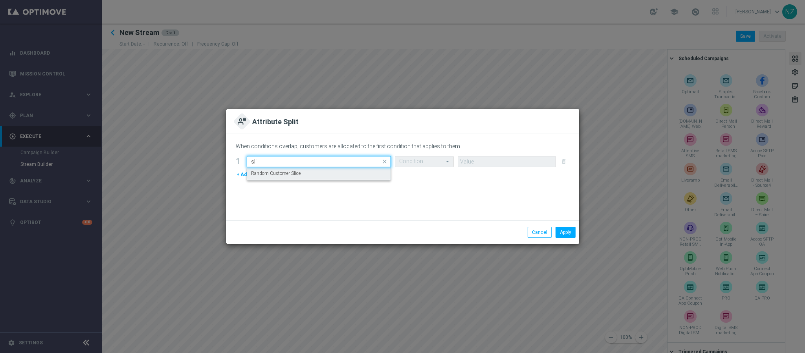
click at [305, 174] on div "Random Customer Slice" at bounding box center [319, 173] width 136 height 13
type input "sli"
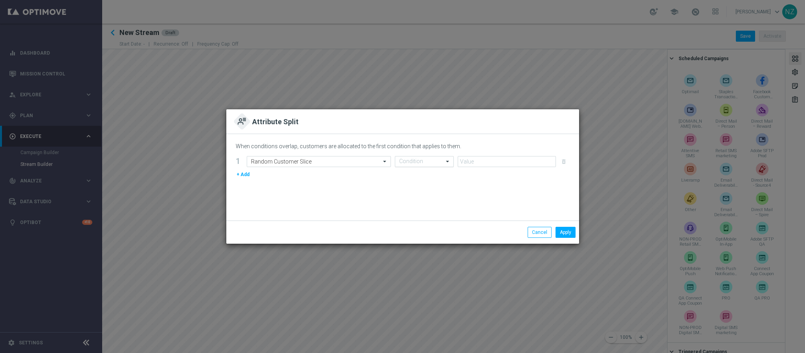
click at [431, 161] on input "text" at bounding box center [416, 161] width 35 height 7
click at [416, 235] on div "One of" at bounding box center [424, 237] width 50 height 13
click at [474, 158] on input "text" at bounding box center [504, 161] width 84 height 7
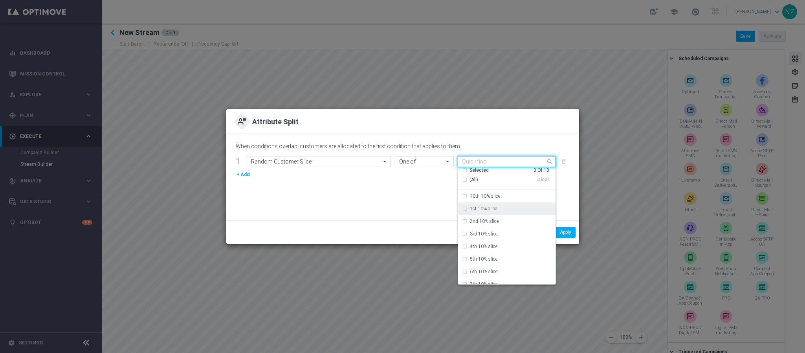
click at [487, 208] on label "1st 10% slice" at bounding box center [483, 208] width 27 height 5
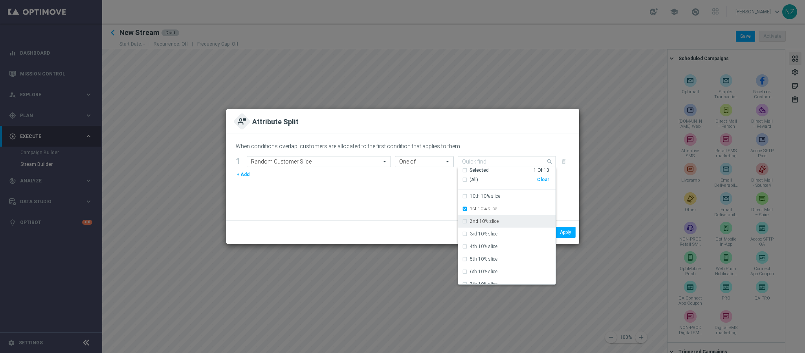
click at [486, 220] on label "2nd 10% slice" at bounding box center [484, 221] width 29 height 5
click at [481, 237] on div "3rd 10% slice" at bounding box center [507, 233] width 90 height 13
click at [481, 246] on label "4th 10% slice" at bounding box center [483, 246] width 27 height 5
click at [480, 257] on label "5th 10% slice" at bounding box center [483, 259] width 27 height 5
click at [566, 236] on button "Apply" at bounding box center [565, 232] width 20 height 11
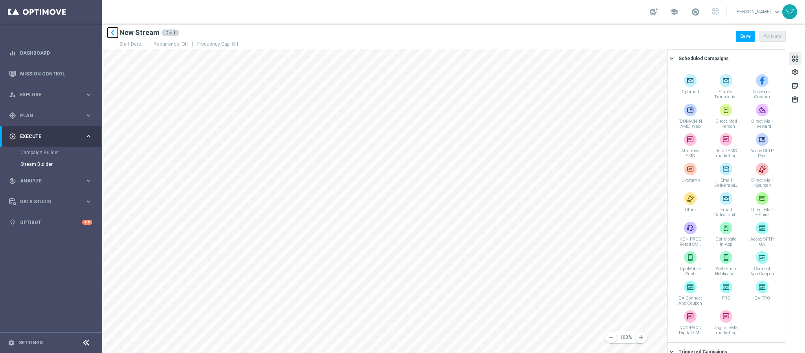
click at [109, 31] on icon "keyboard_arrow_left" at bounding box center [113, 33] width 12 height 12
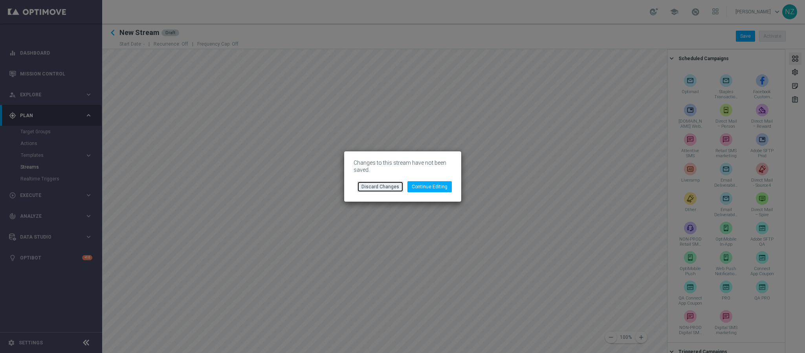
click at [368, 184] on button "Discard Changes" at bounding box center [380, 186] width 46 height 11
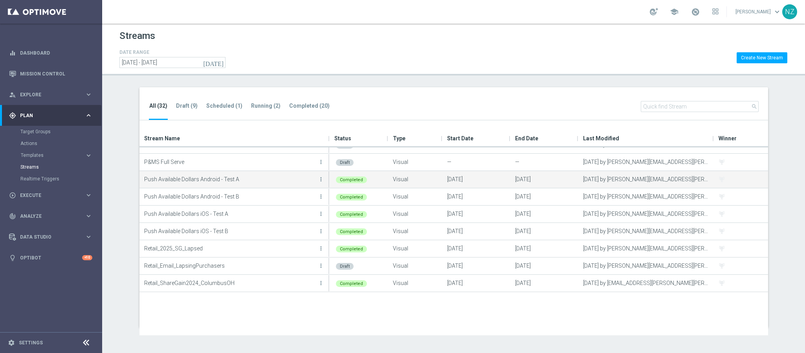
scroll to position [177, 0]
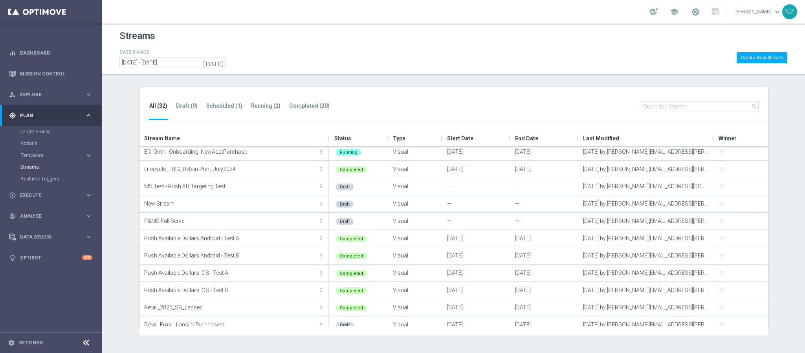
drag, startPoint x: 541, startPoint y: 77, endPoint x: 422, endPoint y: 9, distance: 137.6
click at [541, 77] on div "Streams DATE RANGE today 22 Sep 2024 - 22 Sep 2026 Create New Stream All (32) D…" at bounding box center [453, 188] width 703 height 329
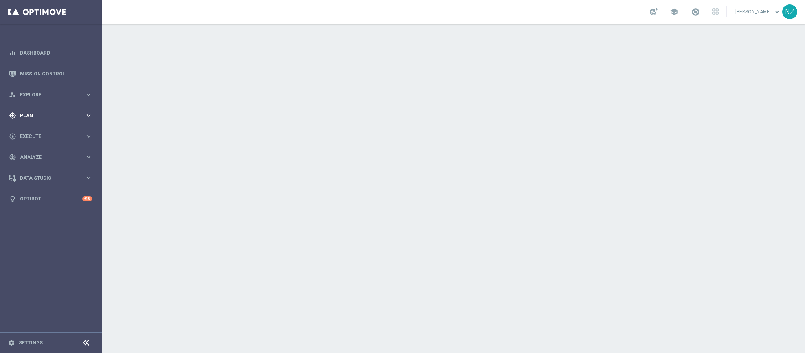
click at [46, 113] on span "Plan" at bounding box center [52, 115] width 65 height 5
click at [47, 132] on div "play_circle_outline Execute keyboard_arrow_right" at bounding box center [50, 136] width 101 height 21
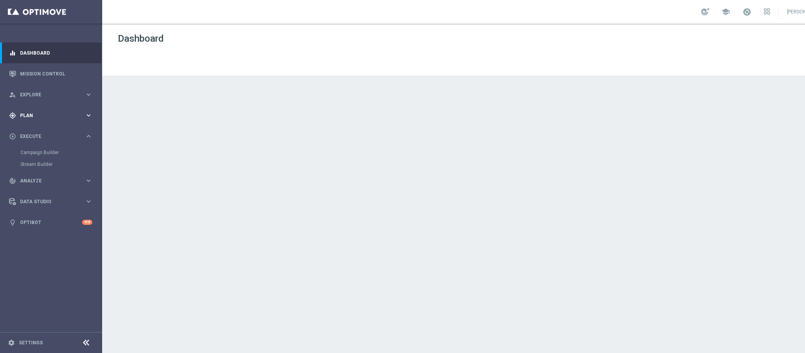
click at [48, 118] on div "gps_fixed Plan" at bounding box center [47, 115] width 76 height 7
click at [41, 132] on link "Target Groups" at bounding box center [50, 131] width 61 height 6
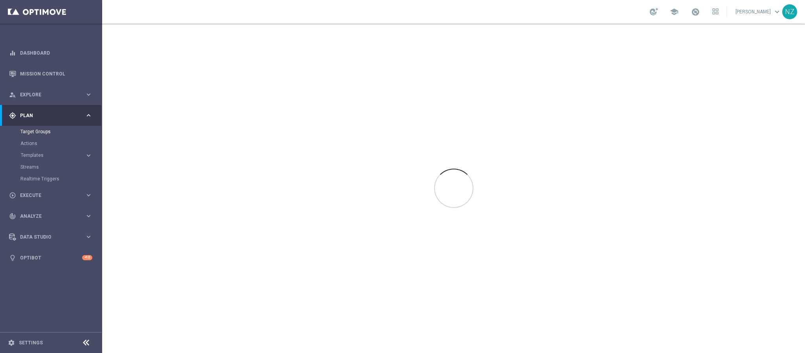
click at [44, 138] on div "Actions" at bounding box center [60, 143] width 81 height 12
click at [44, 133] on link "Target Groups" at bounding box center [50, 131] width 61 height 6
